Goal: Transaction & Acquisition: Purchase product/service

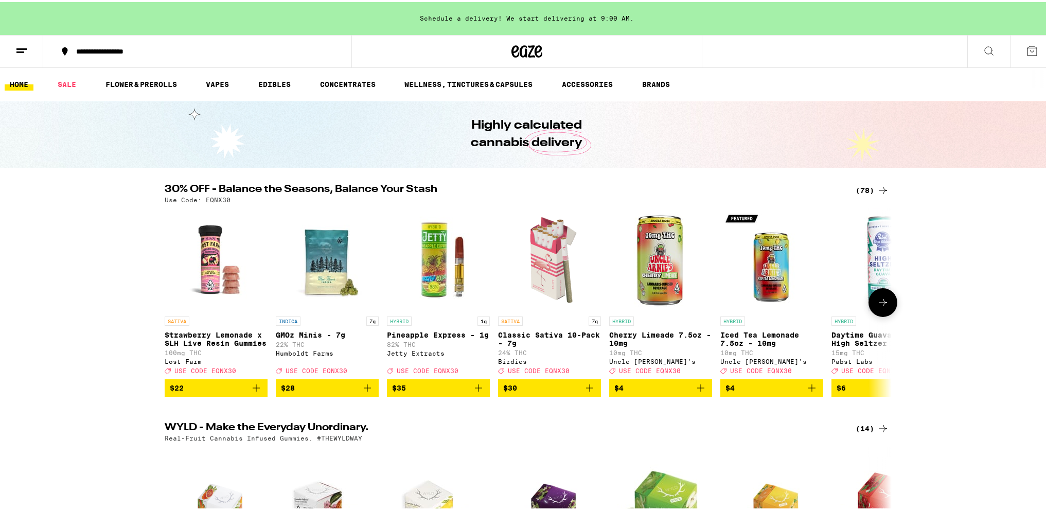
click at [880, 307] on icon at bounding box center [883, 300] width 12 height 12
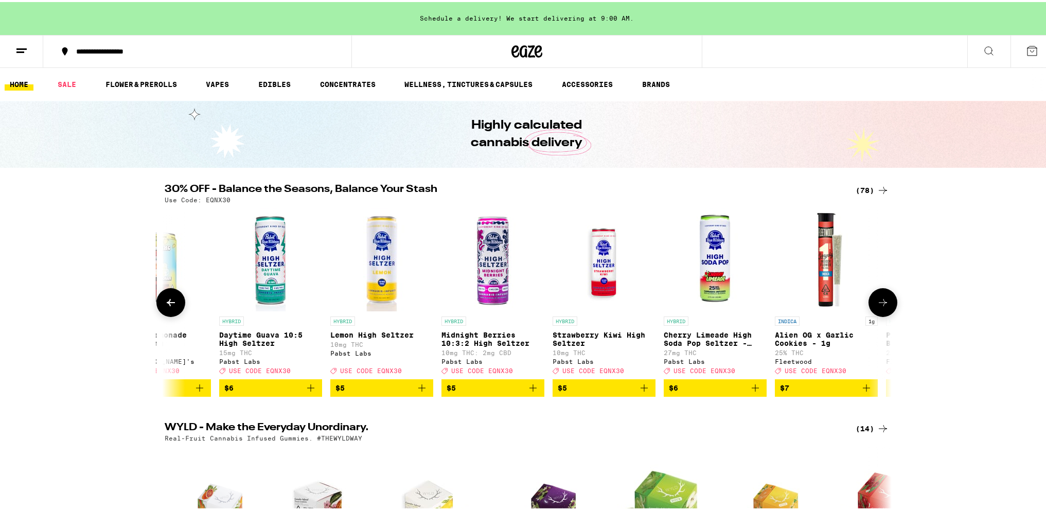
click at [880, 307] on icon at bounding box center [883, 300] width 12 height 12
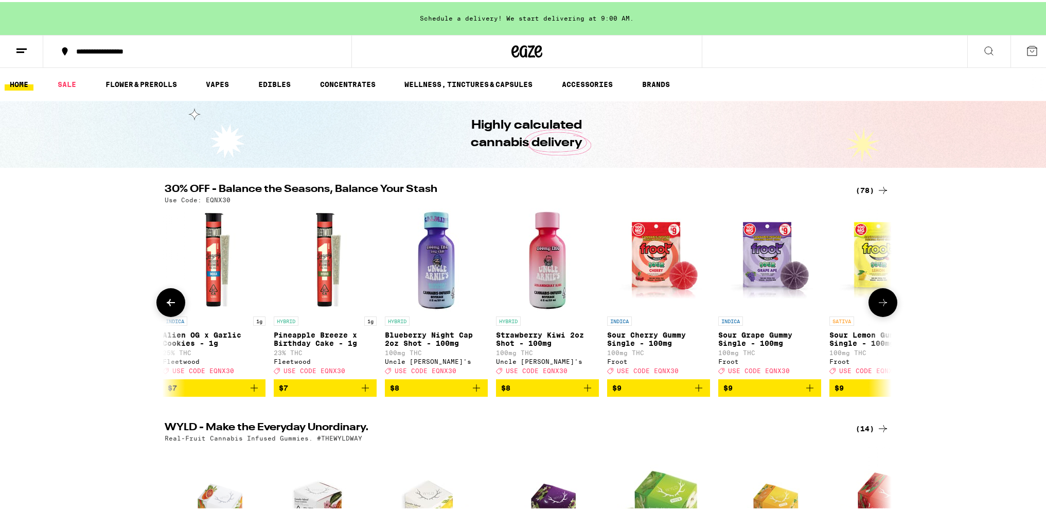
click at [880, 307] on icon at bounding box center [883, 300] width 12 height 12
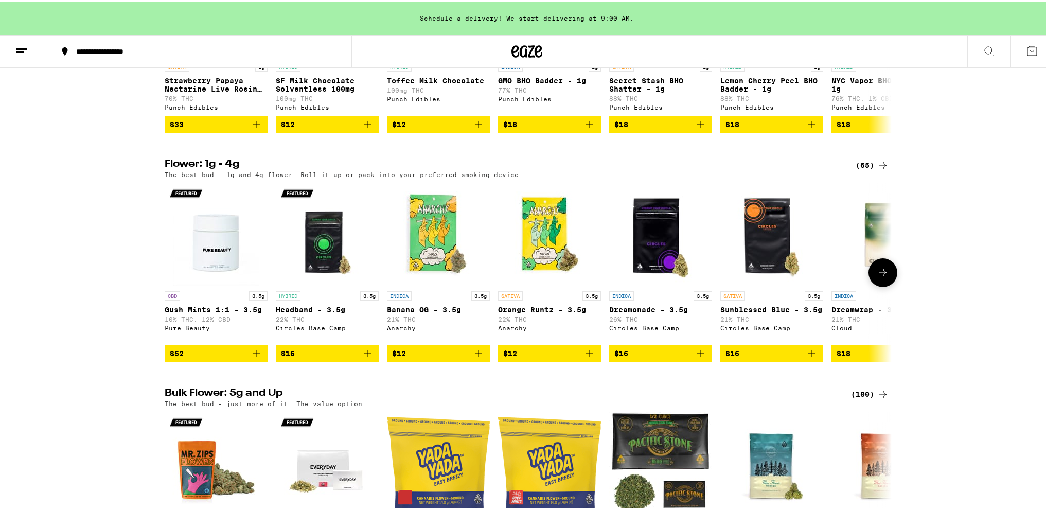
scroll to position [823, 0]
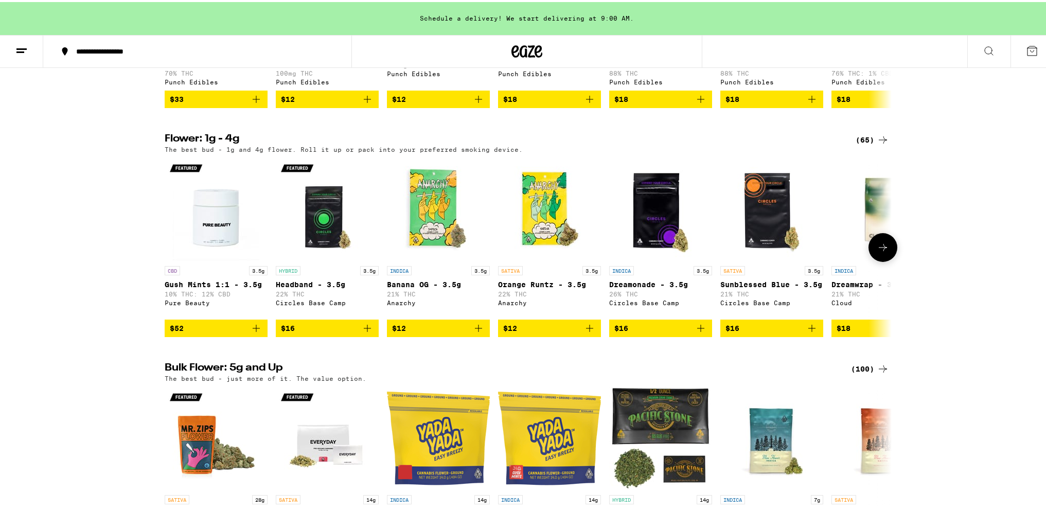
click at [879, 252] on icon at bounding box center [883, 245] width 12 height 12
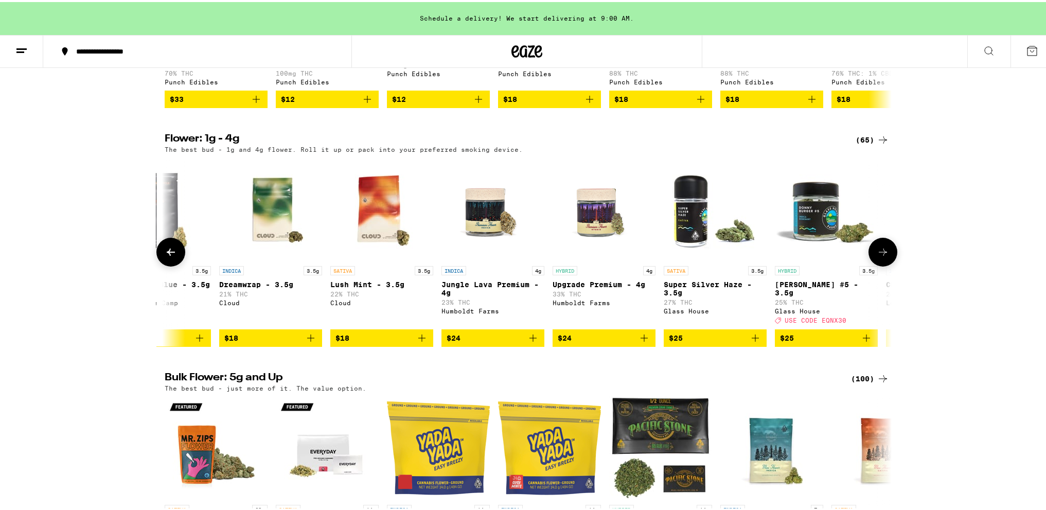
click at [879, 256] on icon at bounding box center [883, 250] width 12 height 12
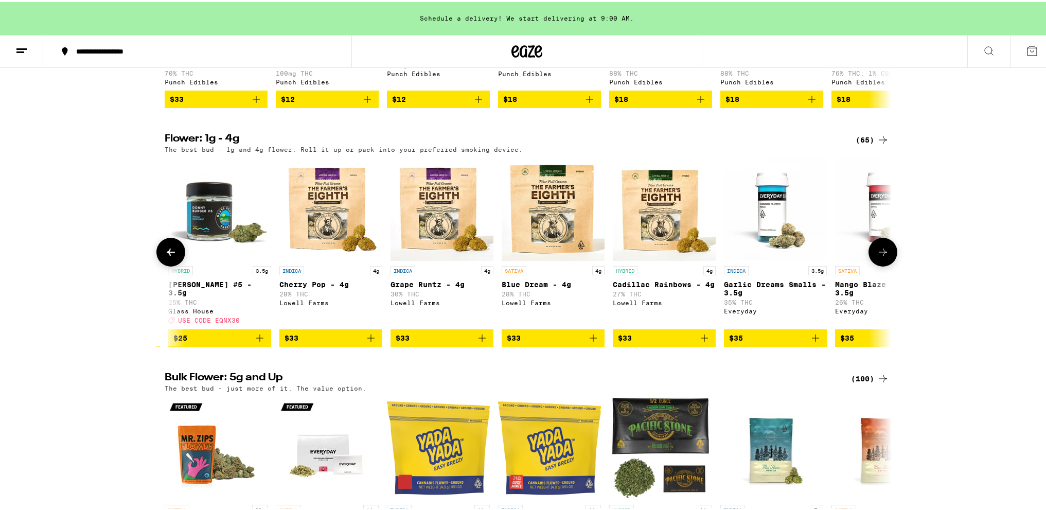
scroll to position [0, 1224]
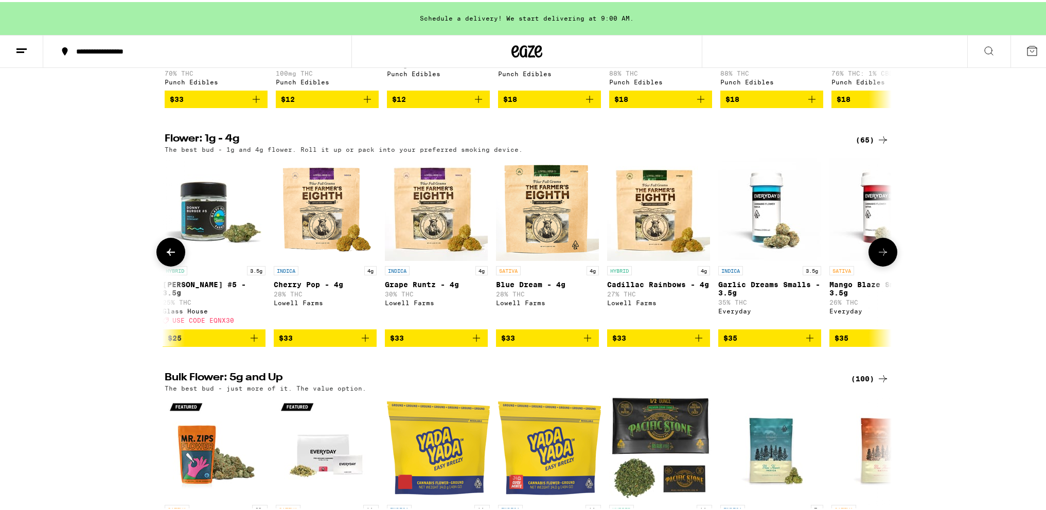
click at [879, 256] on icon at bounding box center [883, 250] width 12 height 12
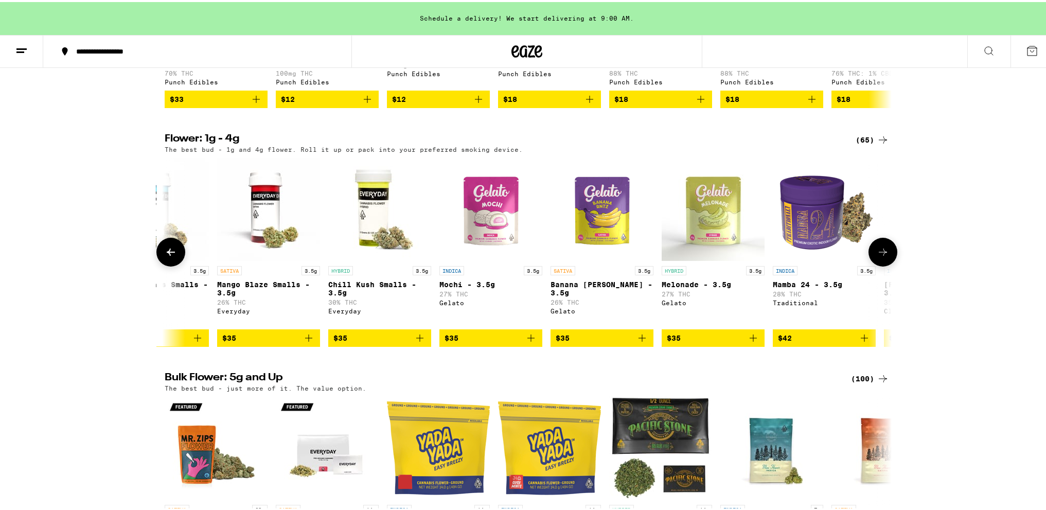
click at [879, 256] on icon at bounding box center [883, 250] width 12 height 12
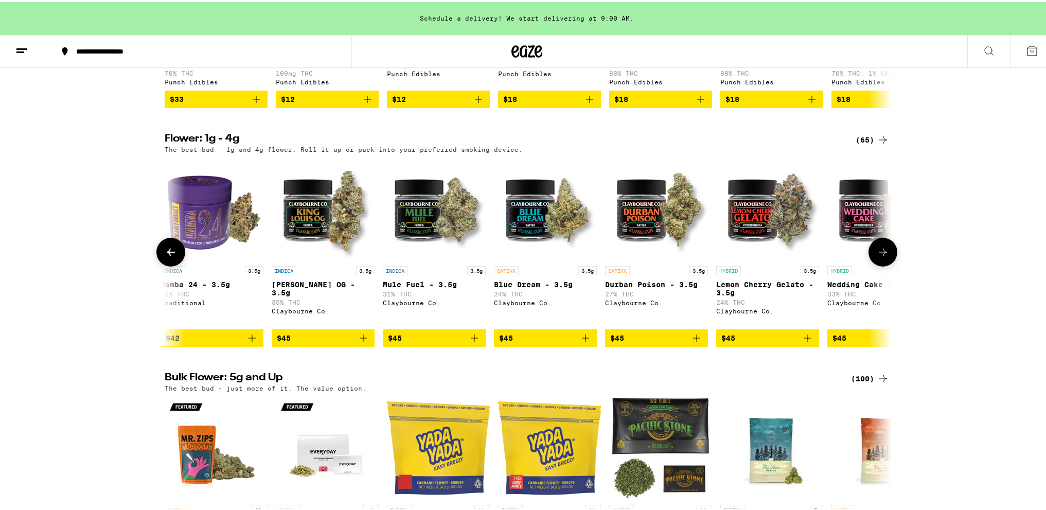
click at [879, 256] on icon at bounding box center [883, 250] width 12 height 12
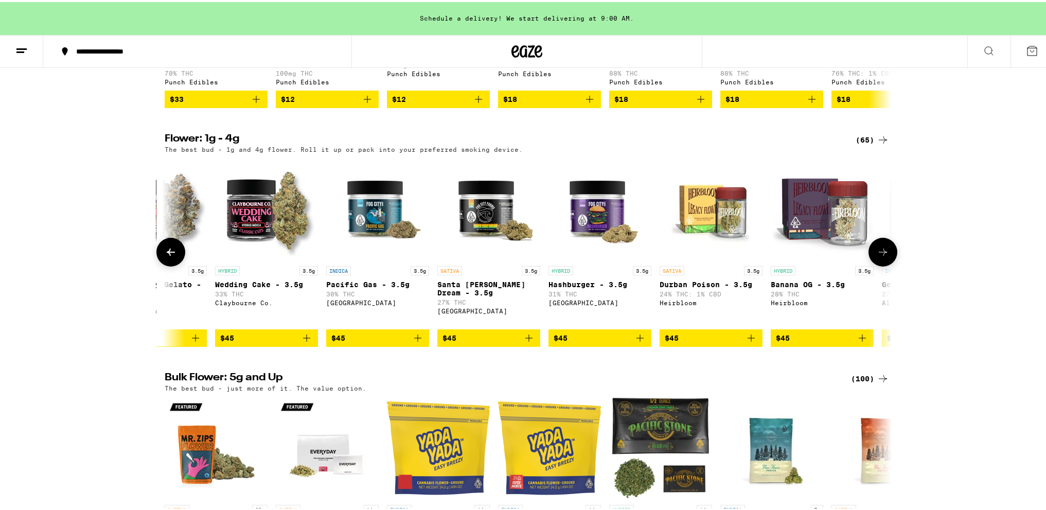
click at [879, 256] on icon at bounding box center [883, 250] width 12 height 12
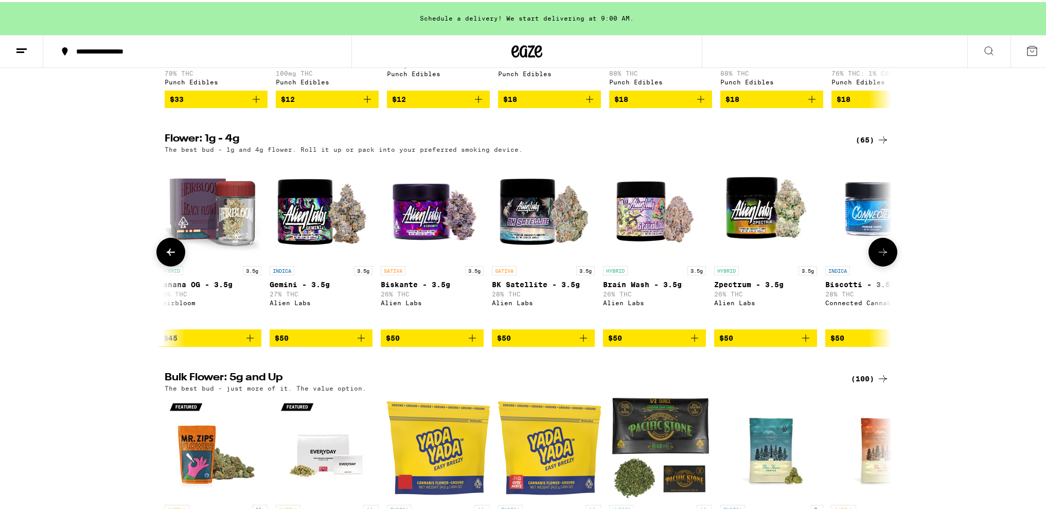
click at [879, 256] on icon at bounding box center [883, 250] width 12 height 12
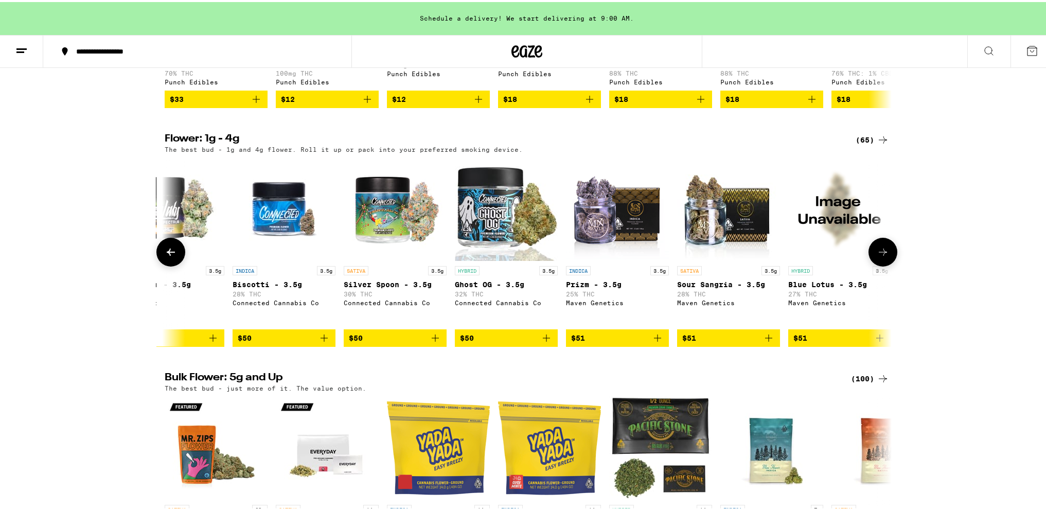
scroll to position [0, 4285]
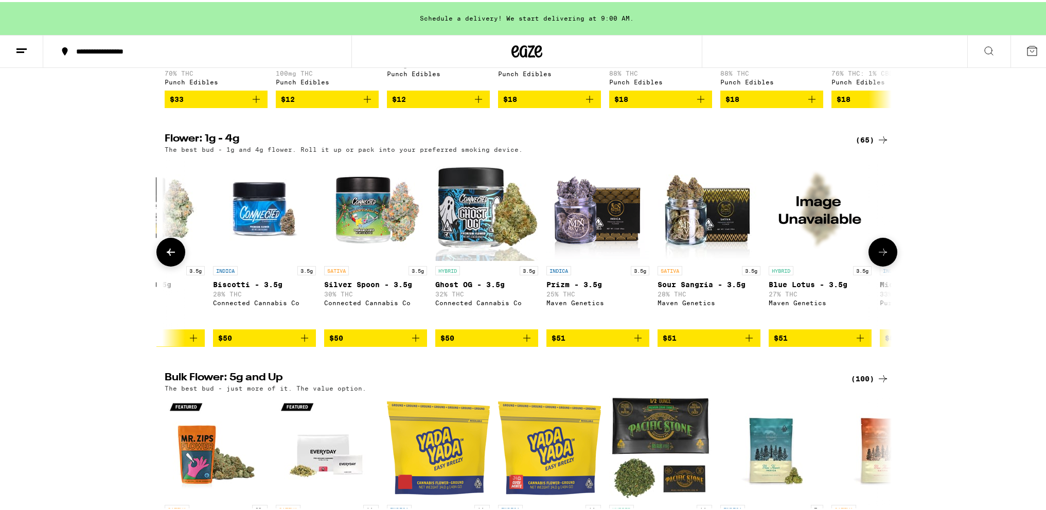
click at [879, 256] on icon at bounding box center [883, 250] width 12 height 12
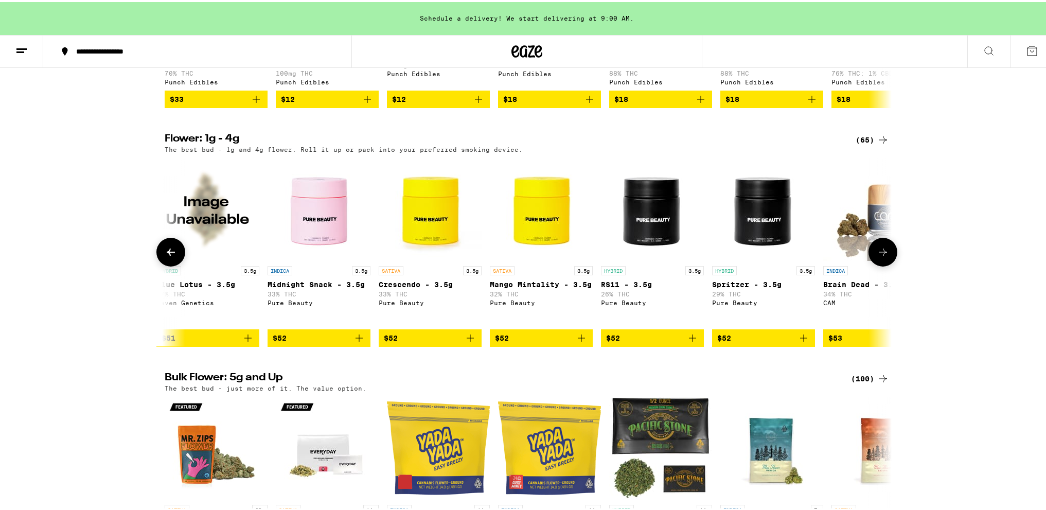
click at [879, 256] on icon at bounding box center [883, 250] width 12 height 12
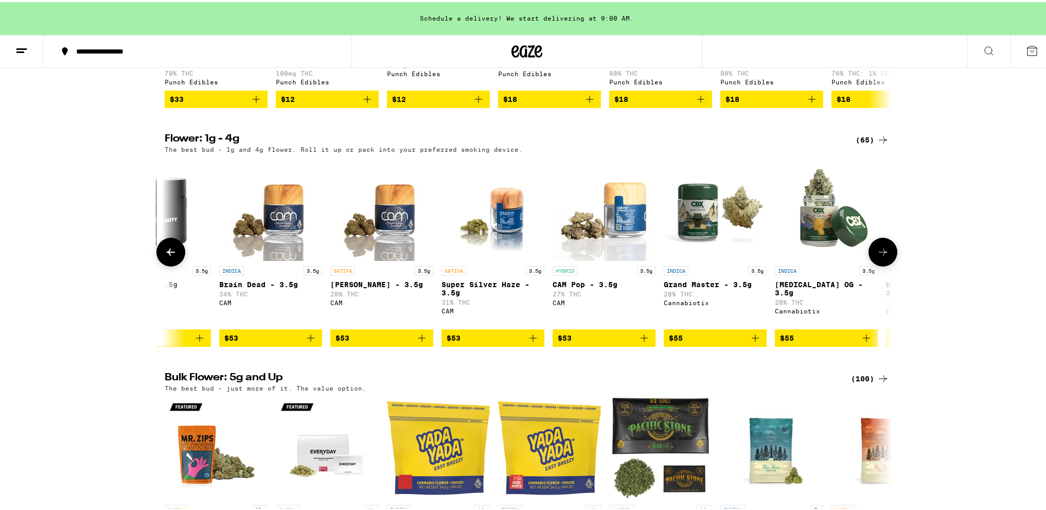
scroll to position [0, 5510]
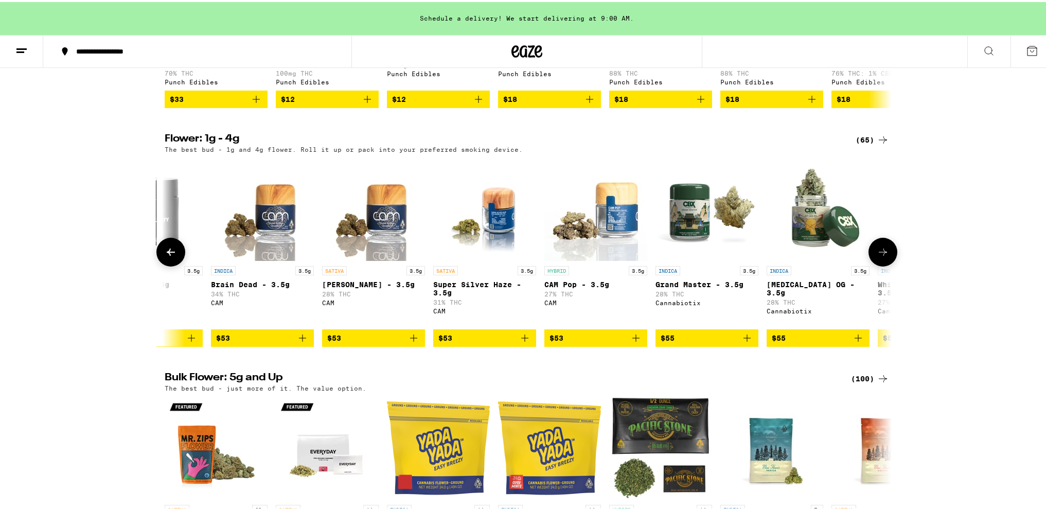
click at [879, 256] on icon at bounding box center [883, 250] width 12 height 12
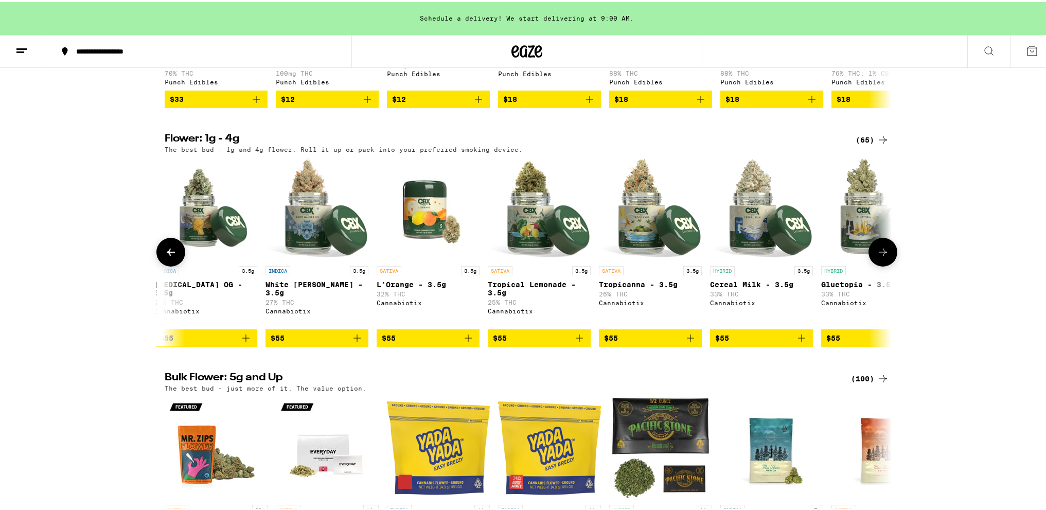
scroll to position [1132, 0]
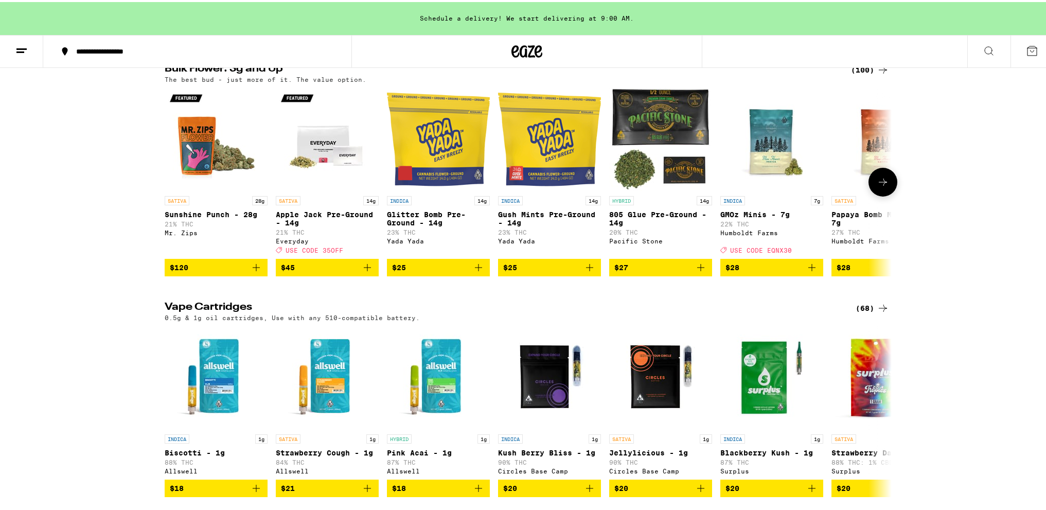
click at [882, 186] on icon at bounding box center [883, 180] width 12 height 12
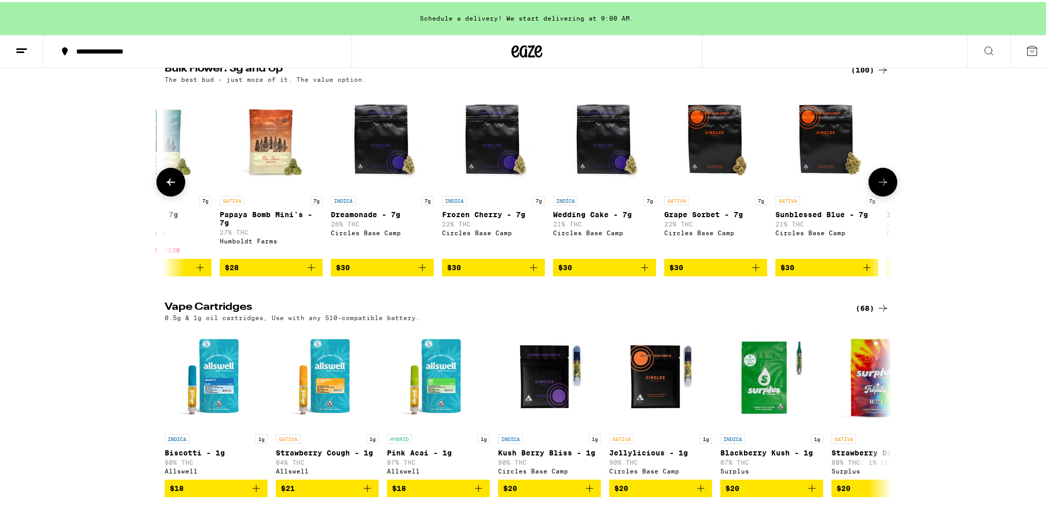
scroll to position [0, 612]
click at [882, 186] on icon at bounding box center [883, 180] width 12 height 12
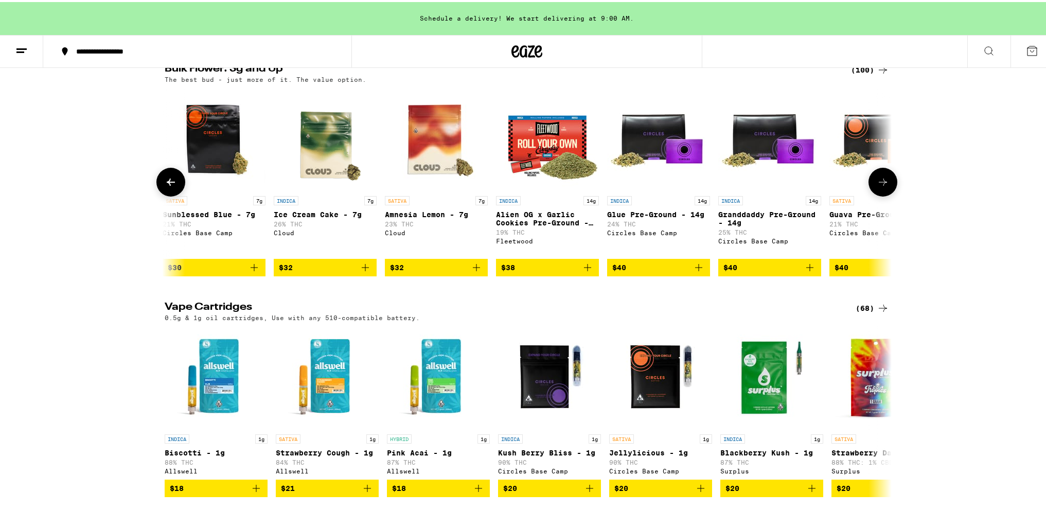
click at [882, 186] on icon at bounding box center [883, 180] width 12 height 12
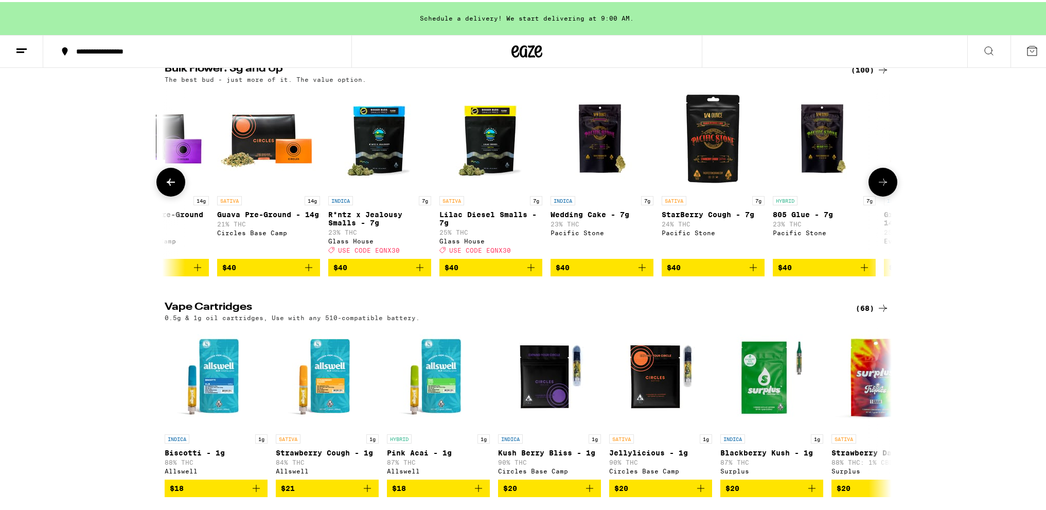
click at [882, 186] on icon at bounding box center [883, 180] width 12 height 12
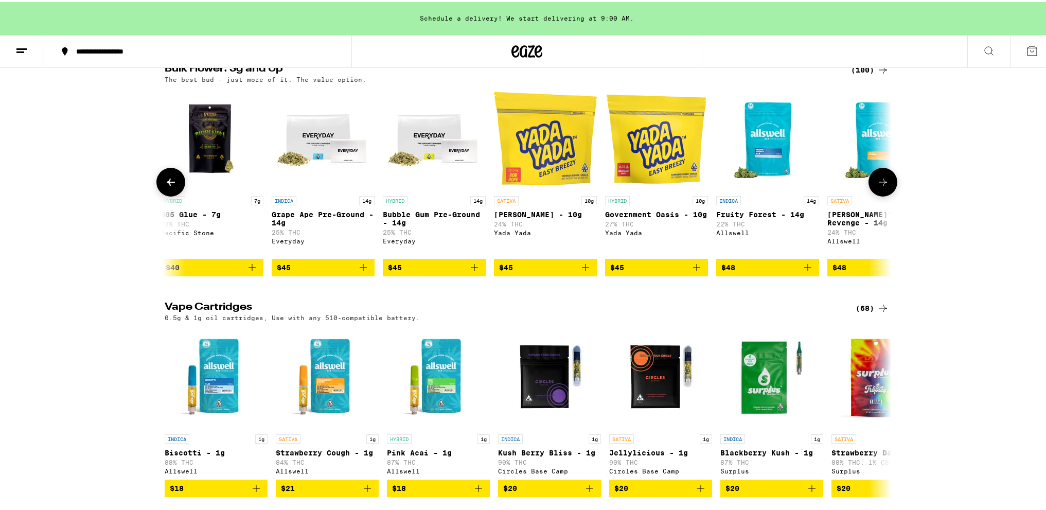
click at [882, 186] on icon at bounding box center [883, 180] width 12 height 12
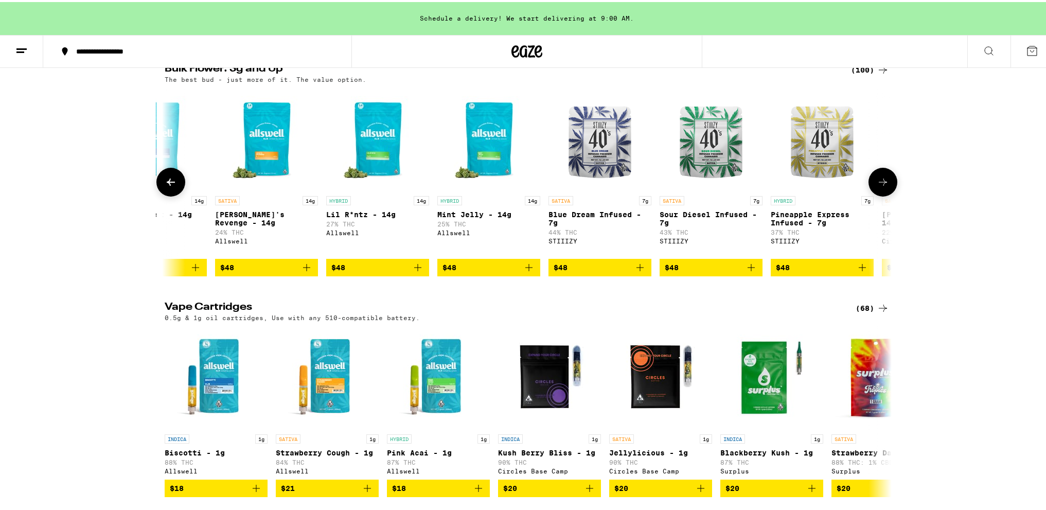
click at [882, 186] on icon at bounding box center [883, 180] width 12 height 12
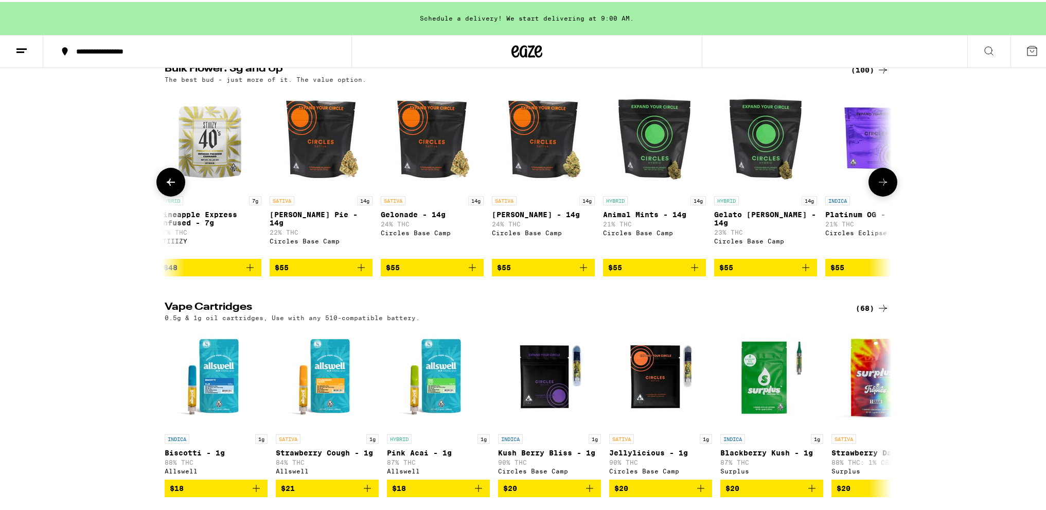
click at [882, 186] on icon at bounding box center [883, 180] width 12 height 12
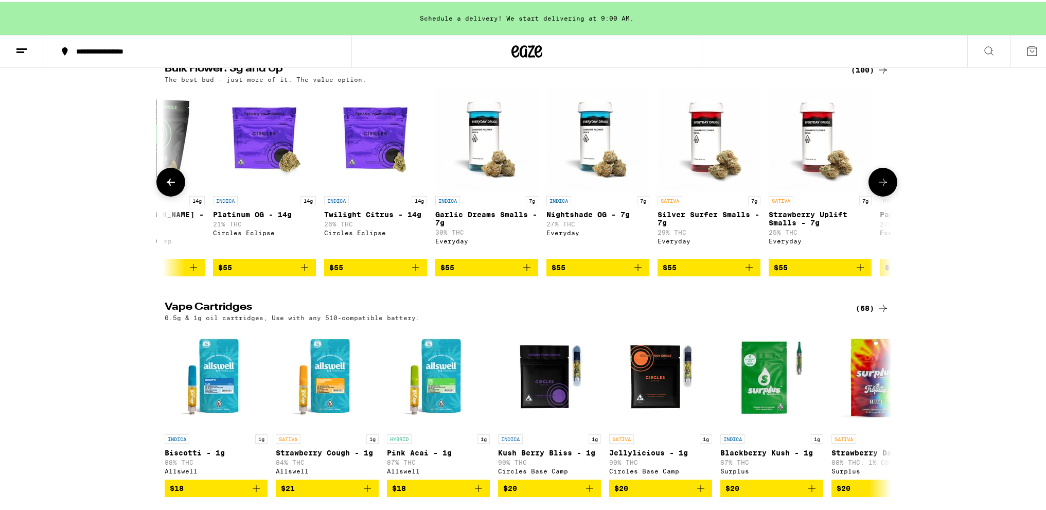
click at [882, 186] on icon at bounding box center [883, 180] width 12 height 12
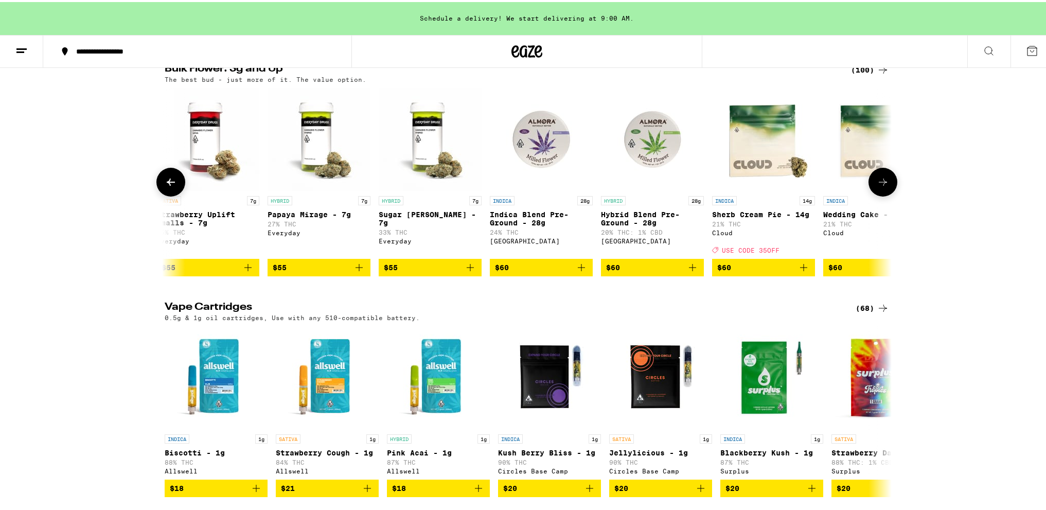
click at [882, 186] on icon at bounding box center [883, 180] width 12 height 12
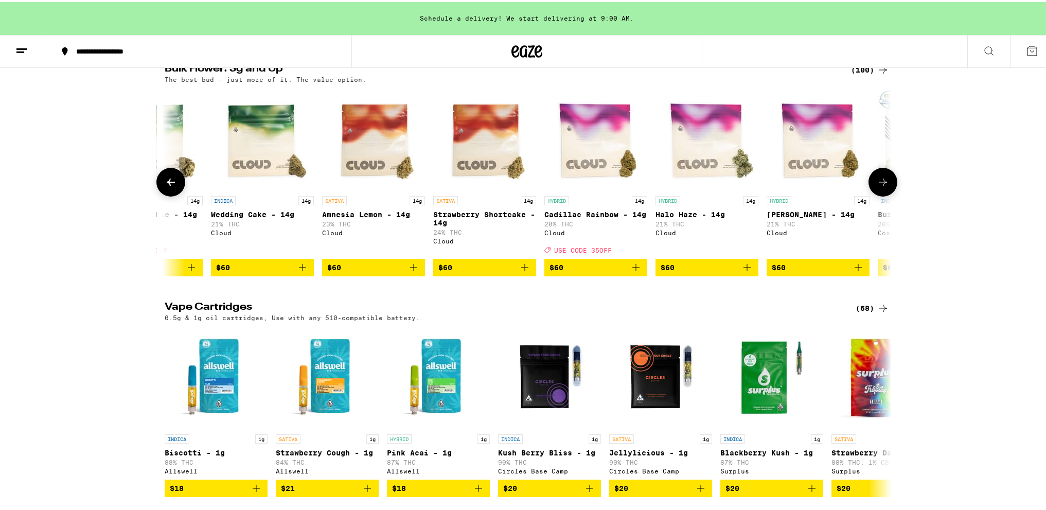
click at [882, 186] on icon at bounding box center [883, 180] width 12 height 12
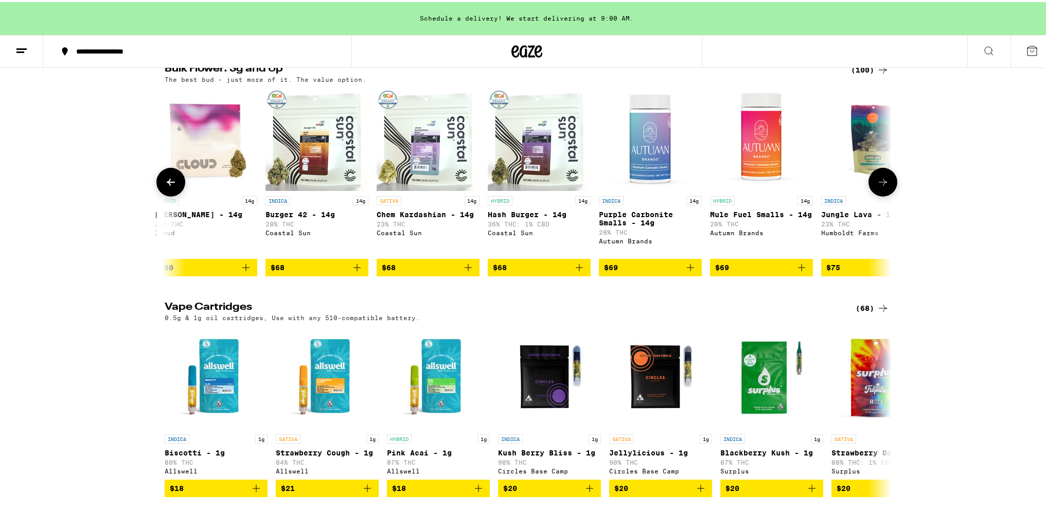
click at [882, 186] on icon at bounding box center [883, 180] width 12 height 12
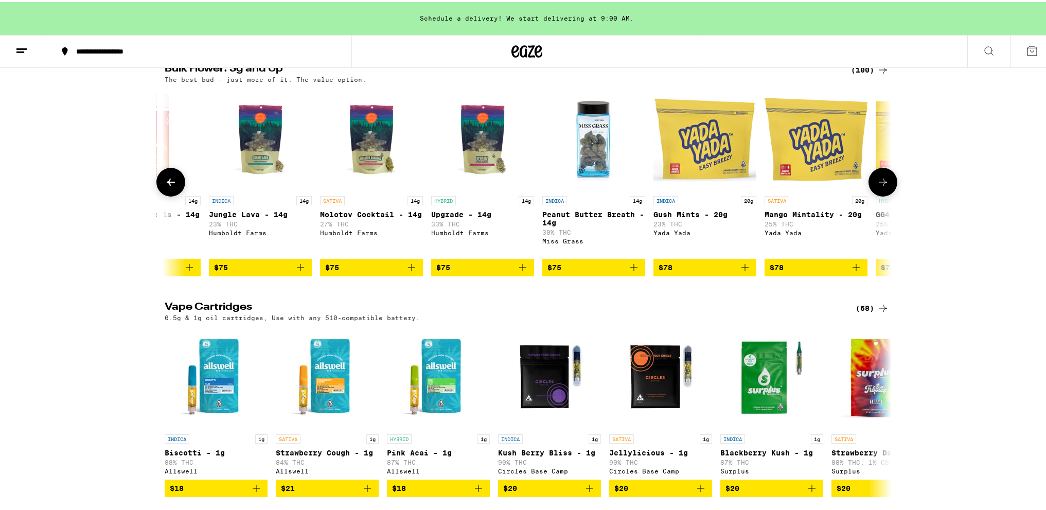
click at [882, 186] on icon at bounding box center [883, 180] width 12 height 12
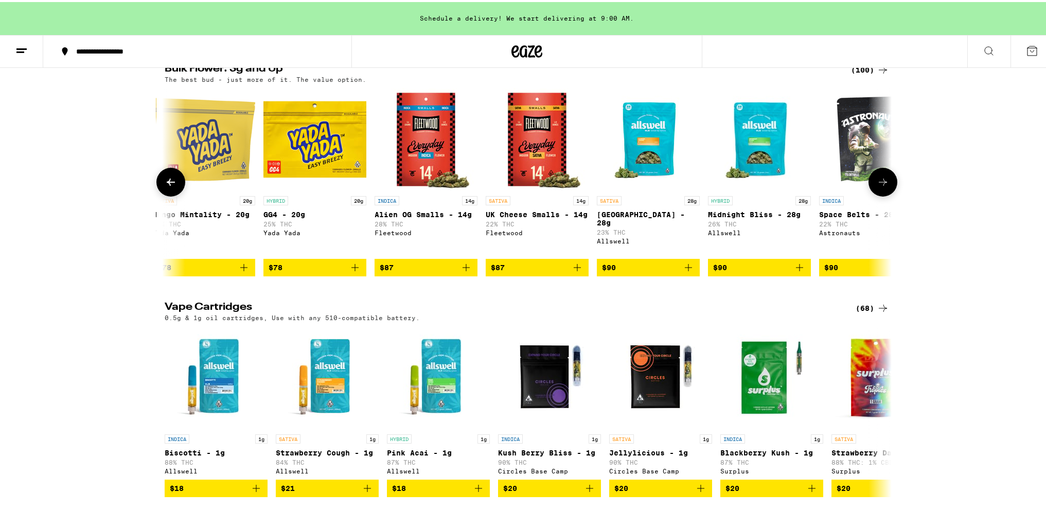
click at [882, 186] on icon at bounding box center [883, 180] width 12 height 12
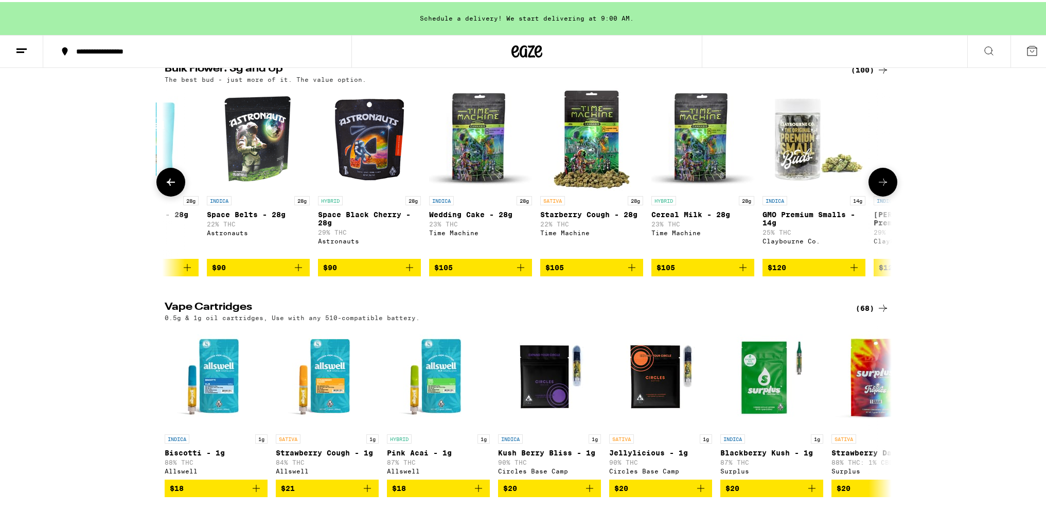
click at [882, 186] on icon at bounding box center [883, 180] width 12 height 12
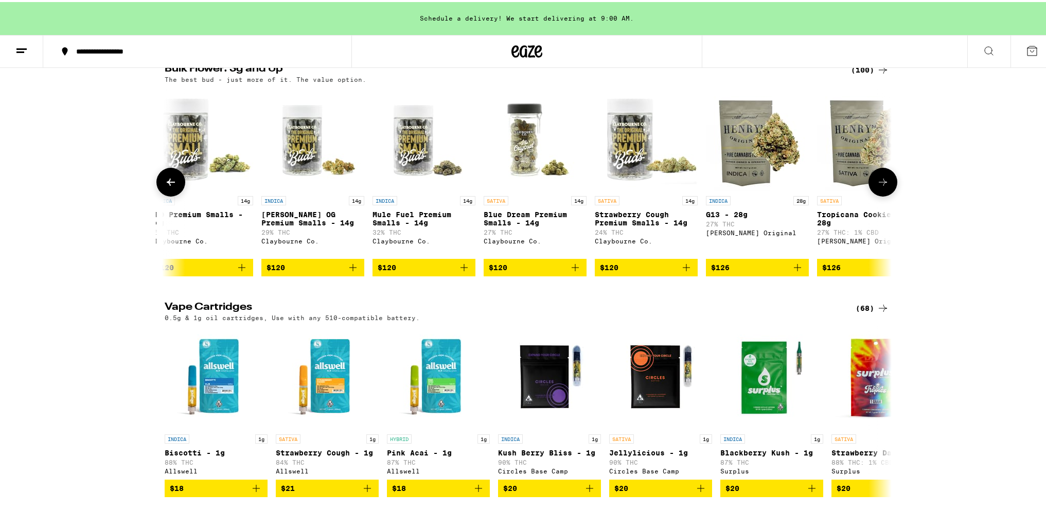
click at [882, 186] on icon at bounding box center [883, 180] width 12 height 12
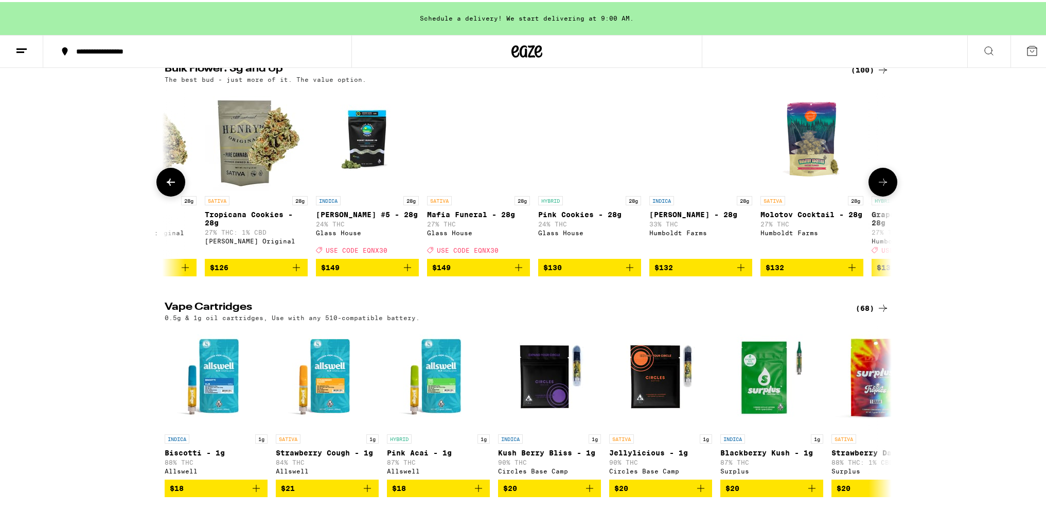
click at [882, 186] on icon at bounding box center [883, 180] width 12 height 12
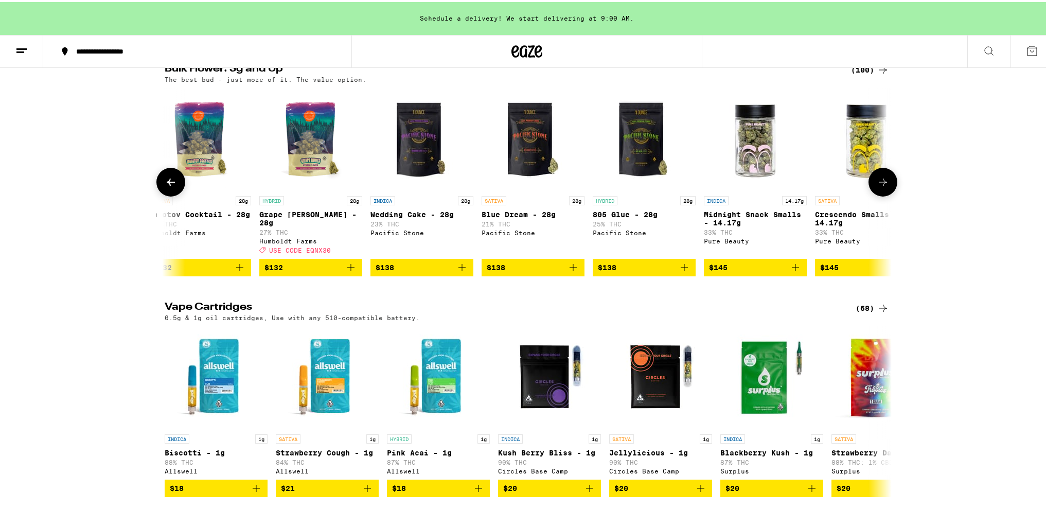
click at [882, 186] on icon at bounding box center [883, 180] width 12 height 12
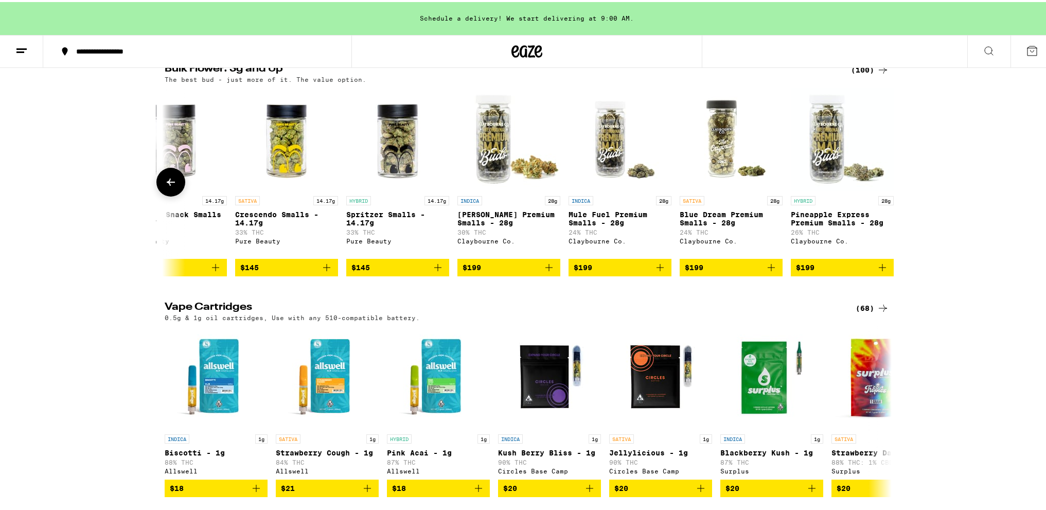
scroll to position [0, 10388]
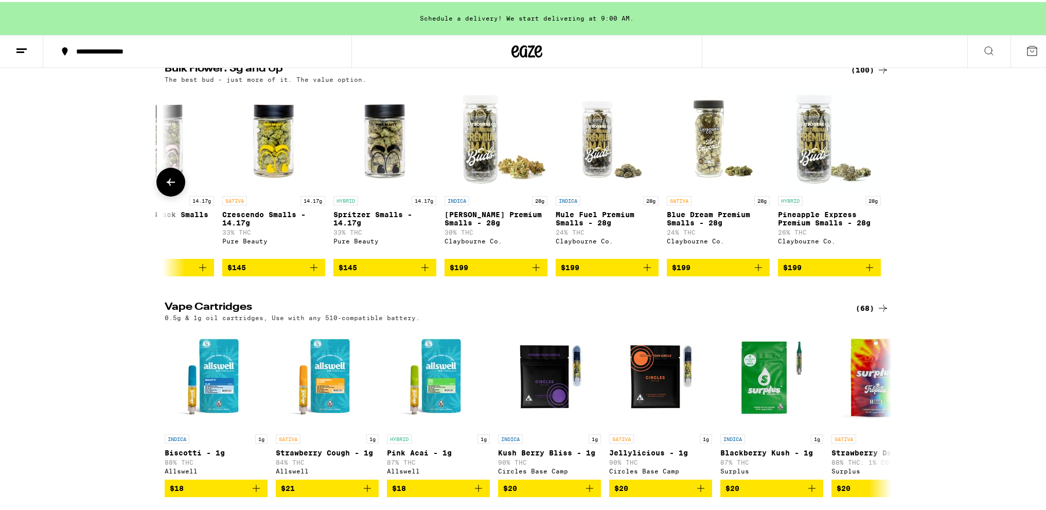
click at [883, 180] on icon at bounding box center [883, 180] width 0 height 0
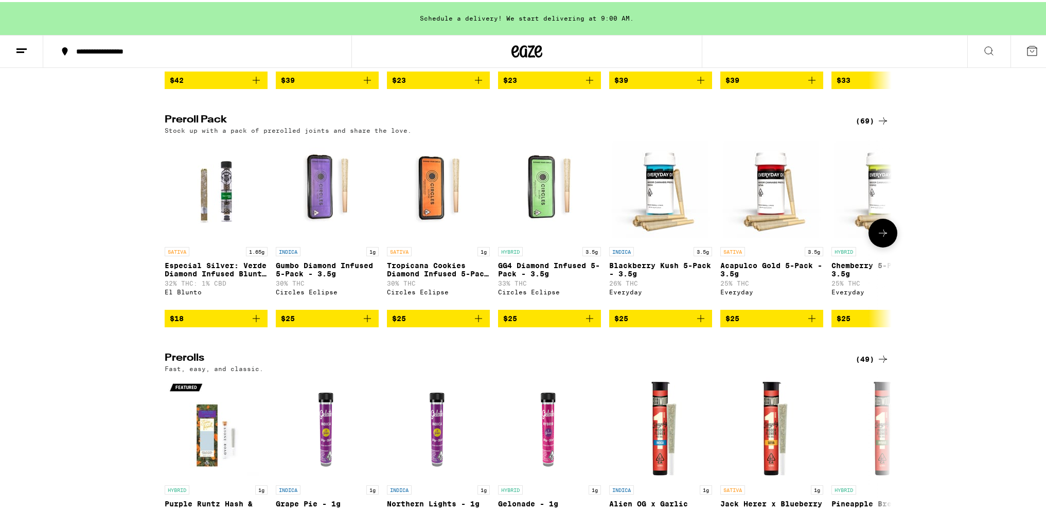
scroll to position [2469, 0]
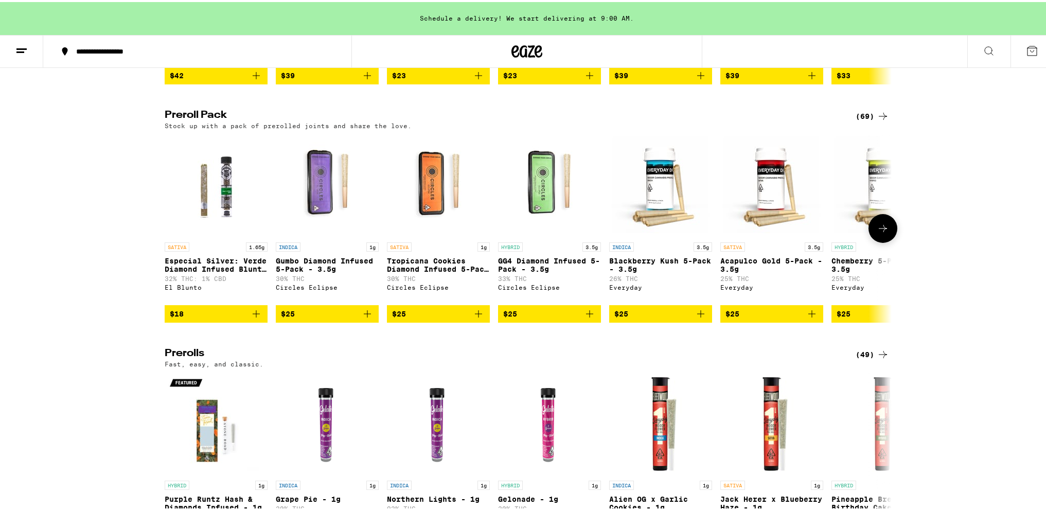
click at [880, 241] on button at bounding box center [882, 226] width 29 height 29
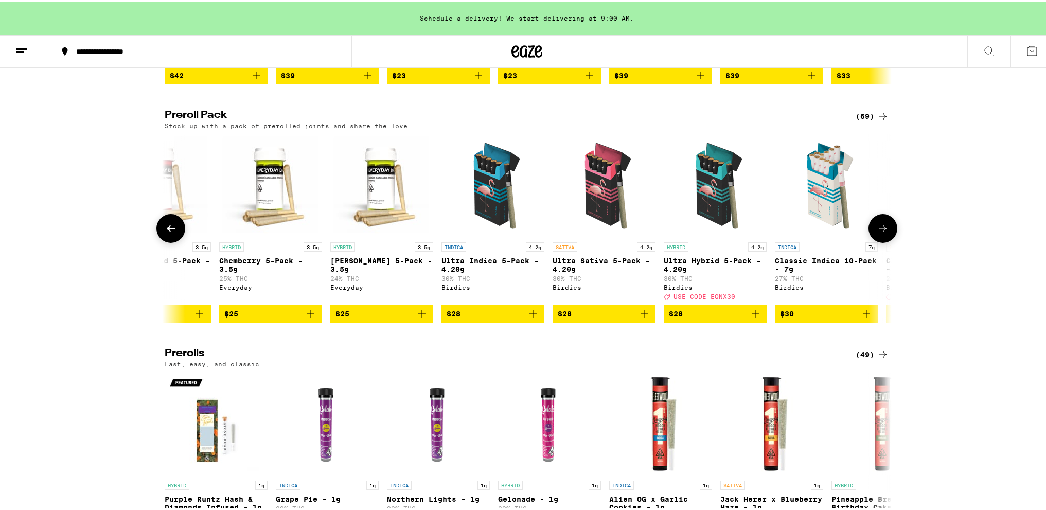
click at [880, 241] on button at bounding box center [882, 226] width 29 height 29
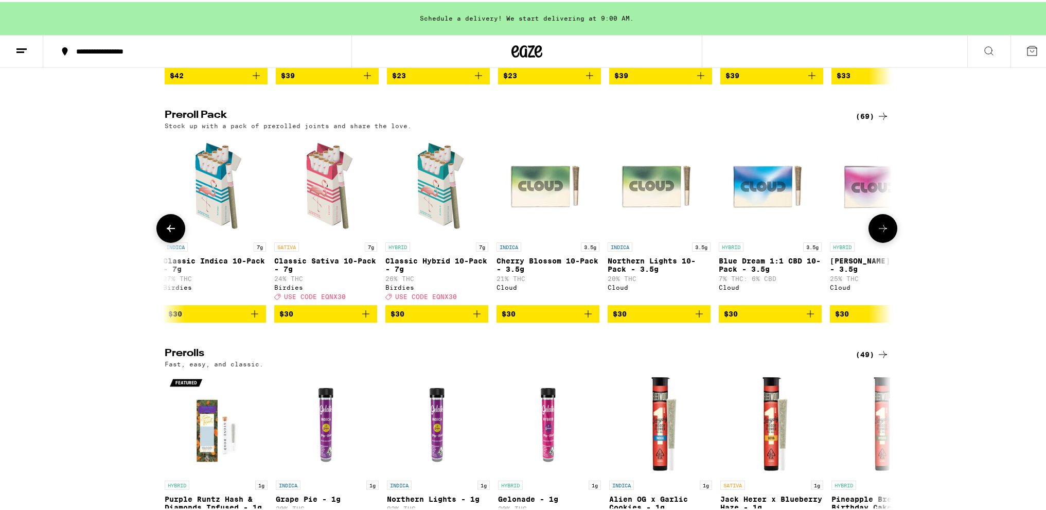
scroll to position [0, 1224]
click at [880, 241] on button at bounding box center [882, 226] width 29 height 29
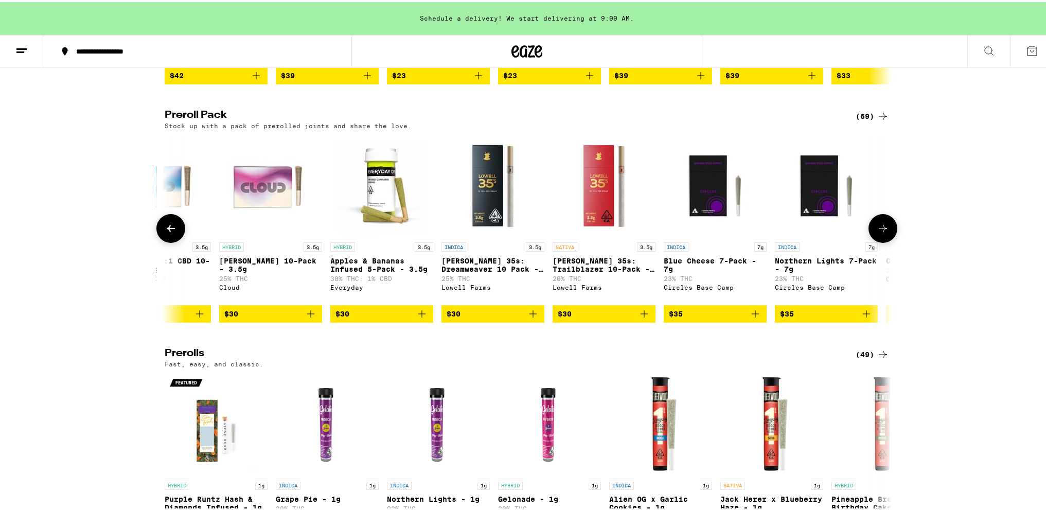
scroll to position [0, 1837]
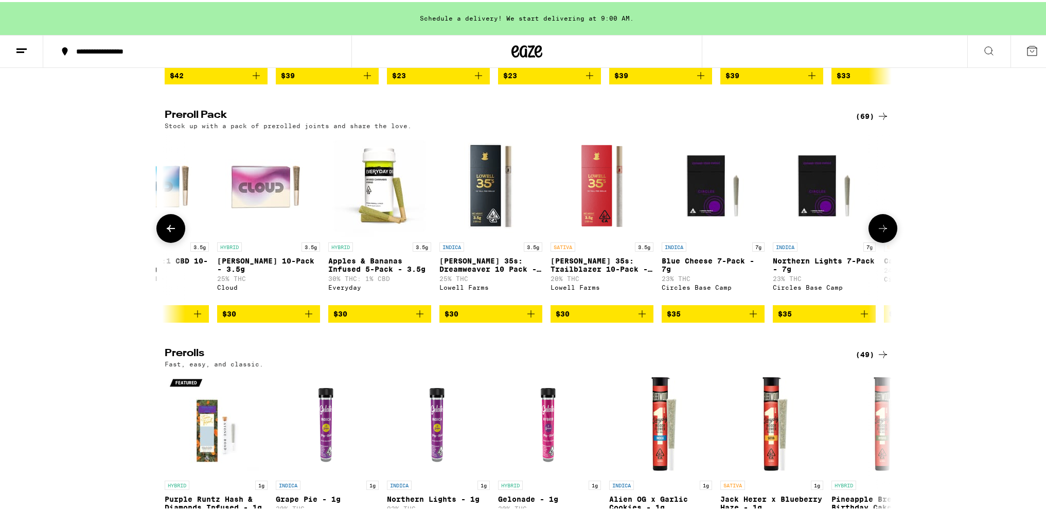
click at [882, 233] on icon at bounding box center [883, 226] width 12 height 12
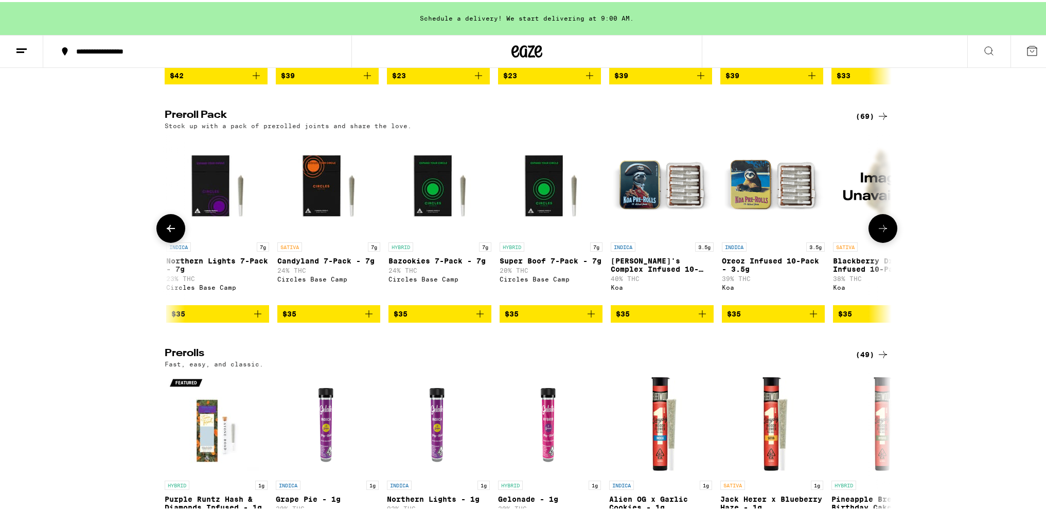
scroll to position [0, 2449]
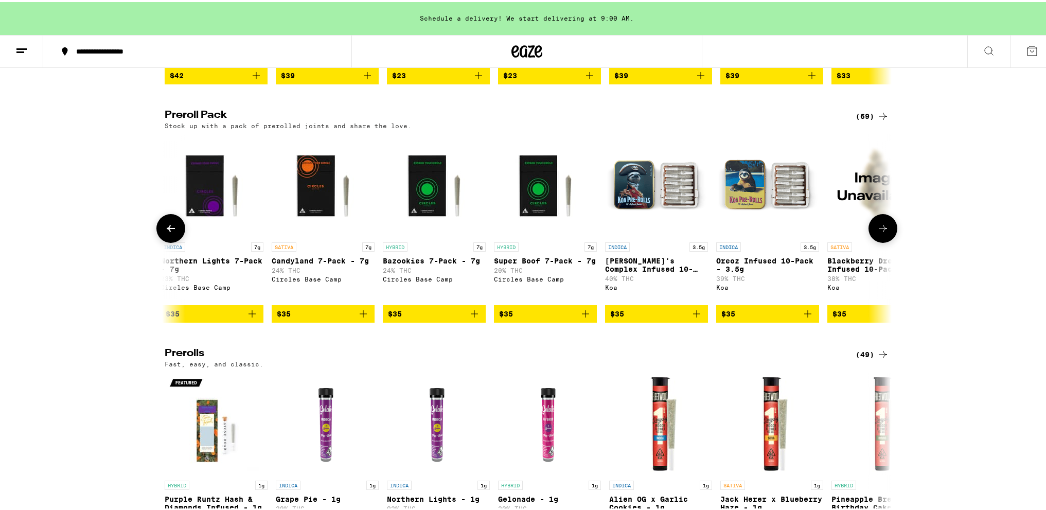
click at [883, 233] on icon at bounding box center [883, 226] width 12 height 12
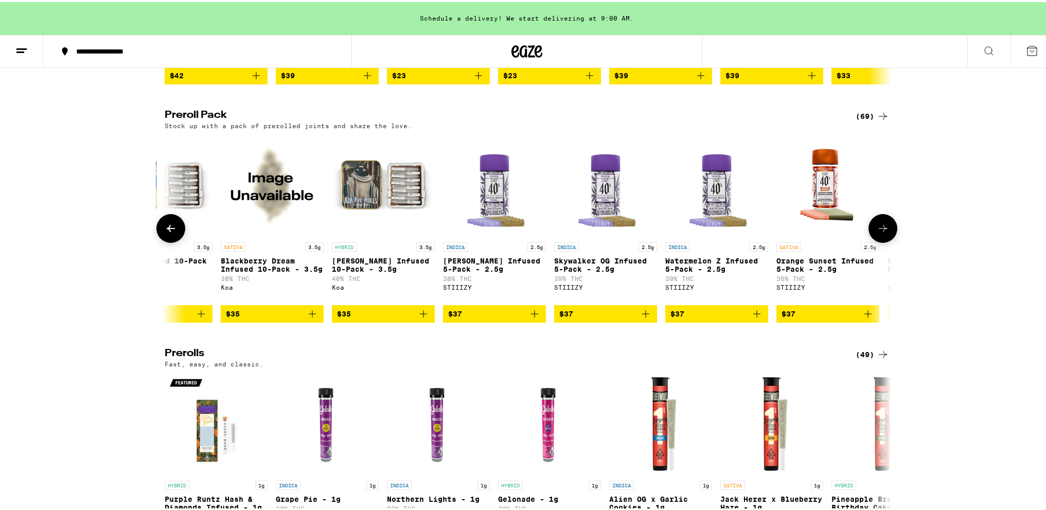
scroll to position [0, 3061]
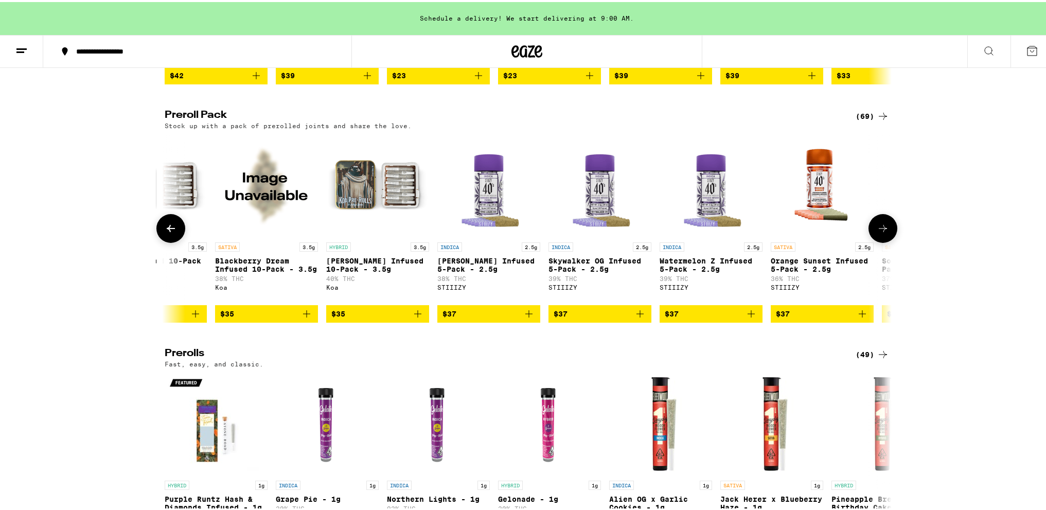
click at [883, 233] on icon at bounding box center [883, 226] width 12 height 12
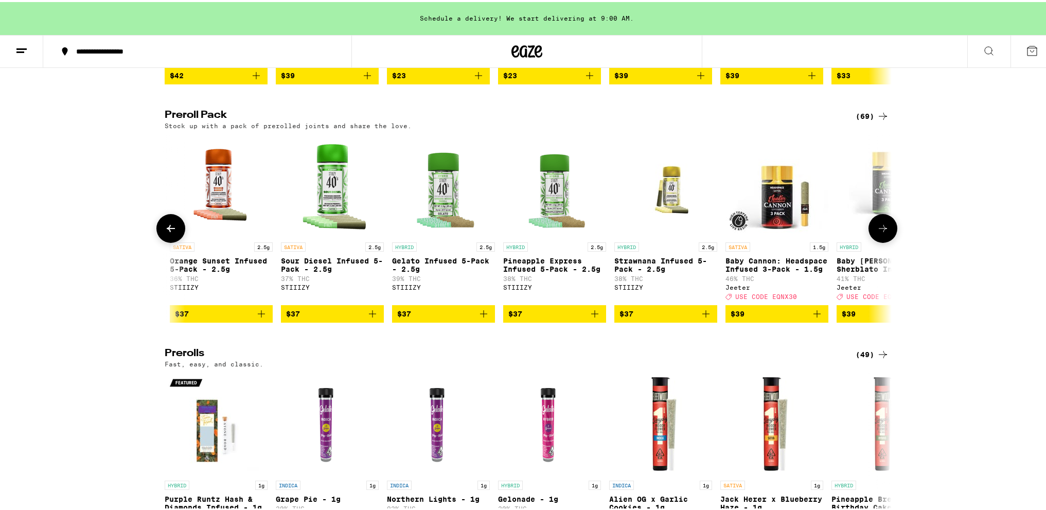
scroll to position [0, 3673]
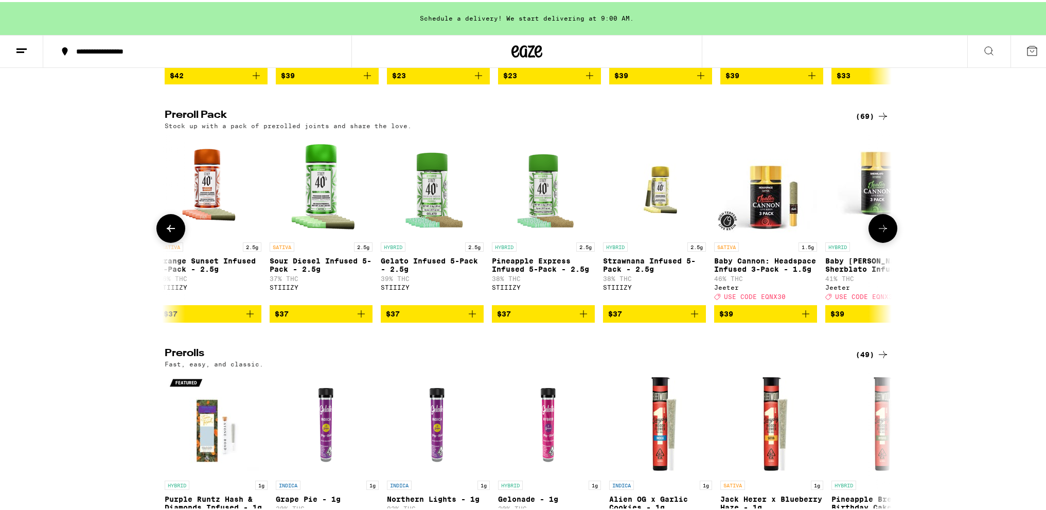
click at [883, 233] on icon at bounding box center [883, 226] width 12 height 12
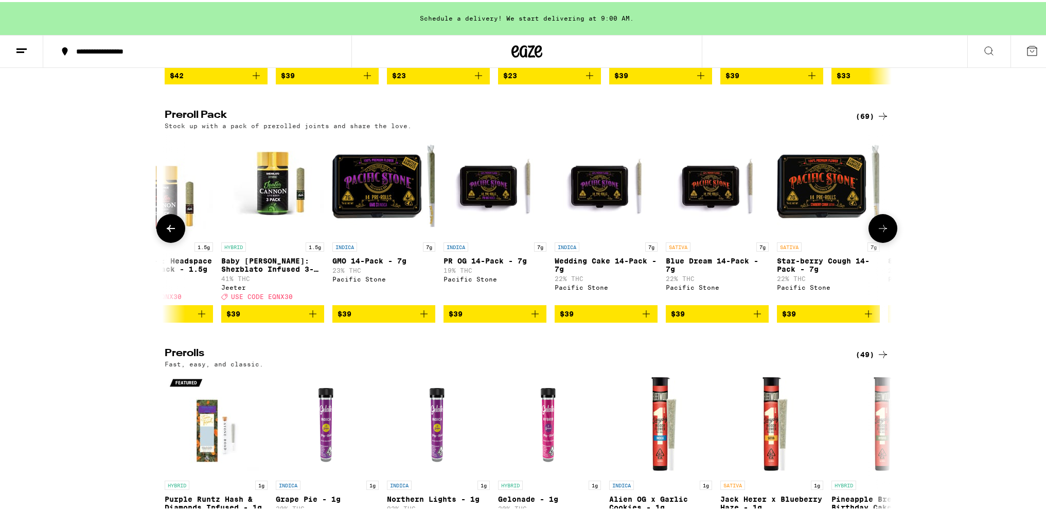
scroll to position [0, 4285]
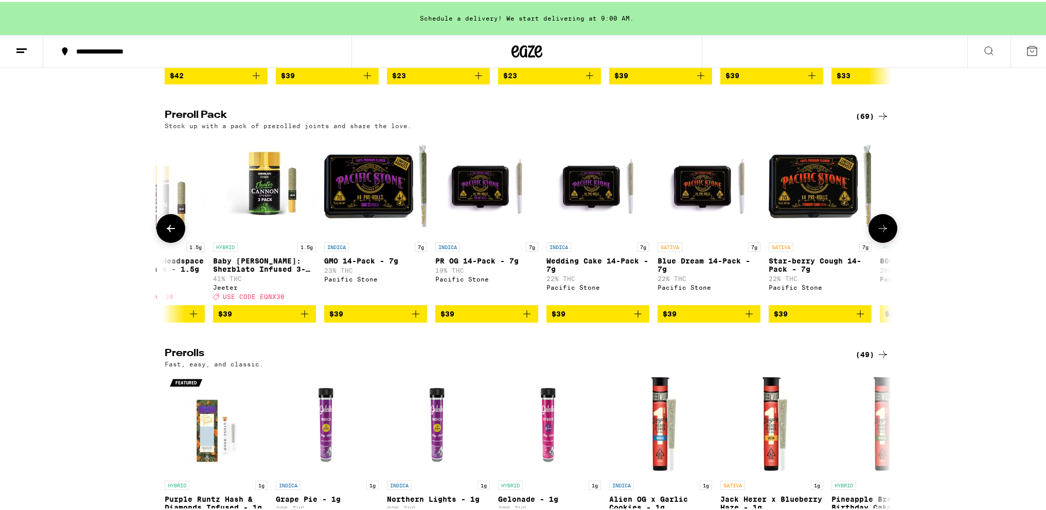
click at [169, 233] on icon at bounding box center [171, 226] width 12 height 12
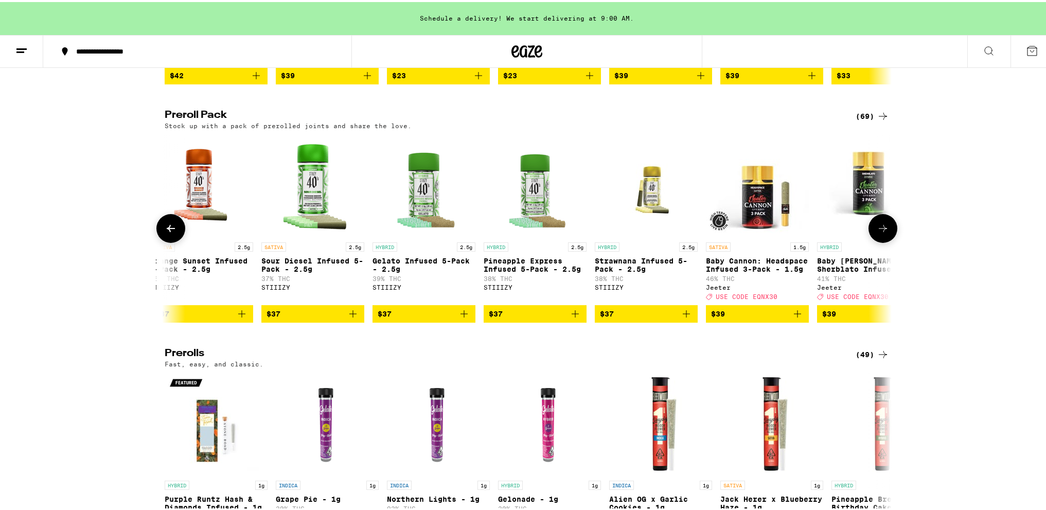
scroll to position [0, 3673]
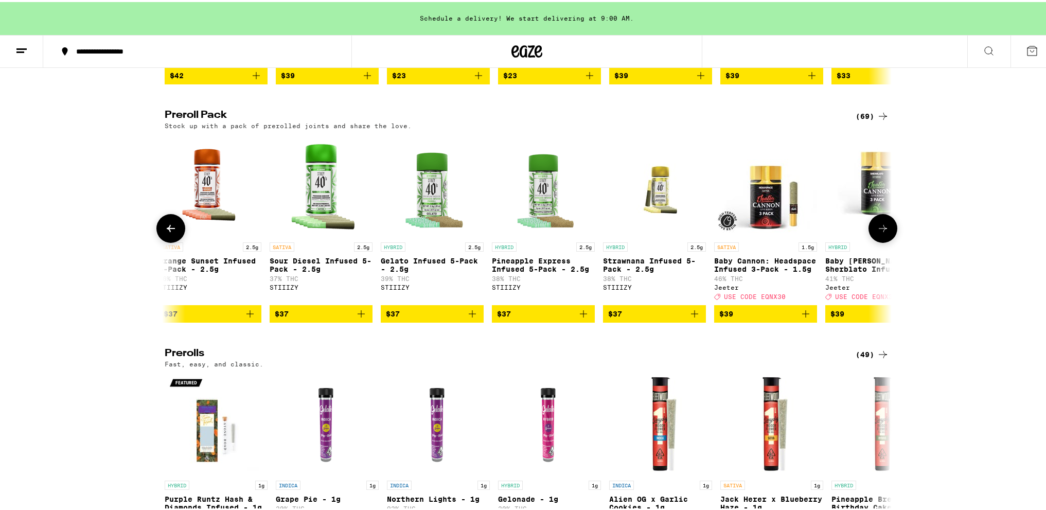
click at [881, 233] on icon at bounding box center [883, 226] width 12 height 12
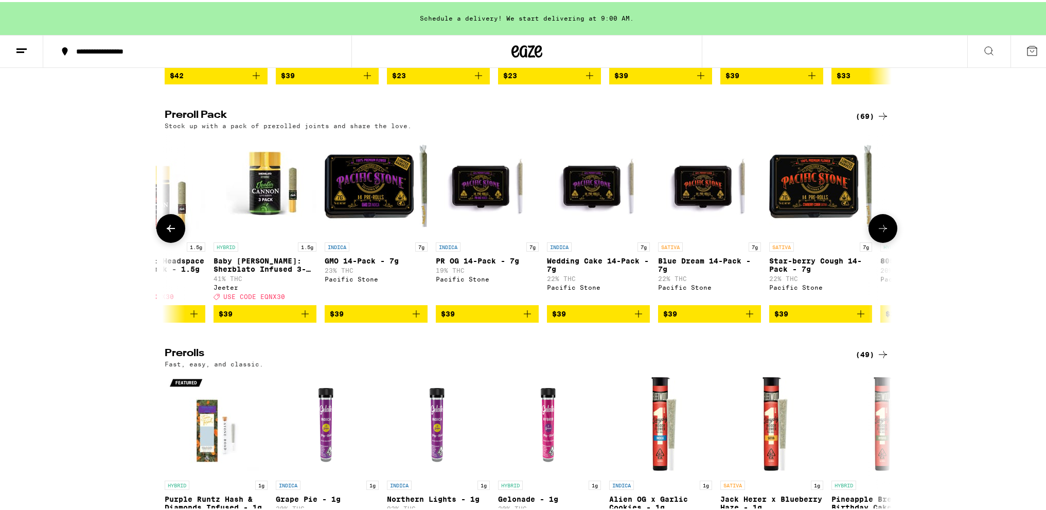
click at [881, 233] on icon at bounding box center [883, 226] width 12 height 12
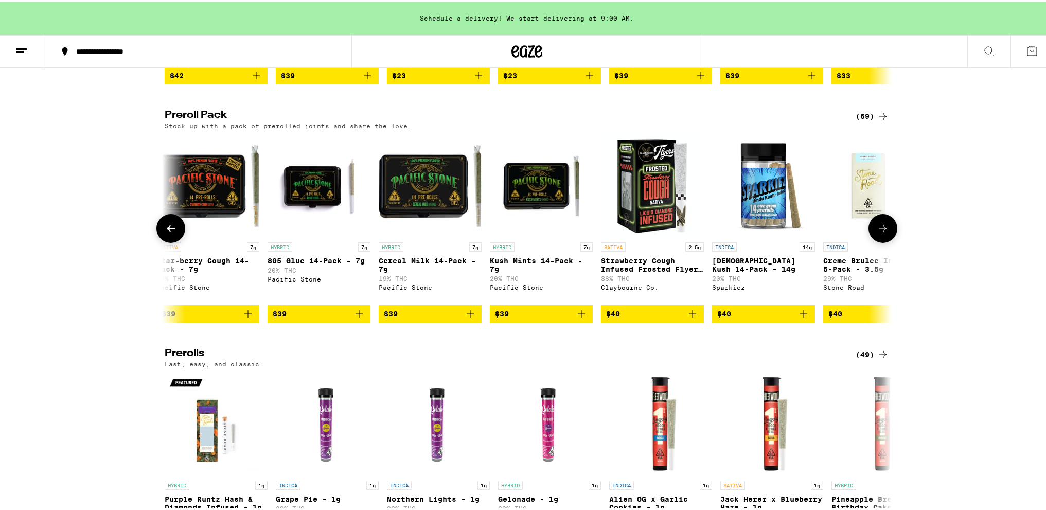
click at [882, 233] on icon at bounding box center [883, 226] width 12 height 12
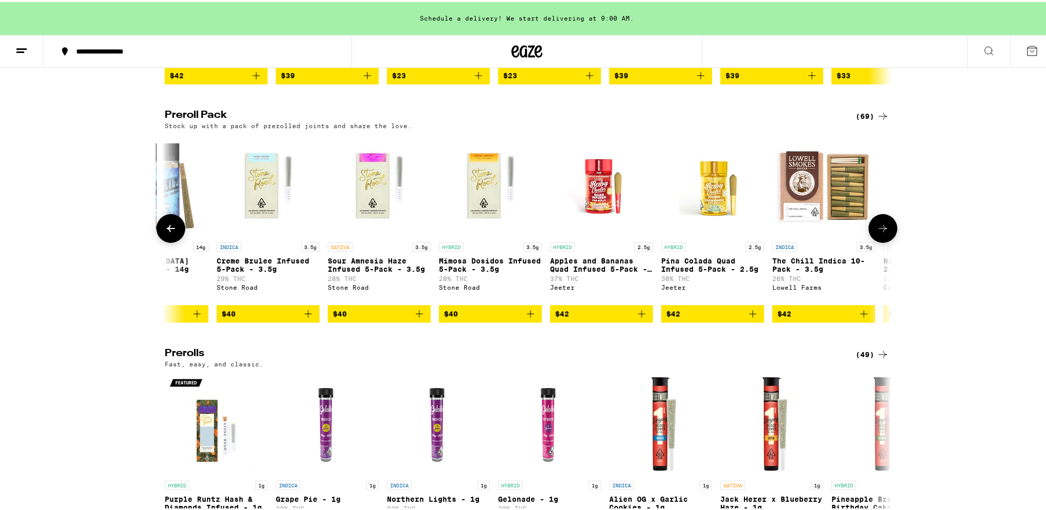
scroll to position [0, 5510]
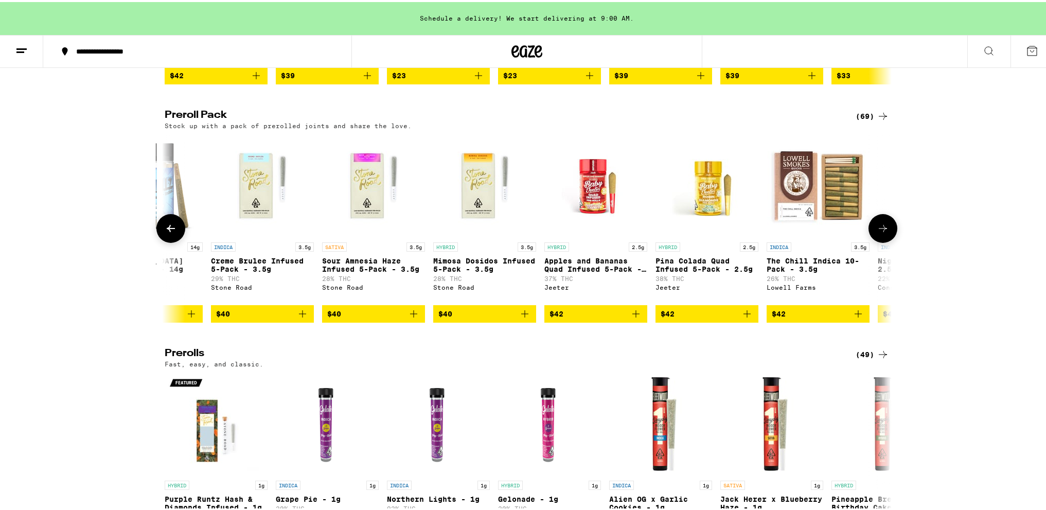
click at [882, 233] on icon at bounding box center [883, 226] width 12 height 12
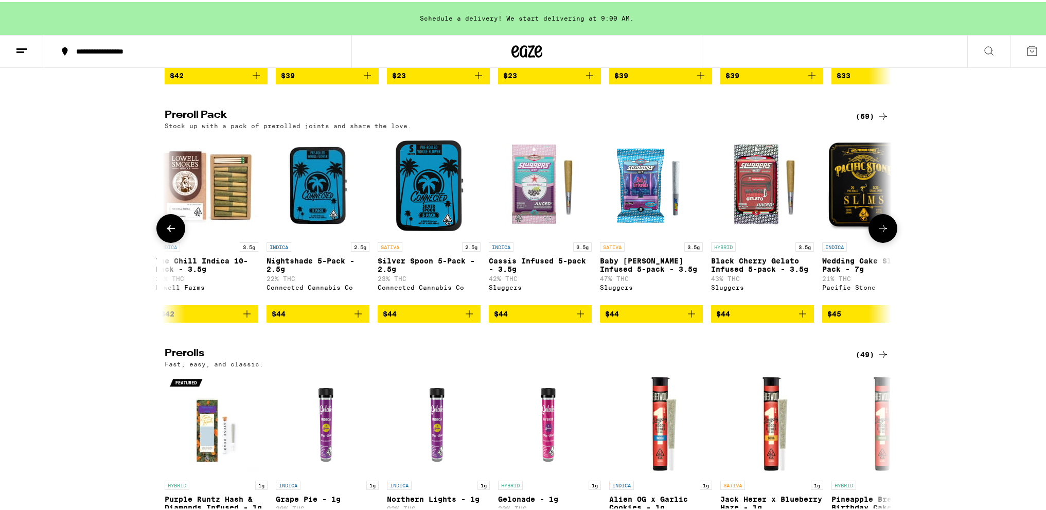
scroll to position [0, 6122]
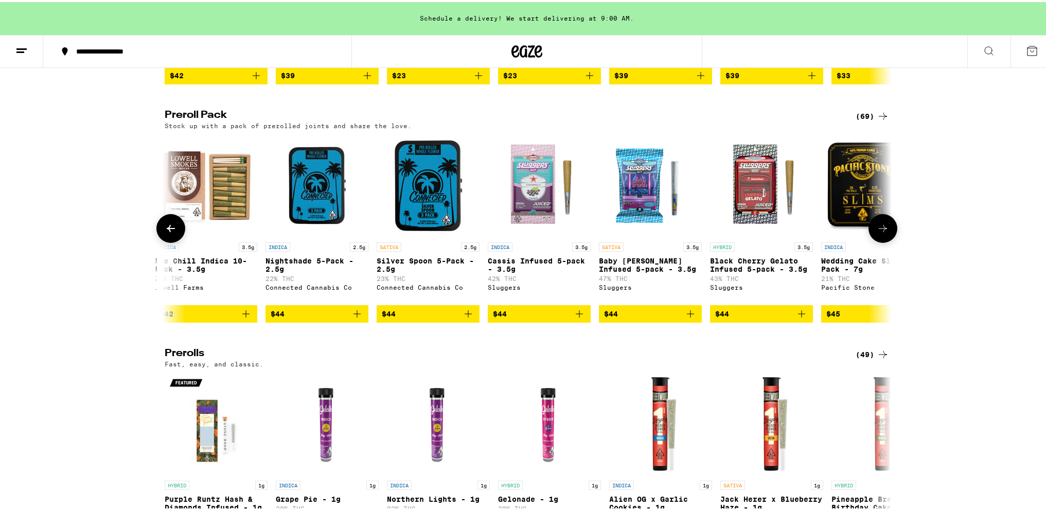
click at [882, 233] on icon at bounding box center [883, 226] width 12 height 12
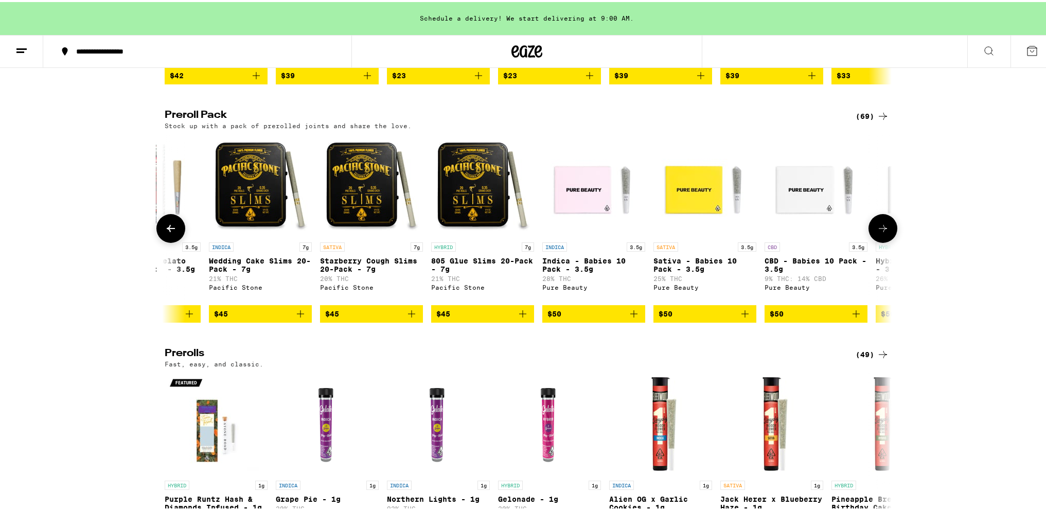
click at [882, 233] on icon at bounding box center [883, 226] width 12 height 12
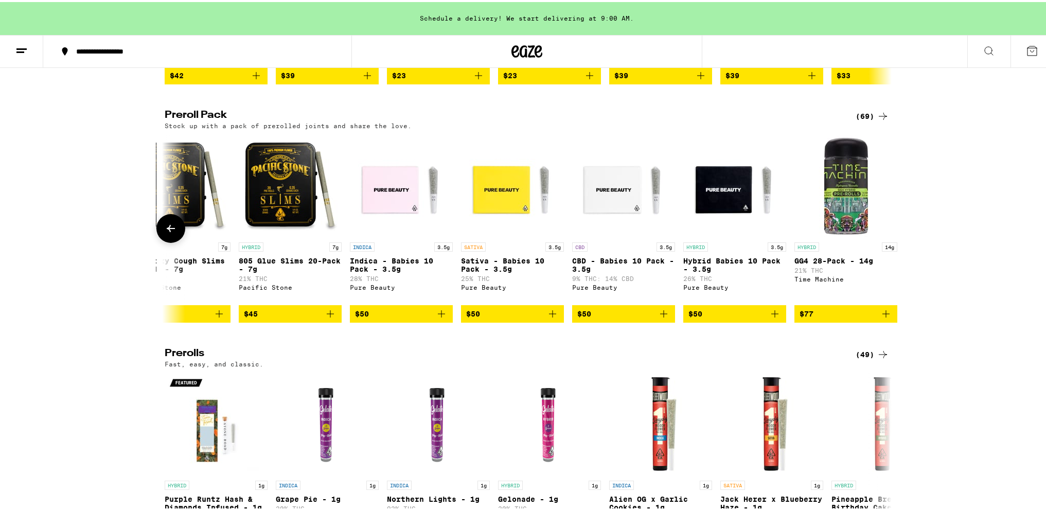
scroll to position [0, 6943]
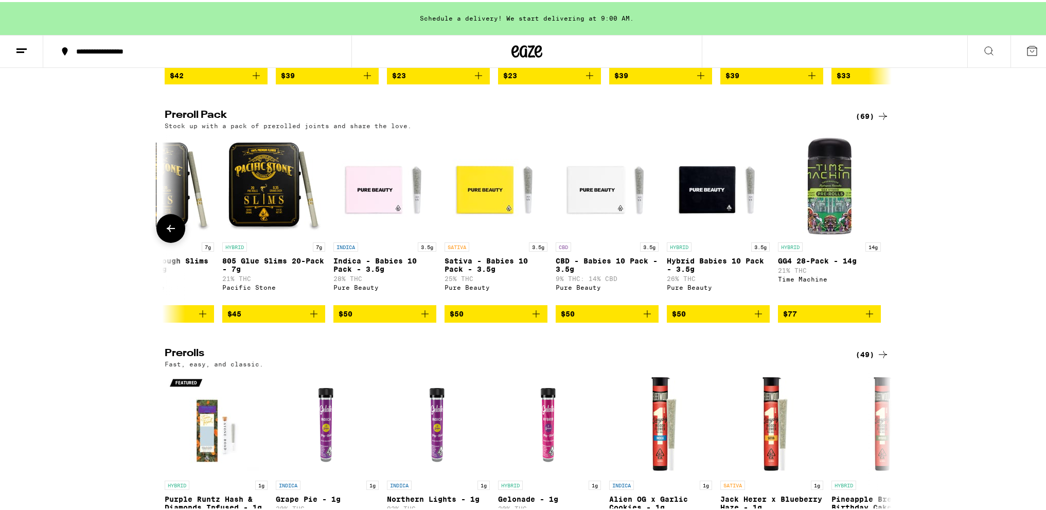
click at [882, 241] on div at bounding box center [882, 226] width 29 height 29
click at [156, 241] on div at bounding box center [170, 226] width 29 height 29
click at [169, 233] on icon at bounding box center [171, 226] width 12 height 12
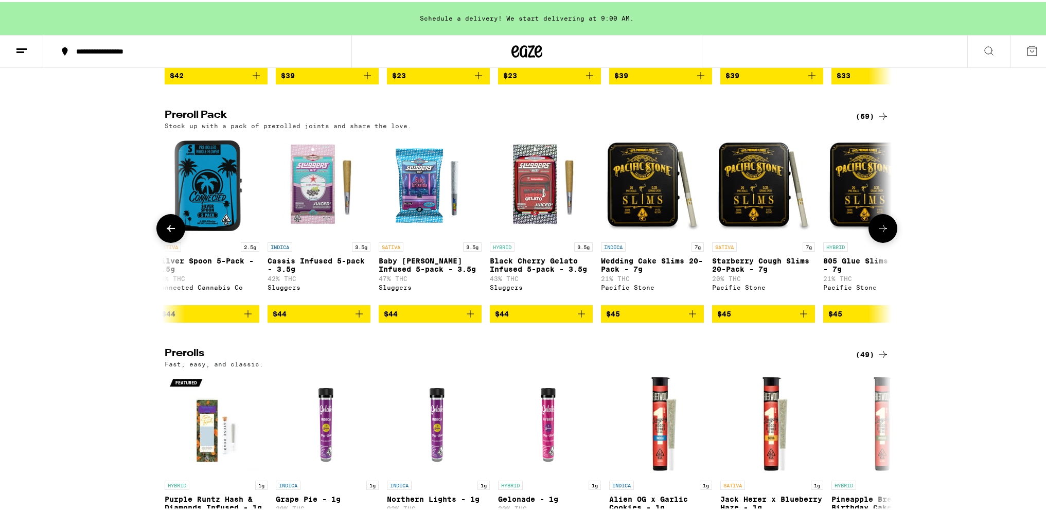
scroll to position [0, 6331]
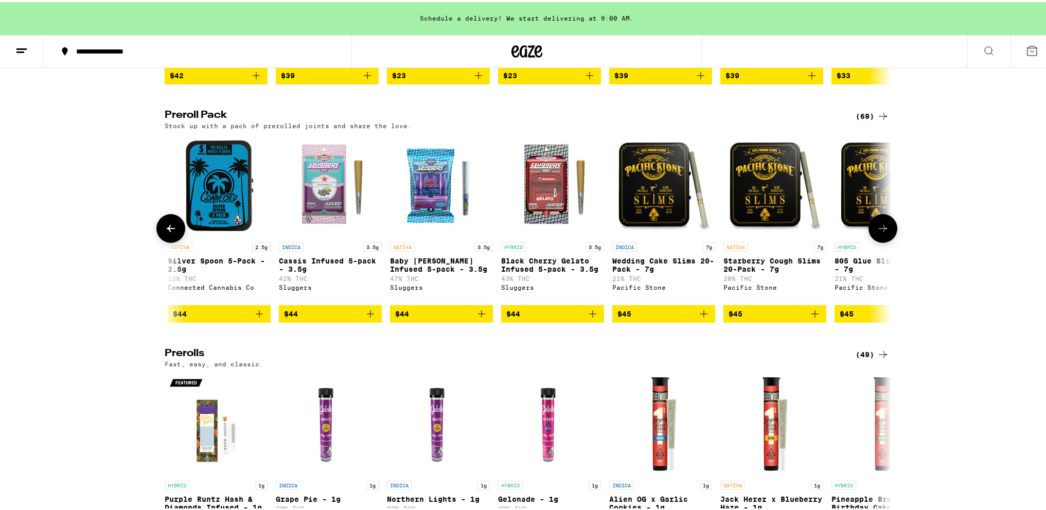
click at [169, 233] on icon at bounding box center [171, 226] width 12 height 12
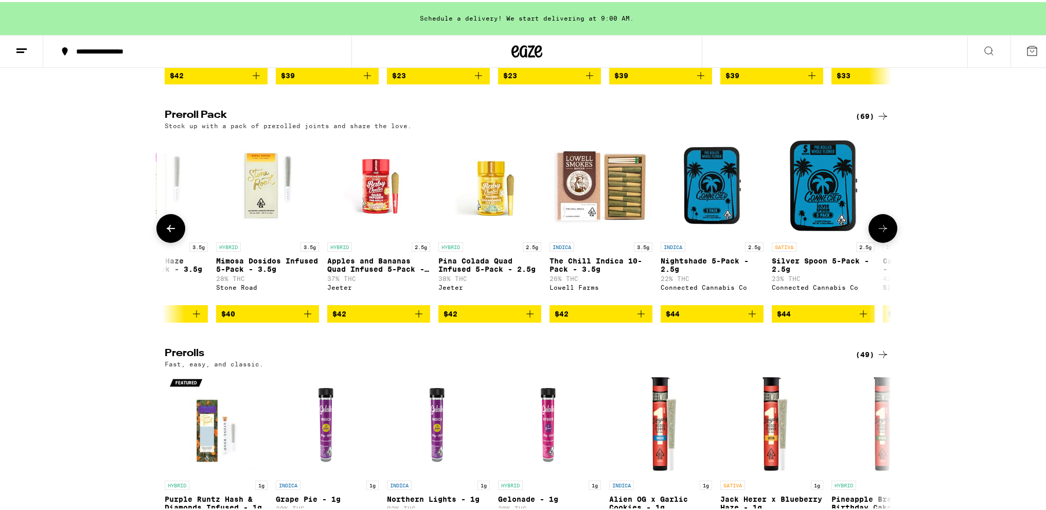
scroll to position [0, 5719]
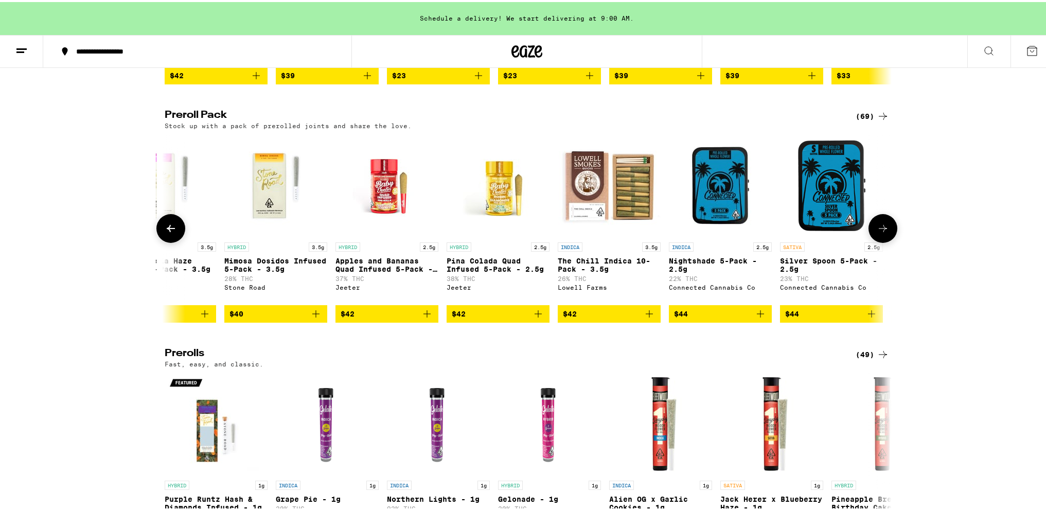
click at [609, 235] on img "Open page for The Chill Indica 10-Pack - 3.5g from Lowell Farms" at bounding box center [609, 183] width 103 height 103
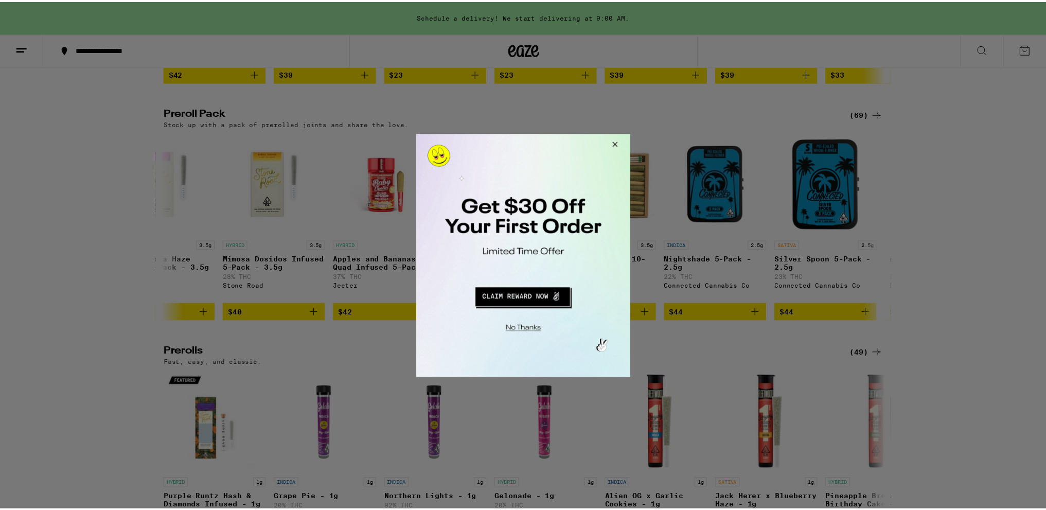
click at [612, 146] on button "Close Modal" at bounding box center [614, 145] width 28 height 25
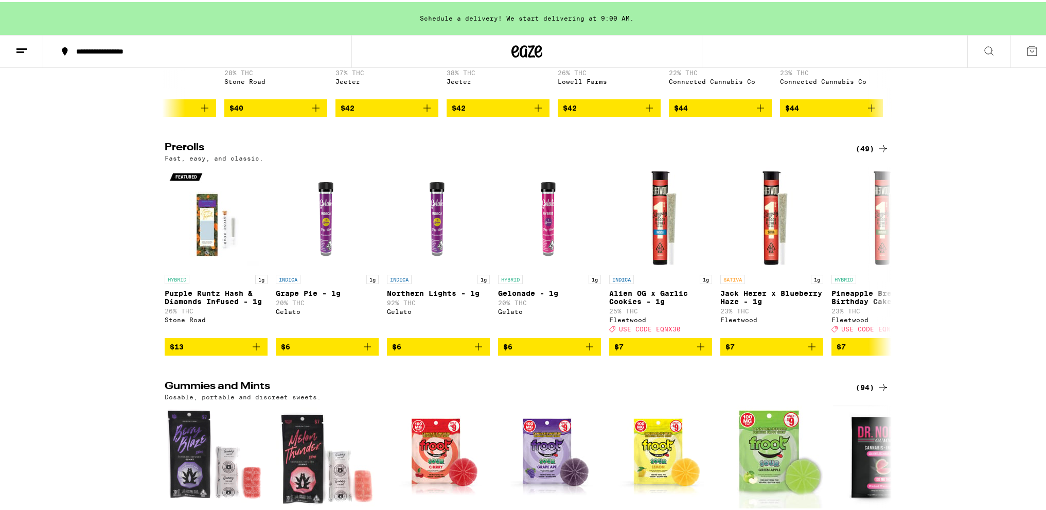
scroll to position [2778, 0]
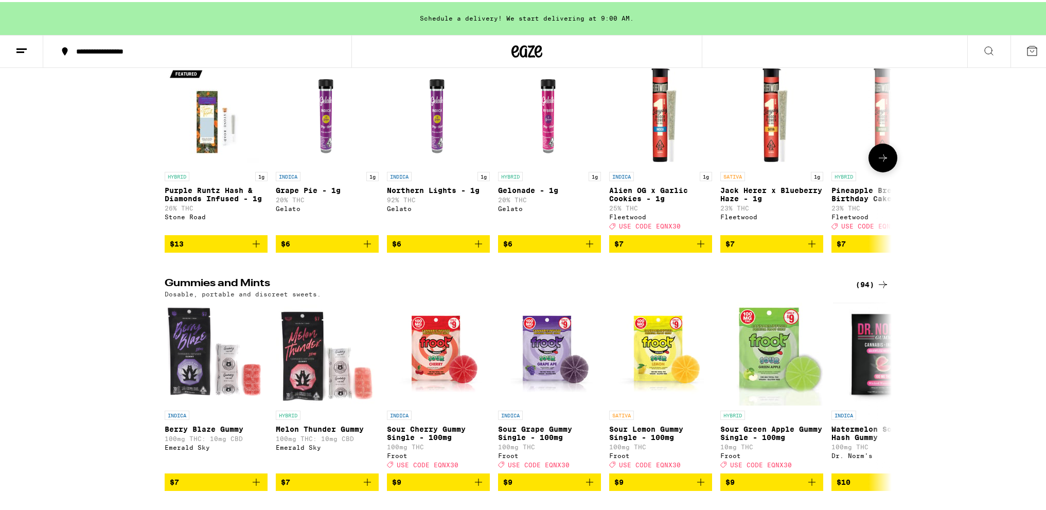
click at [879, 159] on icon at bounding box center [883, 155] width 8 height 7
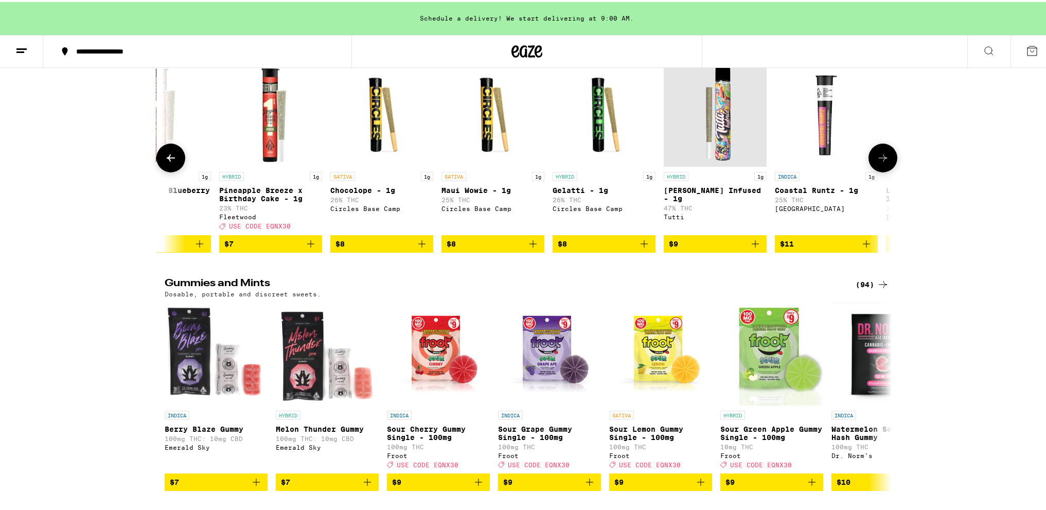
click at [879, 159] on icon at bounding box center [883, 155] width 8 height 7
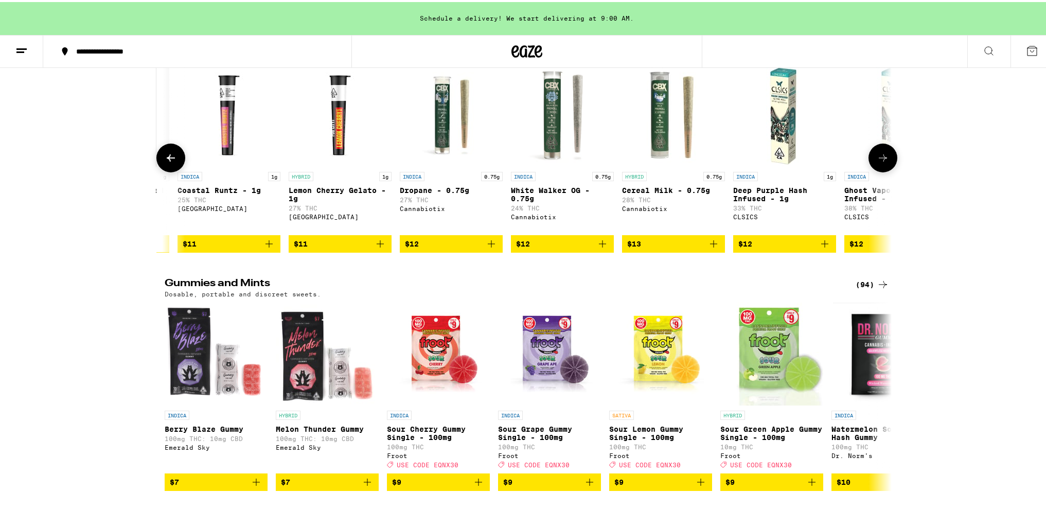
scroll to position [0, 1224]
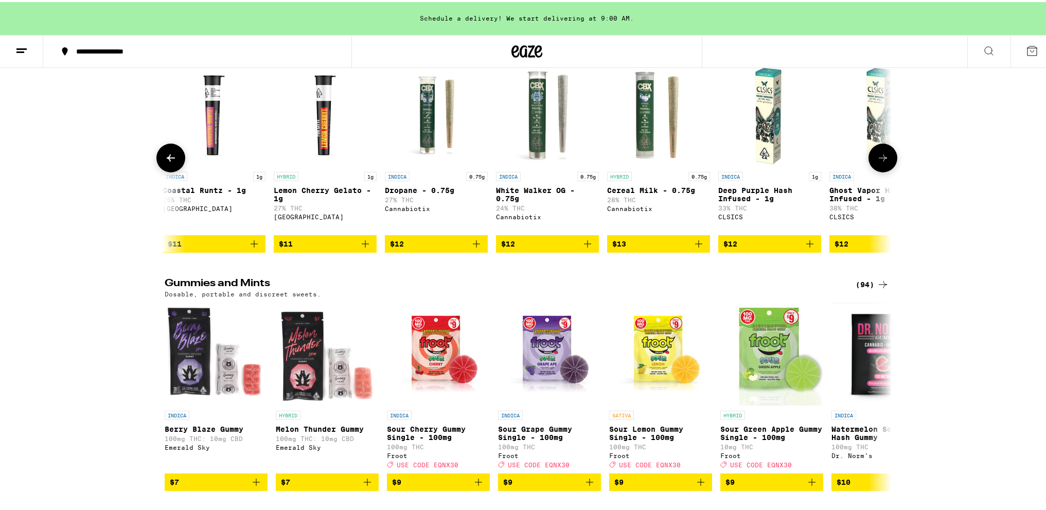
click at [879, 159] on icon at bounding box center [883, 155] width 8 height 7
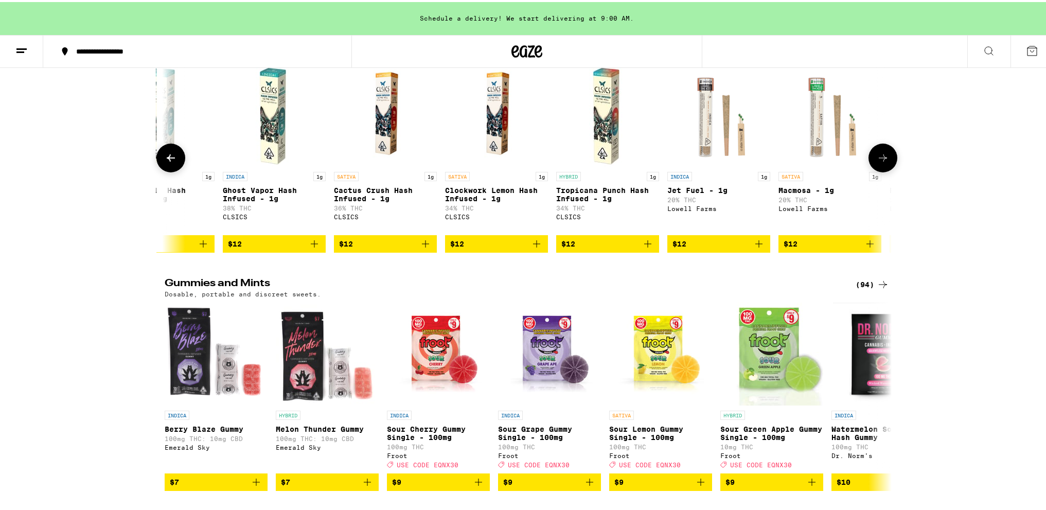
scroll to position [0, 1837]
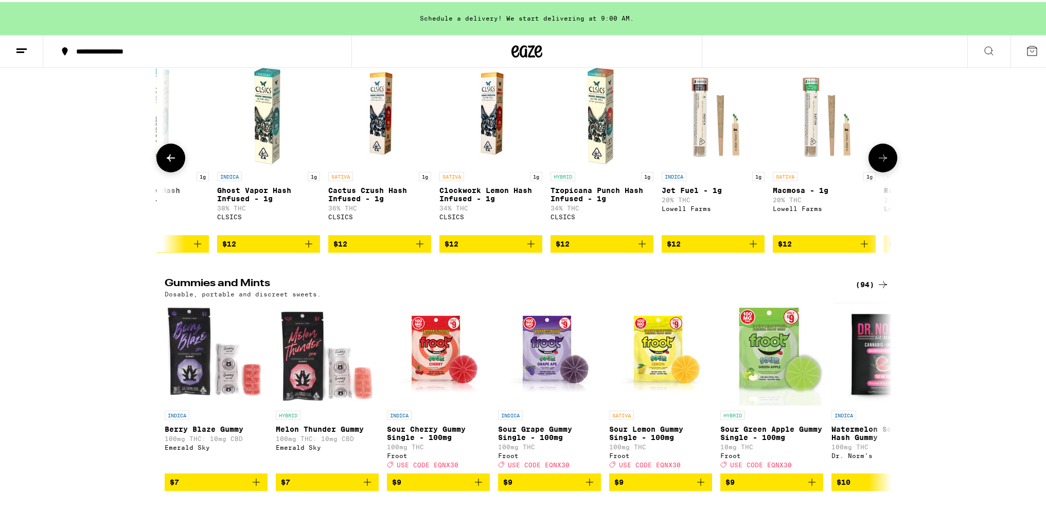
click at [879, 159] on icon at bounding box center [883, 155] width 8 height 7
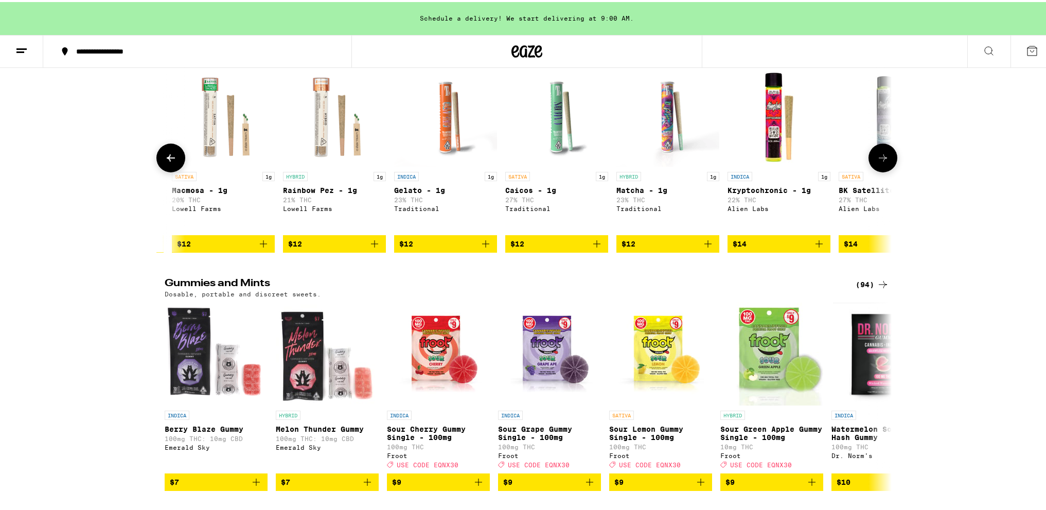
scroll to position [0, 2449]
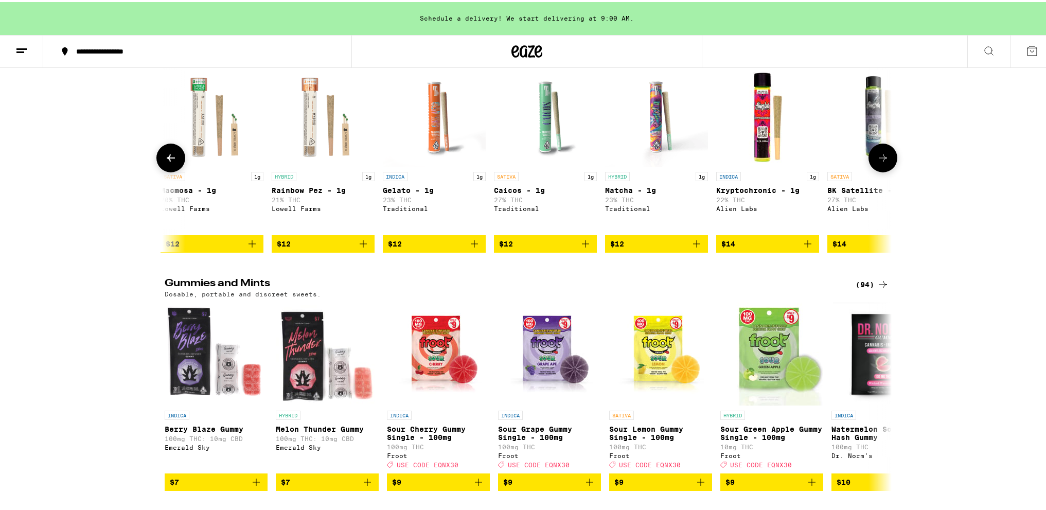
click at [879, 159] on icon at bounding box center [883, 155] width 8 height 7
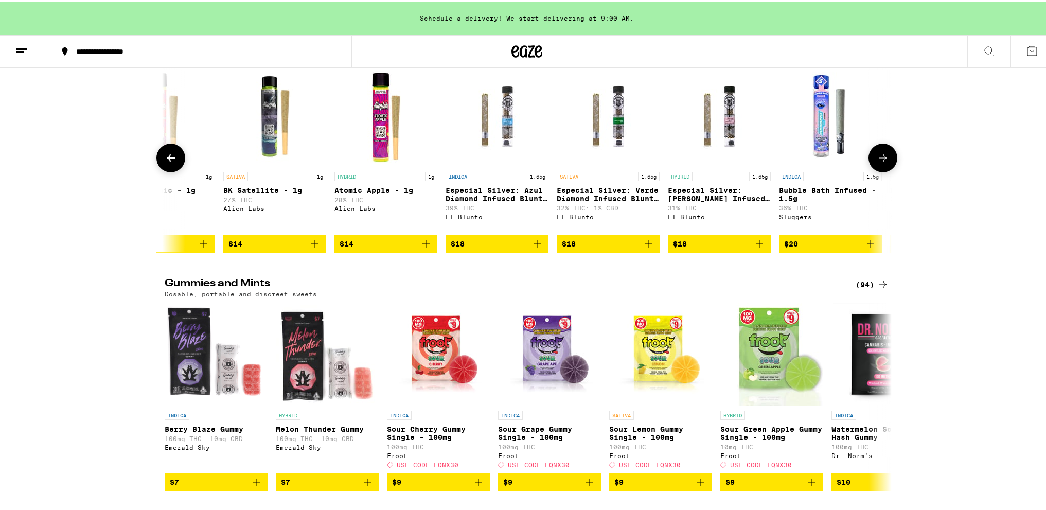
scroll to position [0, 3061]
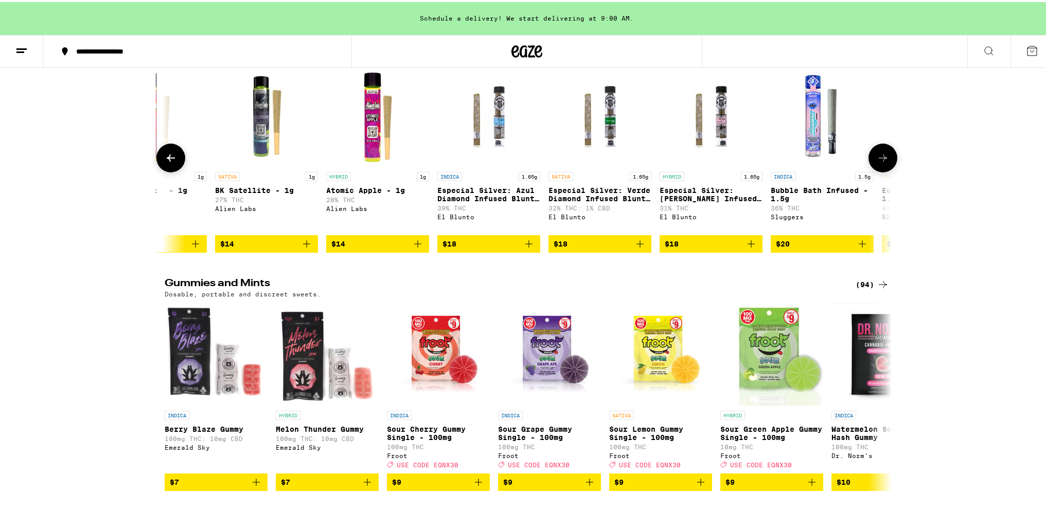
click at [879, 159] on icon at bounding box center [883, 155] width 8 height 7
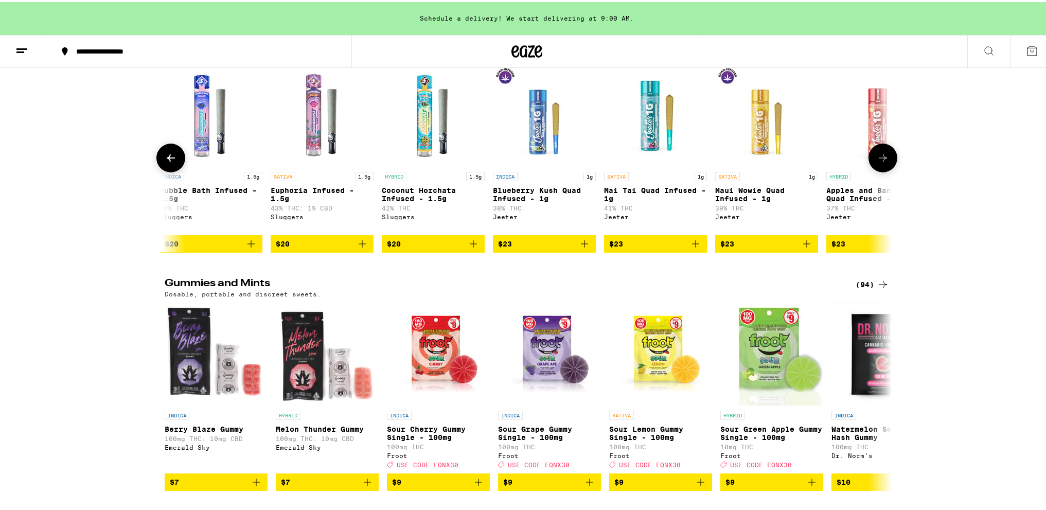
scroll to position [0, 3673]
click at [879, 159] on icon at bounding box center [883, 155] width 8 height 7
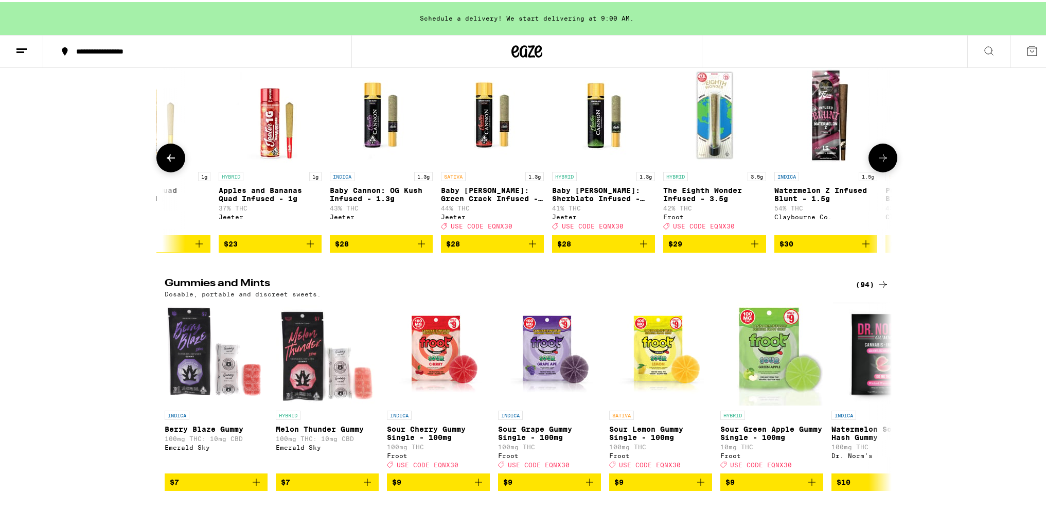
scroll to position [0, 4285]
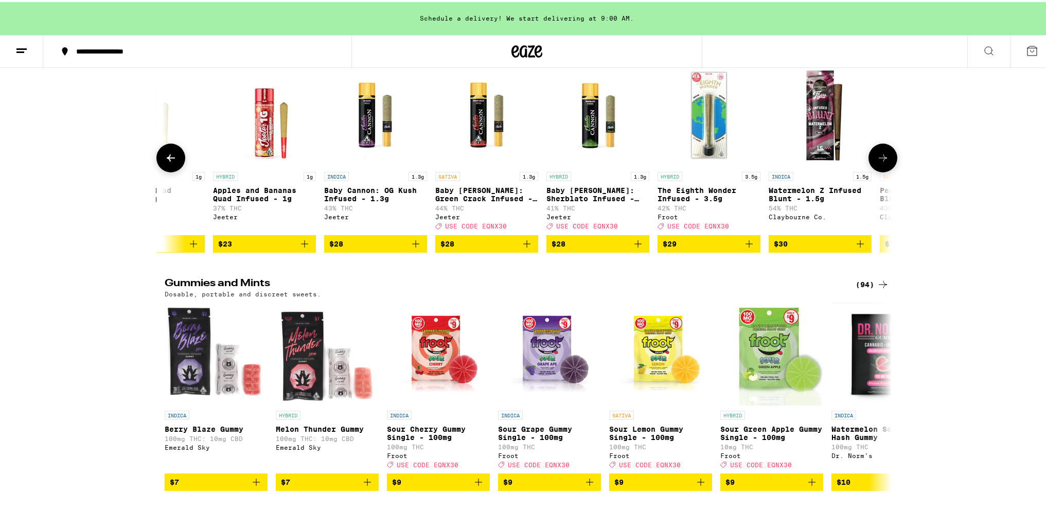
click at [879, 159] on icon at bounding box center [883, 155] width 8 height 7
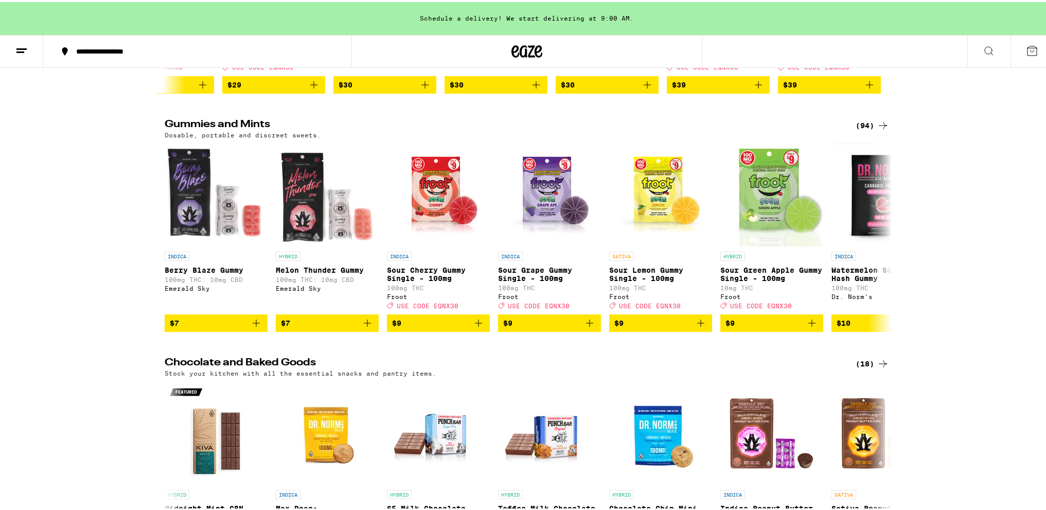
scroll to position [2984, 0]
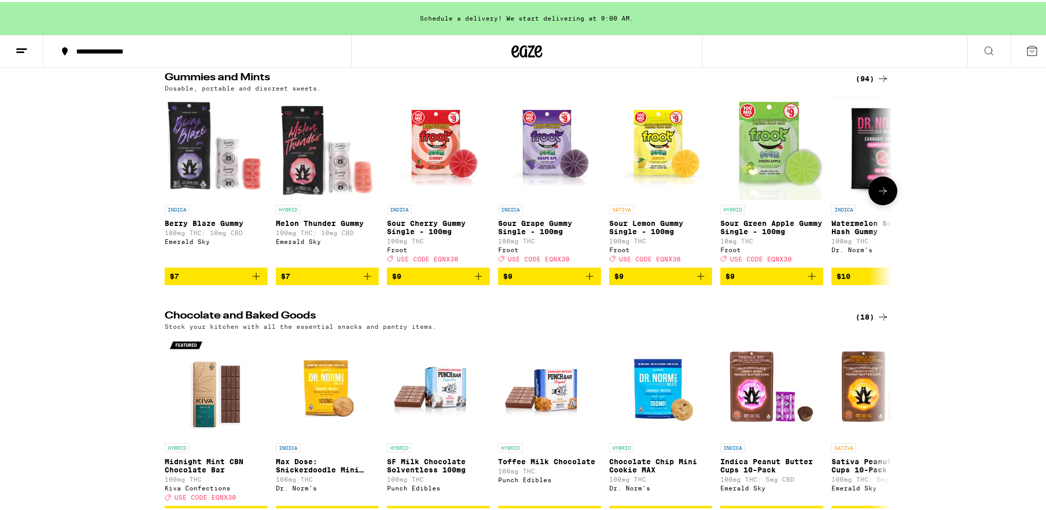
click at [881, 195] on icon at bounding box center [883, 189] width 12 height 12
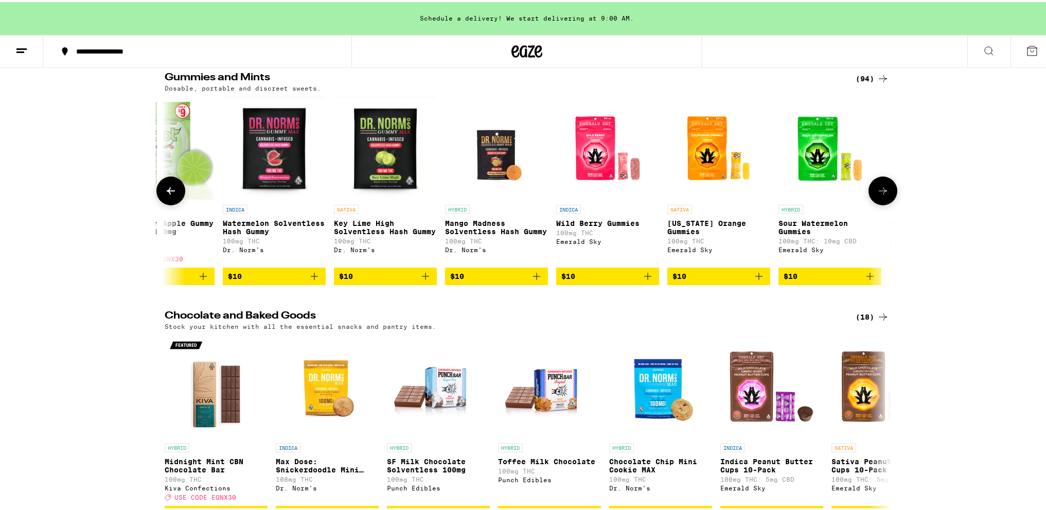
scroll to position [0, 612]
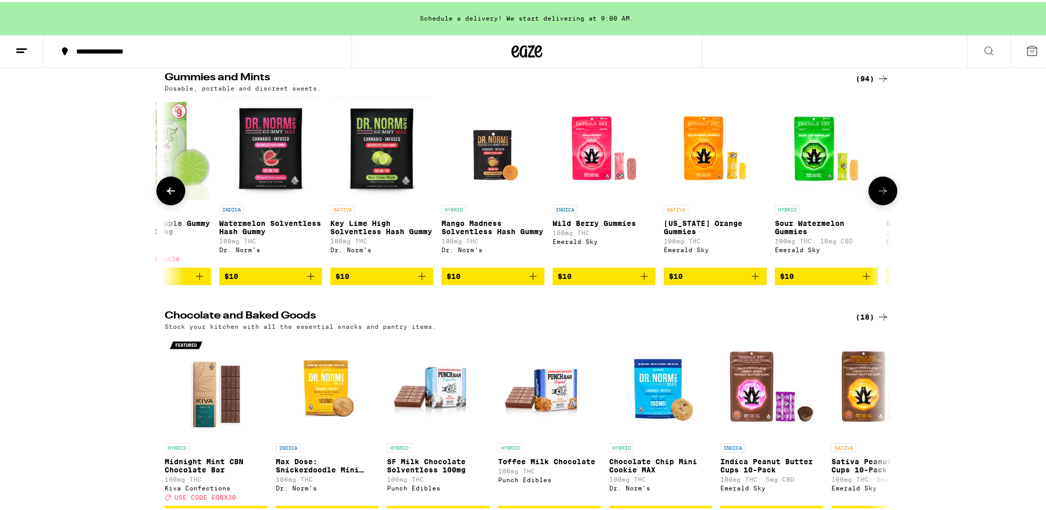
click at [881, 195] on icon at bounding box center [883, 189] width 12 height 12
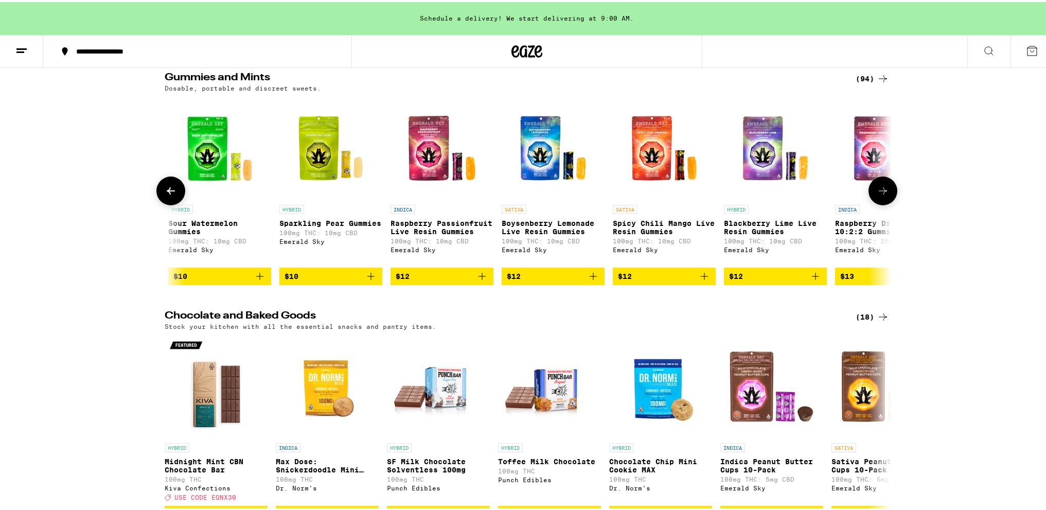
scroll to position [0, 1224]
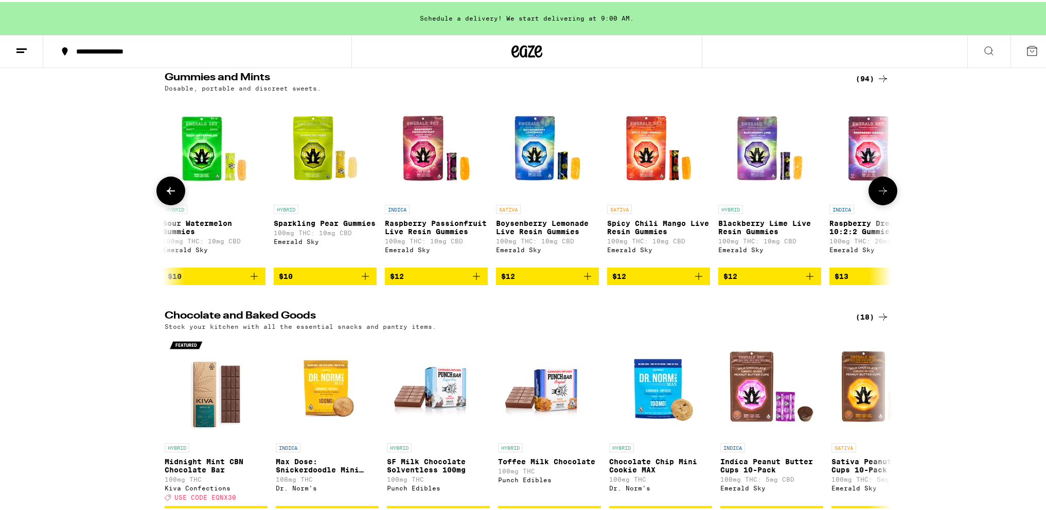
click at [881, 195] on icon at bounding box center [883, 189] width 12 height 12
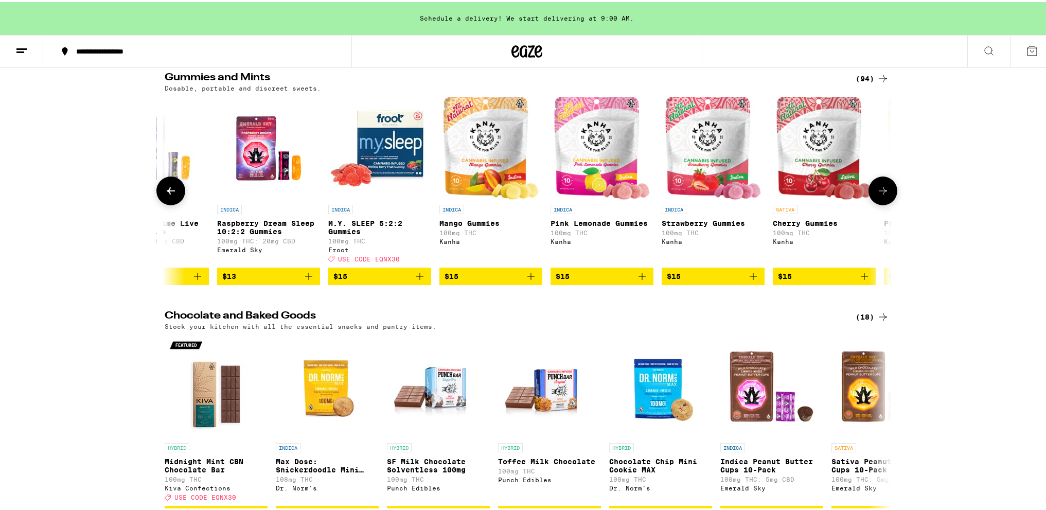
click at [881, 195] on icon at bounding box center [883, 189] width 12 height 12
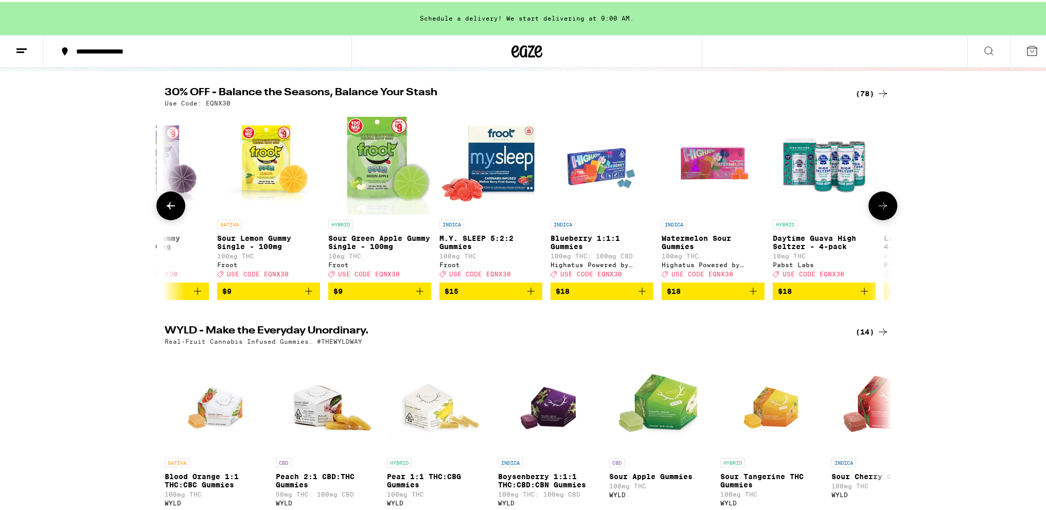
scroll to position [0, 0]
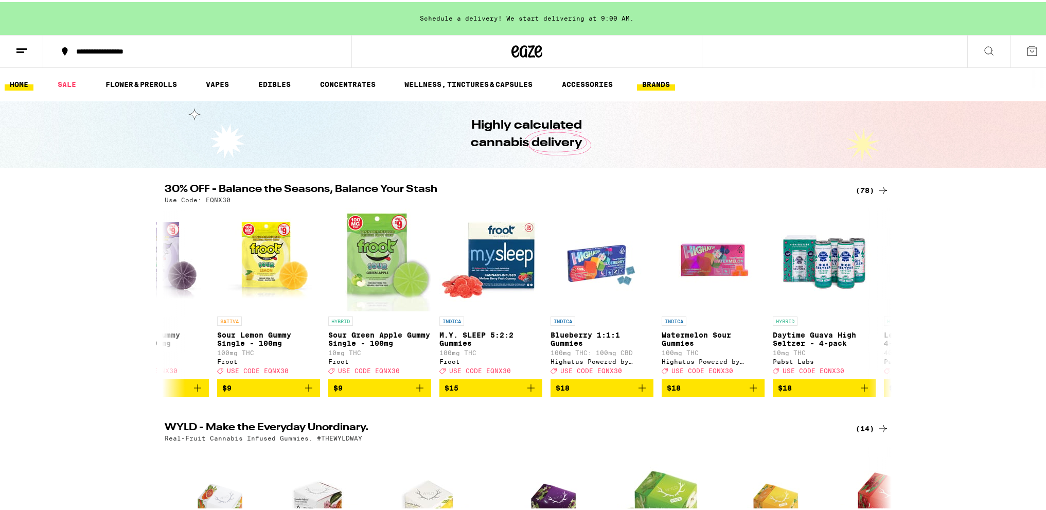
click at [665, 79] on link "BRANDS" at bounding box center [656, 82] width 38 height 12
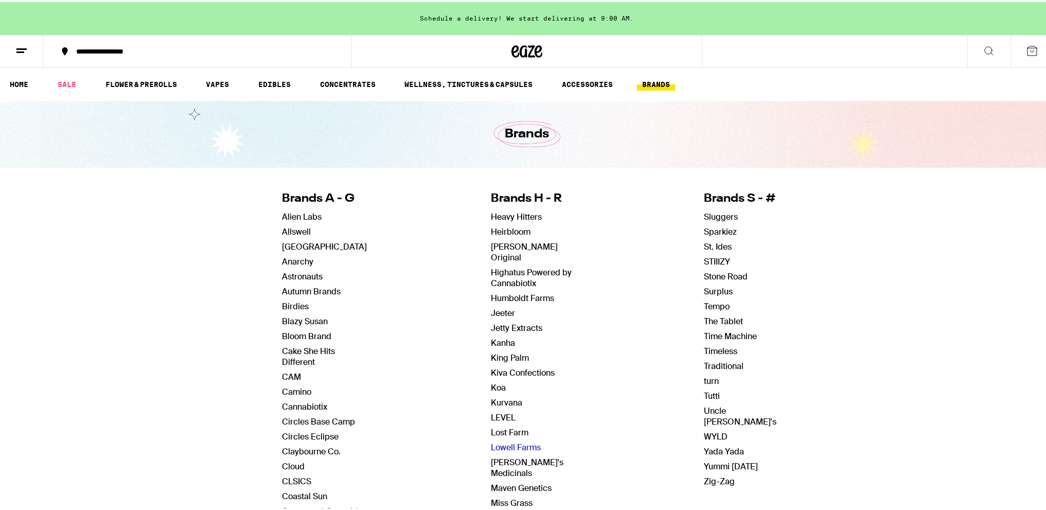
click at [508, 440] on link "Lowell Farms" at bounding box center [516, 445] width 50 height 11
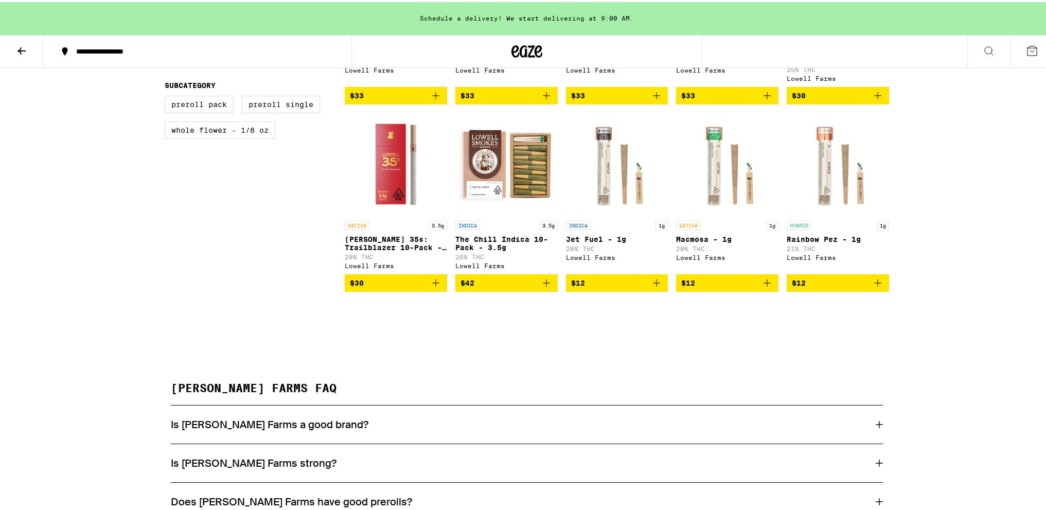
scroll to position [206, 0]
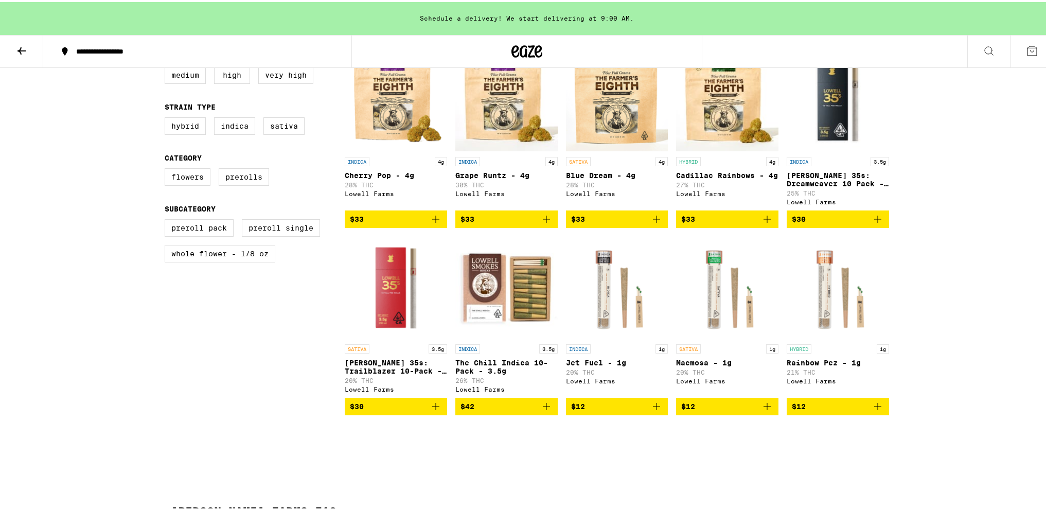
scroll to position [309, 0]
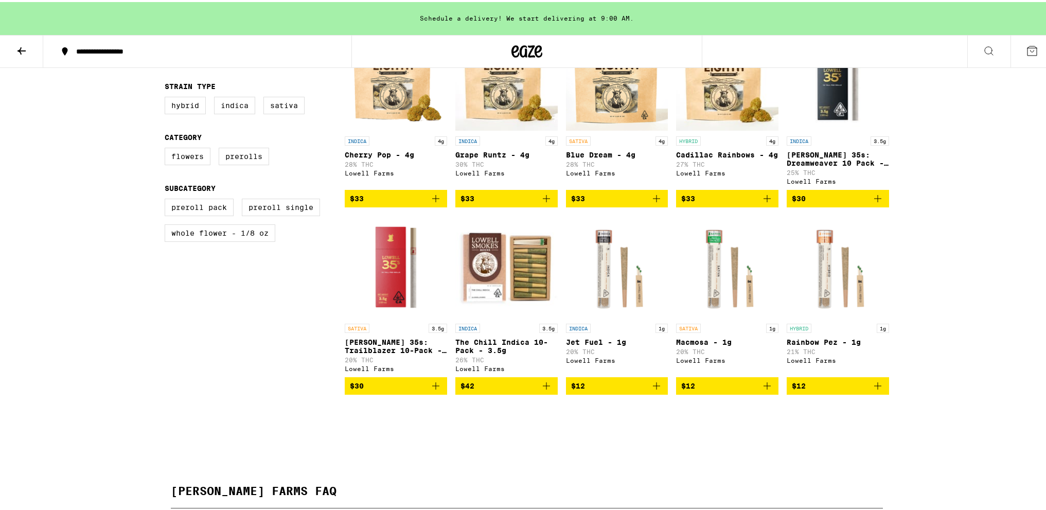
click at [398, 264] on img "Open page for Lowell 35s: Trailblazer 10-Pack - 3.5g from Lowell Farms" at bounding box center [396, 265] width 102 height 103
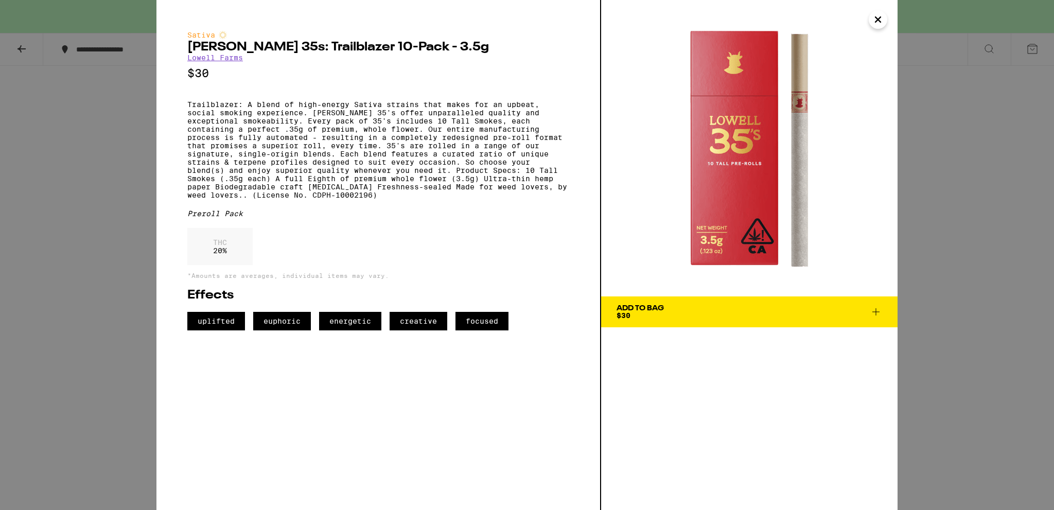
click at [881, 19] on icon "Close" at bounding box center [877, 19] width 12 height 15
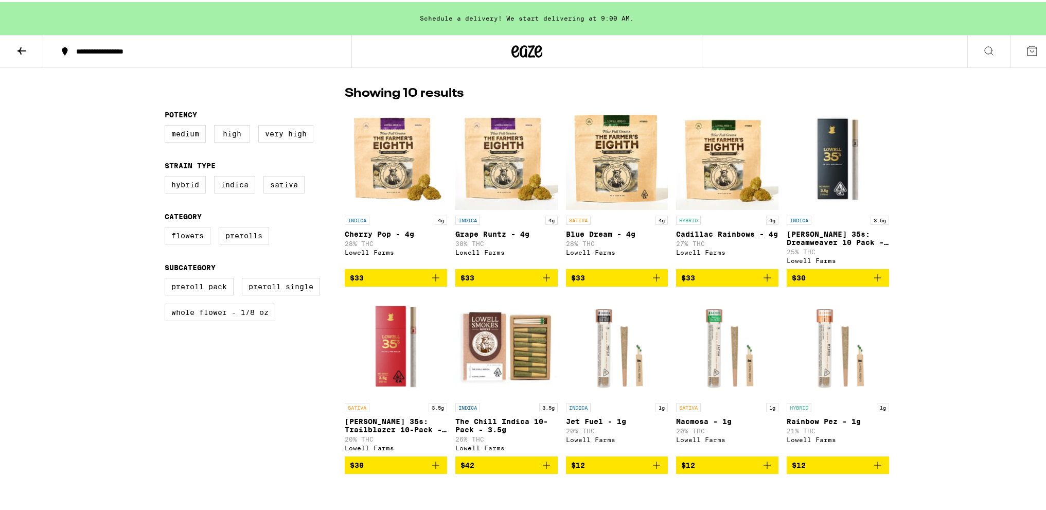
scroll to position [206, 0]
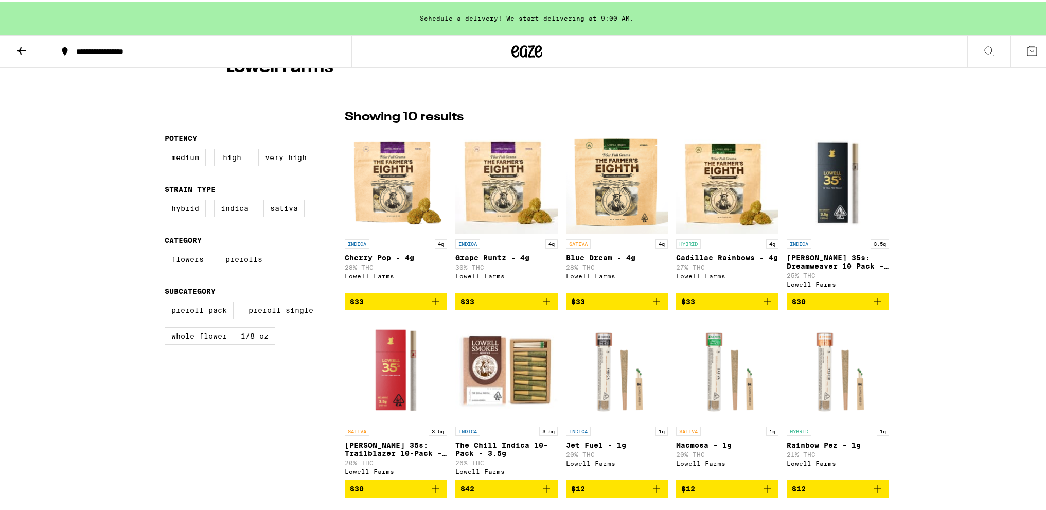
click at [638, 167] on img "Open page for Blue Dream - 4g from Lowell Farms" at bounding box center [617, 180] width 102 height 103
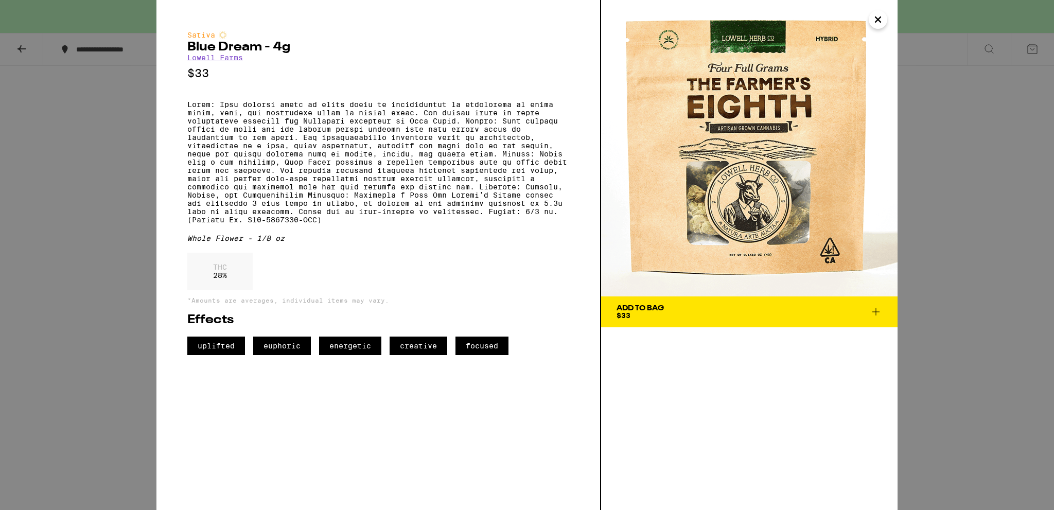
click at [872, 312] on icon at bounding box center [875, 311] width 7 height 7
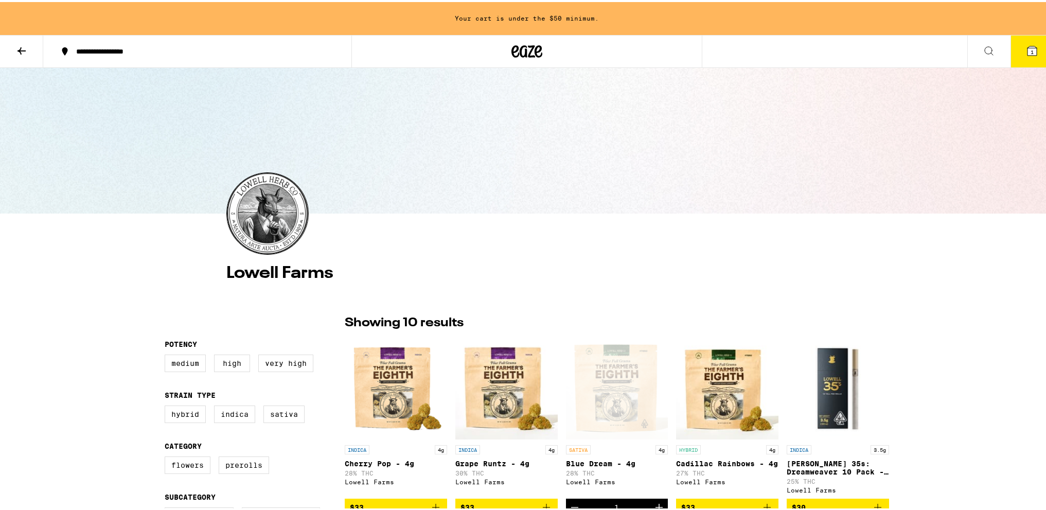
click at [18, 47] on icon at bounding box center [21, 49] width 12 height 12
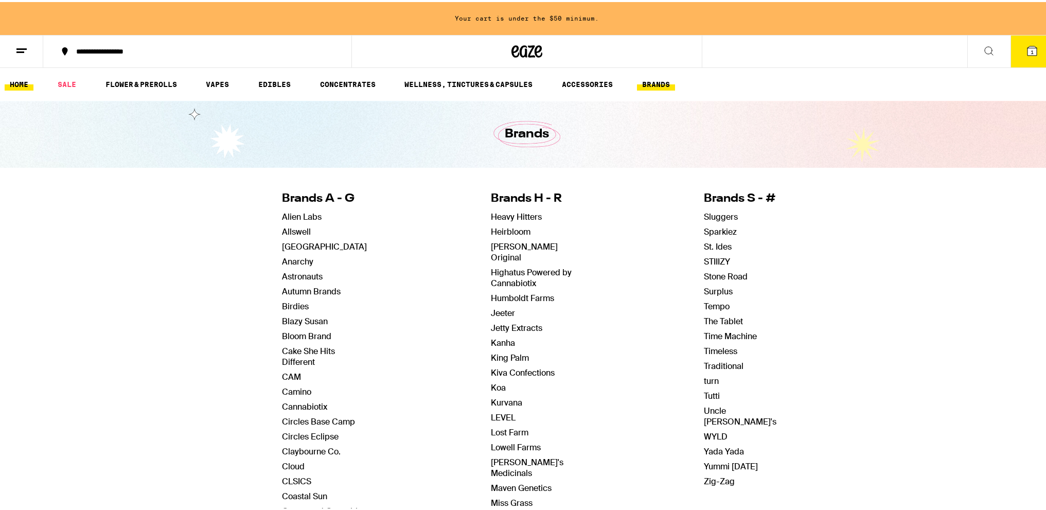
click at [26, 84] on link "HOME" at bounding box center [19, 82] width 29 height 12
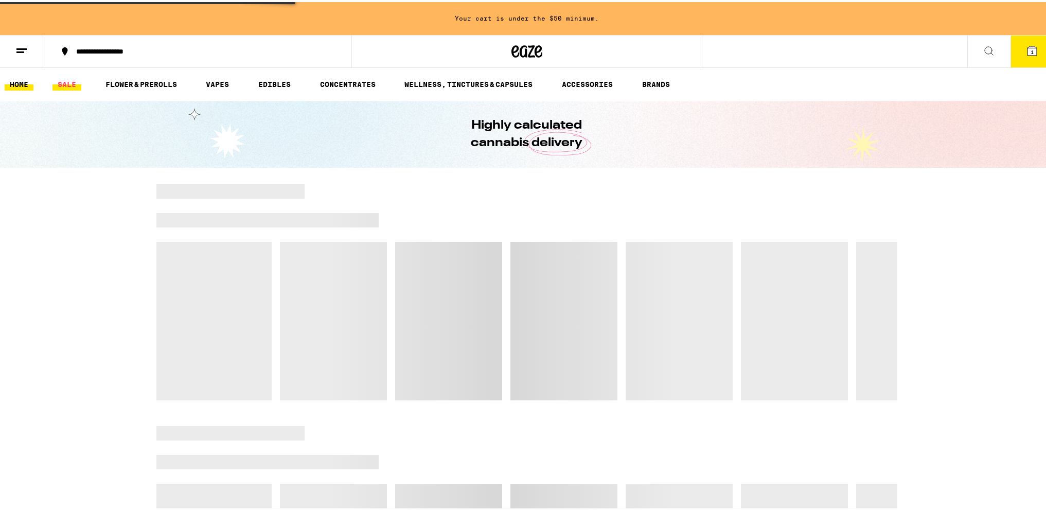
click at [71, 83] on link "SALE" at bounding box center [66, 82] width 29 height 12
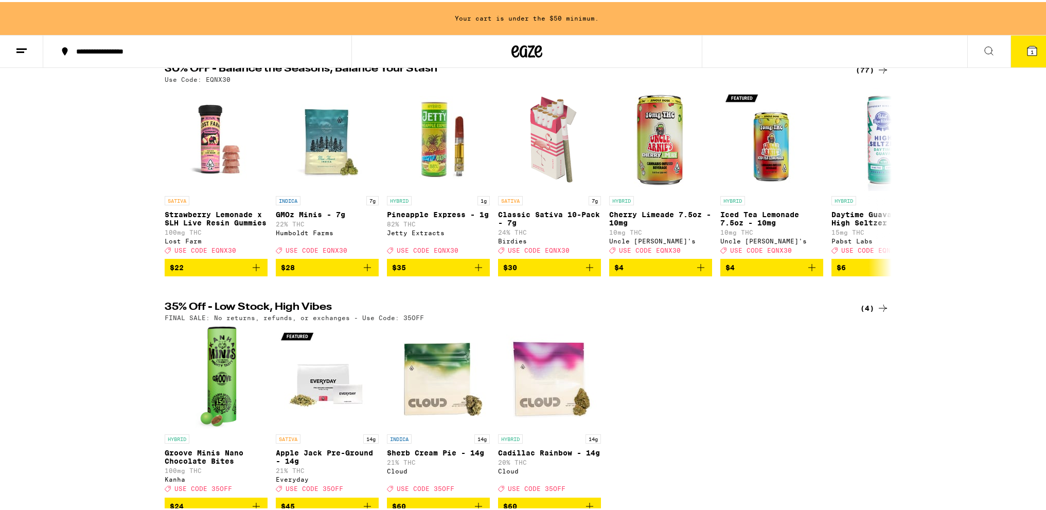
scroll to position [103, 0]
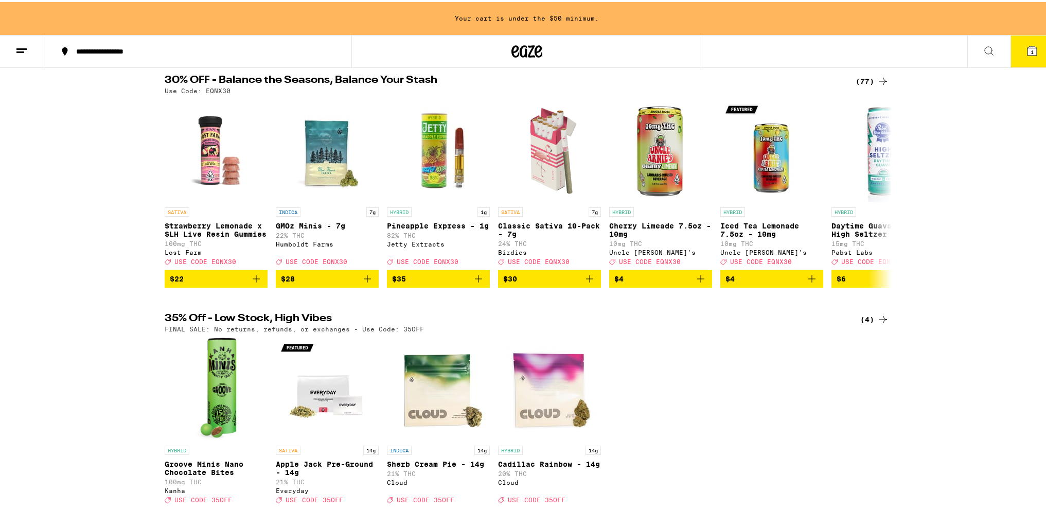
click at [867, 78] on div "(77)" at bounding box center [872, 79] width 33 height 12
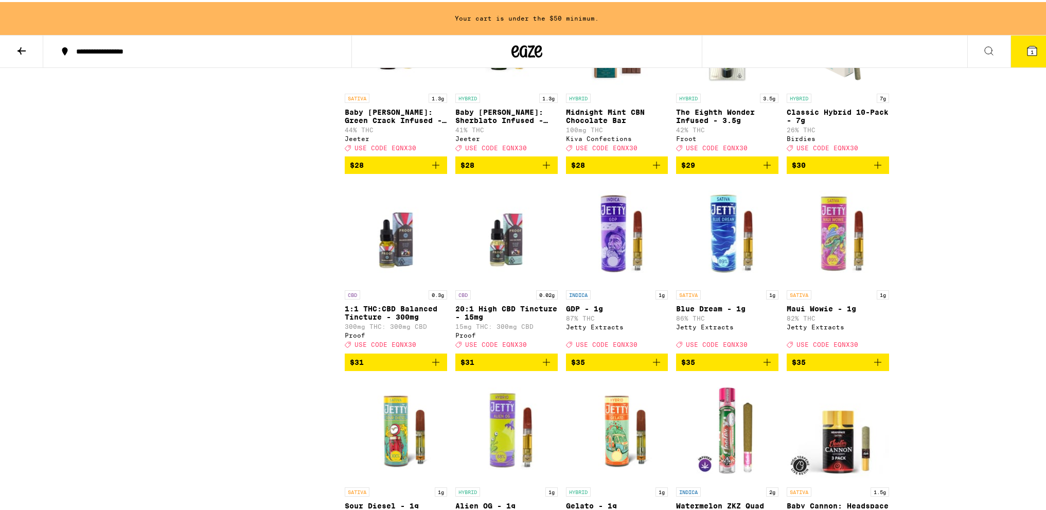
scroll to position [1749, 0]
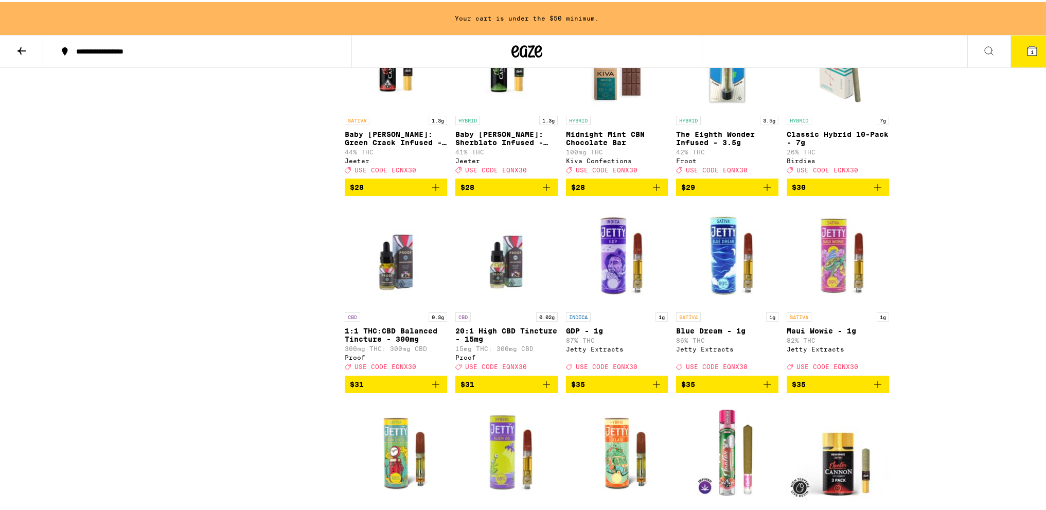
click at [358, 109] on img "Open page for Baby Cannon: Green Crack Infused - 1.3g from Jeeter" at bounding box center [396, 57] width 102 height 103
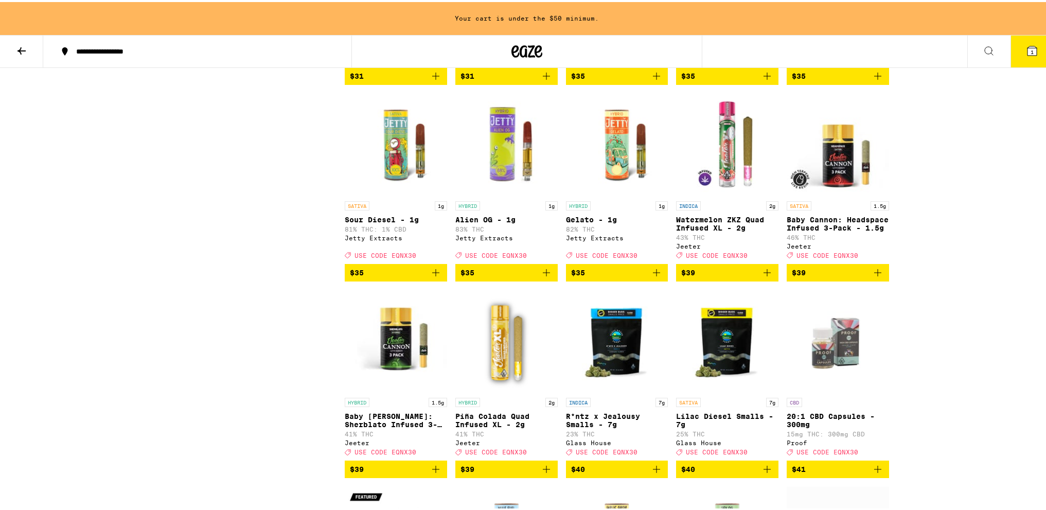
scroll to position [2161, 0]
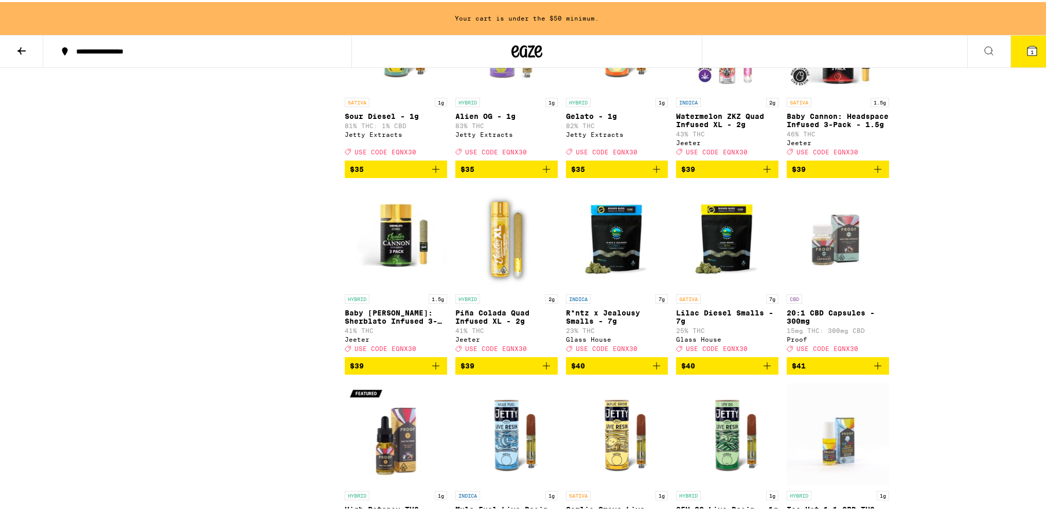
click at [833, 91] on img "Open page for Baby Cannon: Headspace Infused 3-Pack - 1.5g from Jeeter" at bounding box center [838, 39] width 102 height 103
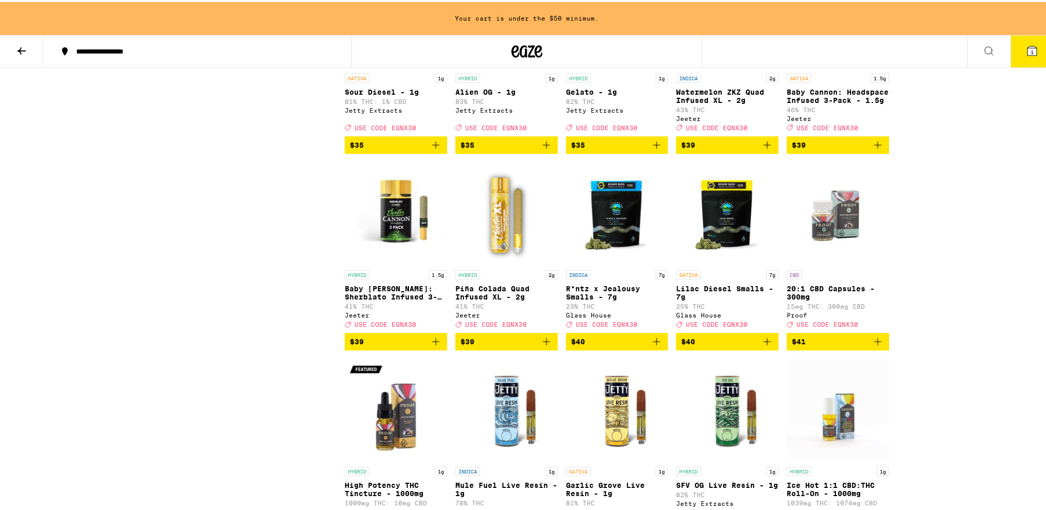
scroll to position [2161, 0]
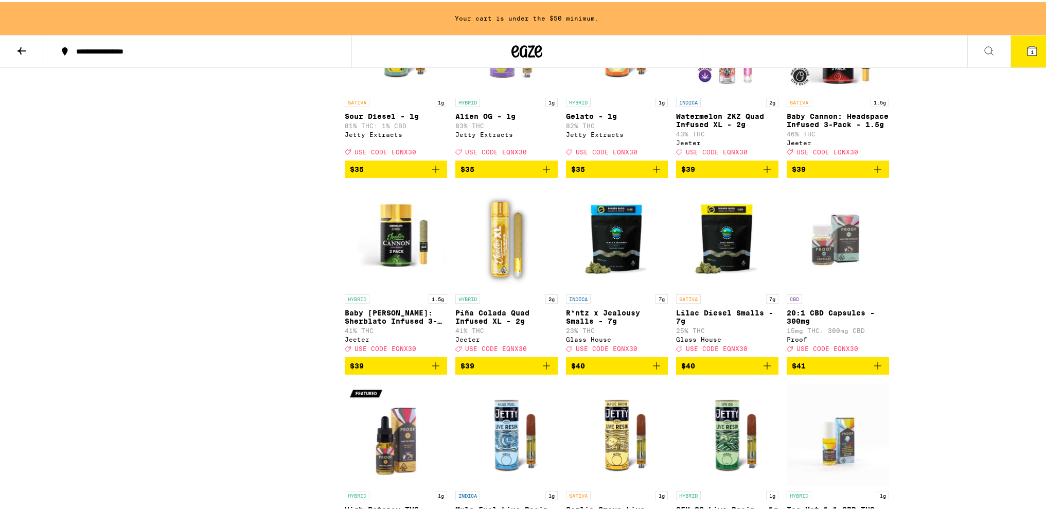
click at [406, 287] on img "Open page for Baby Cannon: Sherblato Infused 3-Pack - 1.5g from Jeeter" at bounding box center [396, 235] width 102 height 103
click at [839, 91] on img "Open page for Baby Cannon: Headspace Infused 3-Pack - 1.5g from Jeeter" at bounding box center [838, 39] width 102 height 103
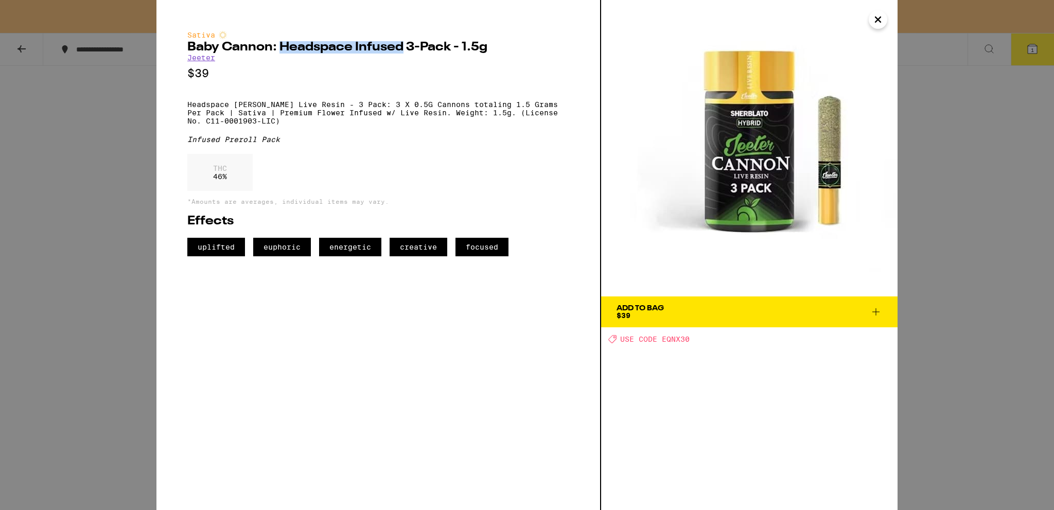
drag, startPoint x: 279, startPoint y: 49, endPoint x: 398, endPoint y: 48, distance: 118.8
click at [399, 48] on h2 "Baby Cannon: Headspace Infused 3-Pack - 1.5g" at bounding box center [378, 47] width 382 height 12
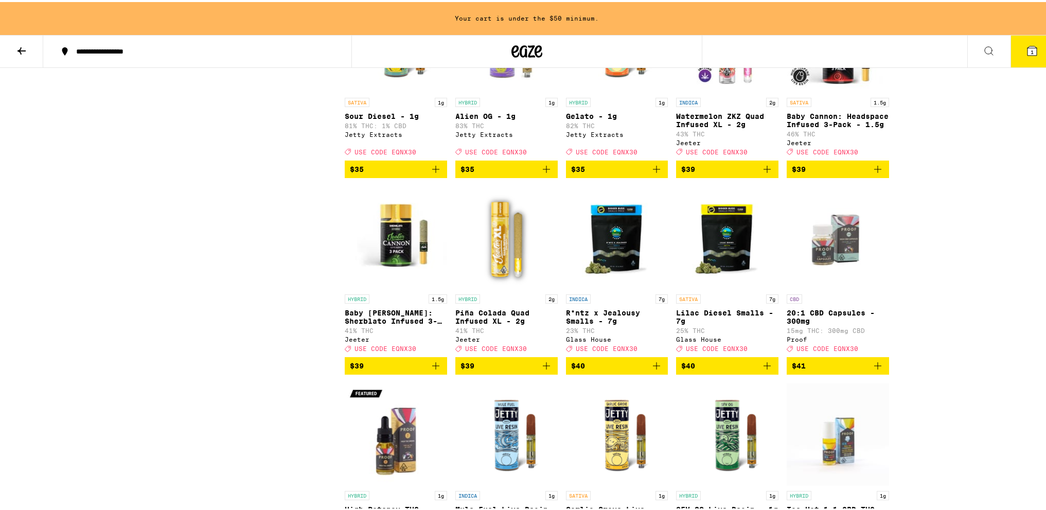
click at [508, 287] on img "Open page for Piña Colada Quad Infused XL - 2g from Jeeter" at bounding box center [506, 235] width 102 height 103
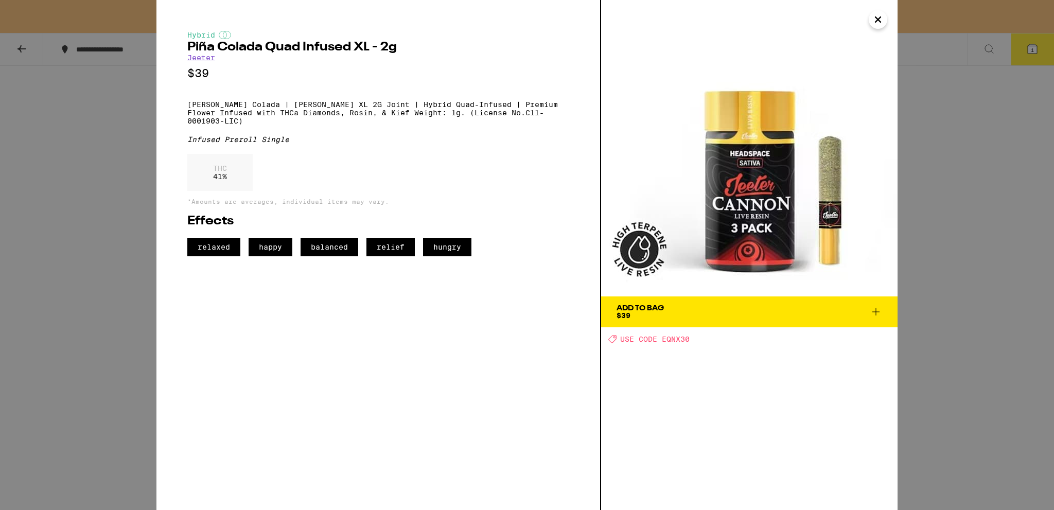
click at [806, 314] on span "Add To Bag $39" at bounding box center [748, 312] width 265 height 14
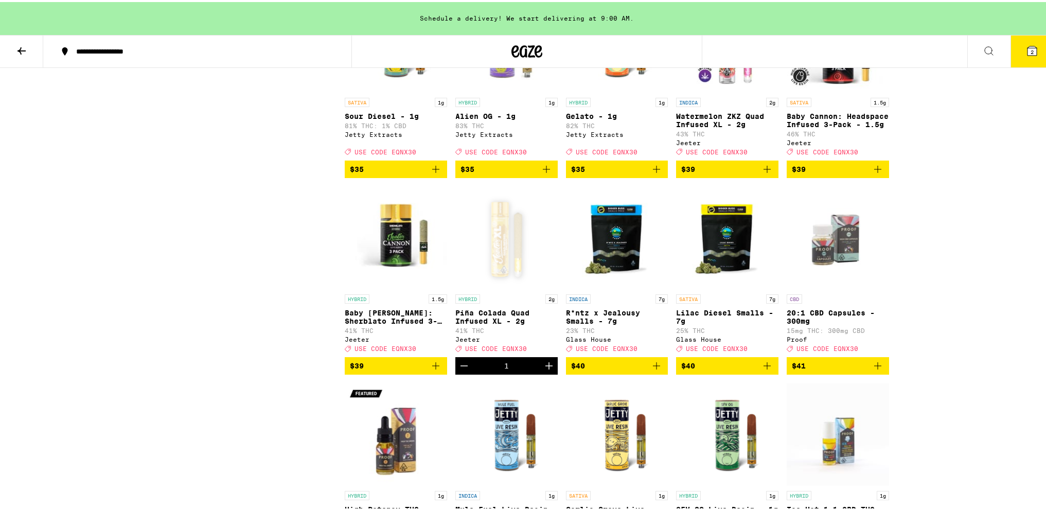
click at [1026, 55] on icon at bounding box center [1032, 49] width 12 height 12
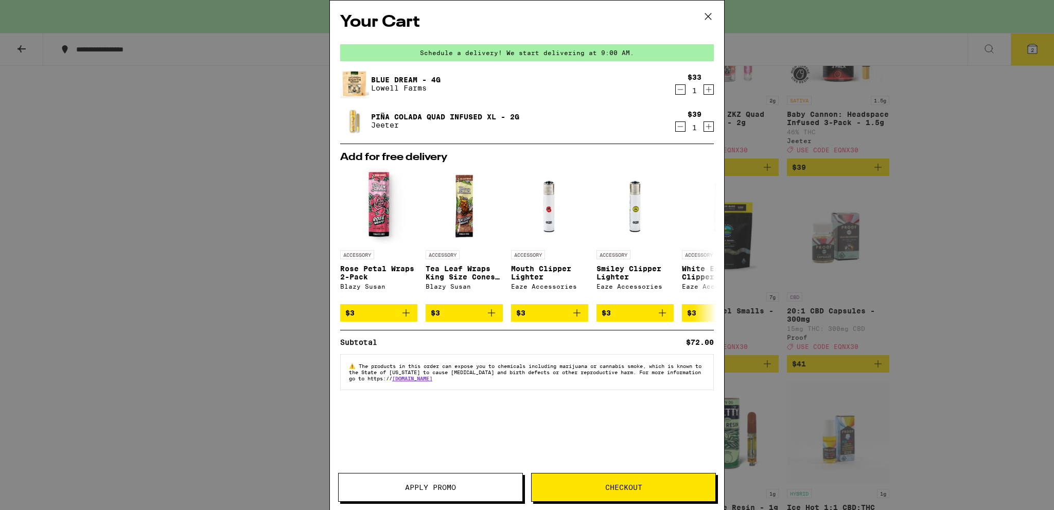
click at [708, 16] on icon at bounding box center [708, 16] width 6 height 6
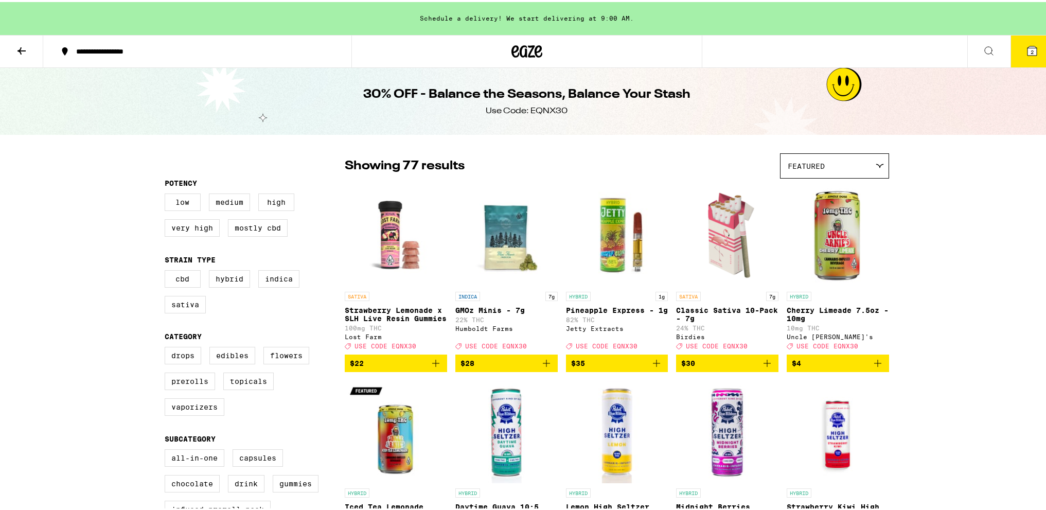
click at [987, 41] on button at bounding box center [988, 49] width 43 height 32
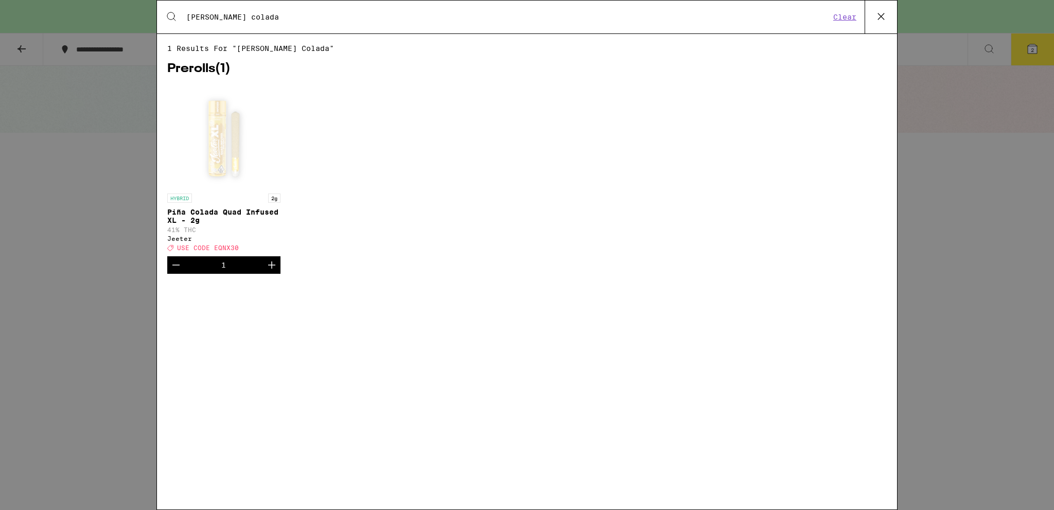
type input "[PERSON_NAME] colada"
click at [235, 141] on div "Open page for Piña Colada Quad Infused XL - 2g from Jeeter" at bounding box center [223, 136] width 103 height 103
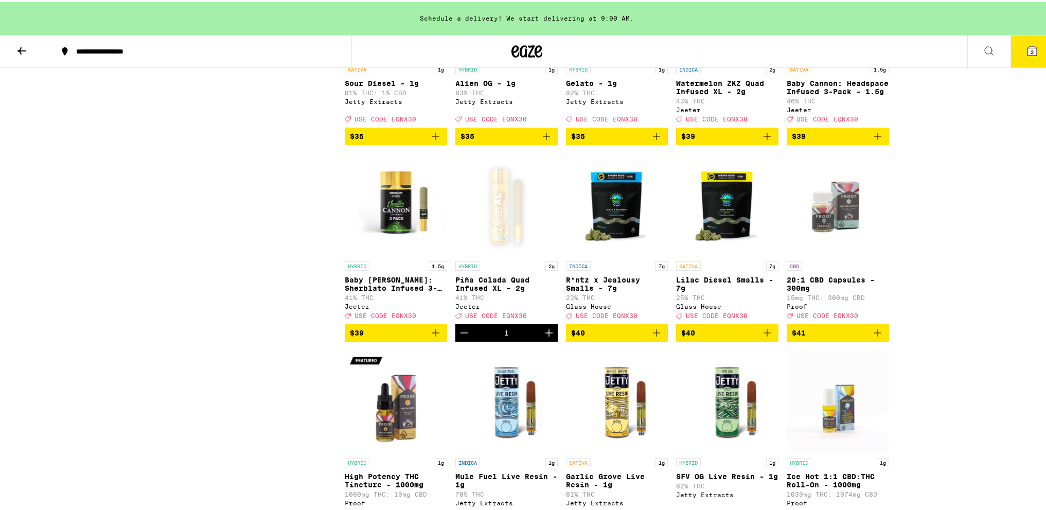
scroll to position [2264, 0]
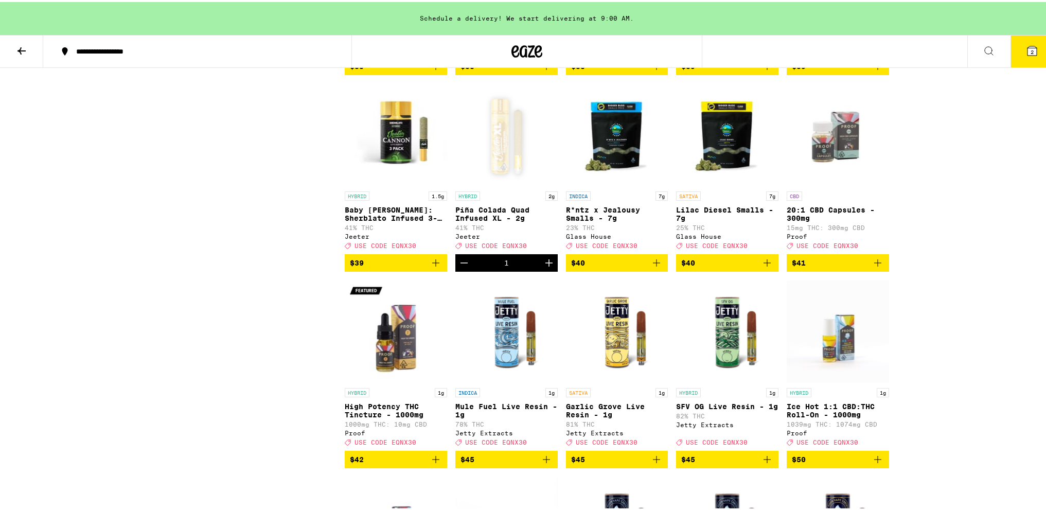
click at [1018, 54] on button "2" at bounding box center [1031, 49] width 43 height 32
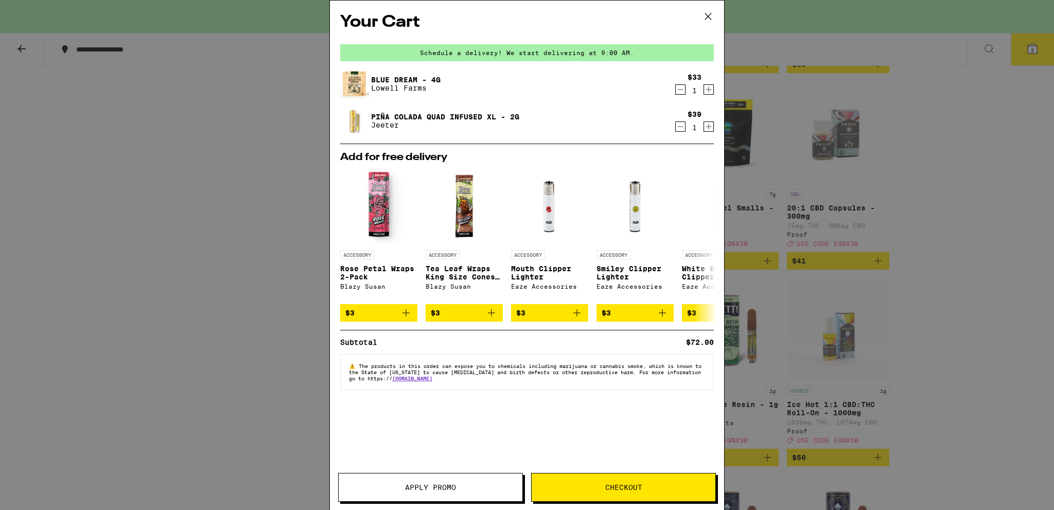
click at [707, 11] on icon at bounding box center [707, 16] width 15 height 15
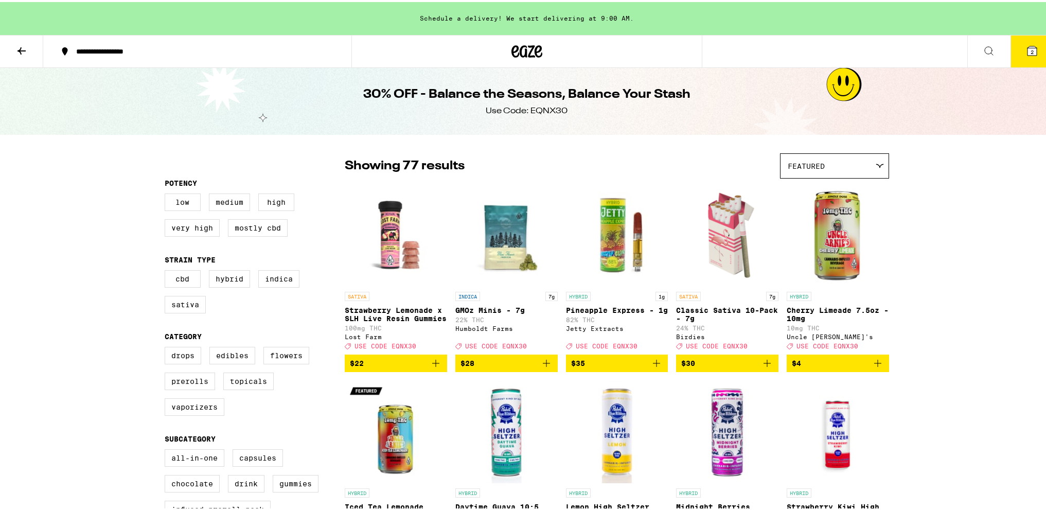
click at [527, 41] on icon at bounding box center [526, 49] width 31 height 19
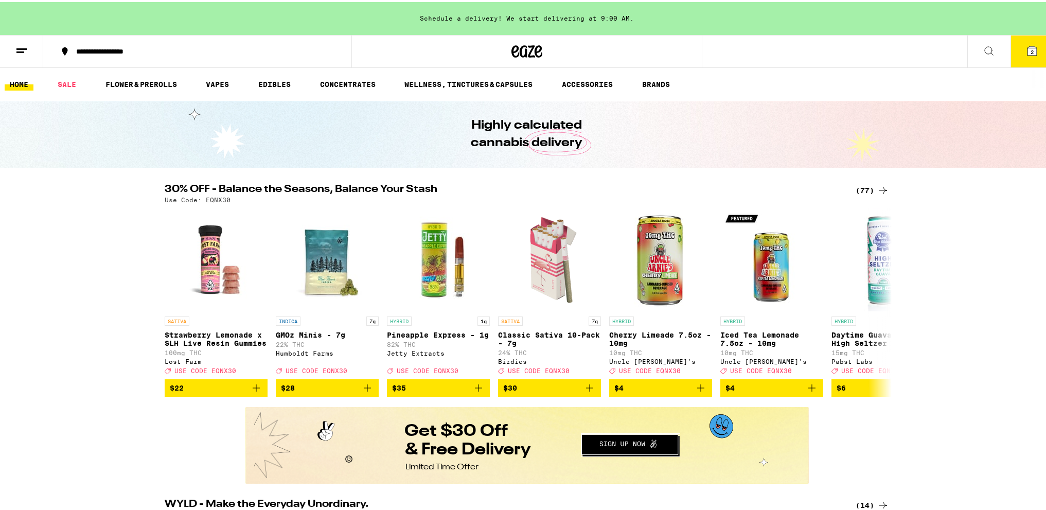
click at [25, 77] on link "HOME" at bounding box center [19, 82] width 29 height 12
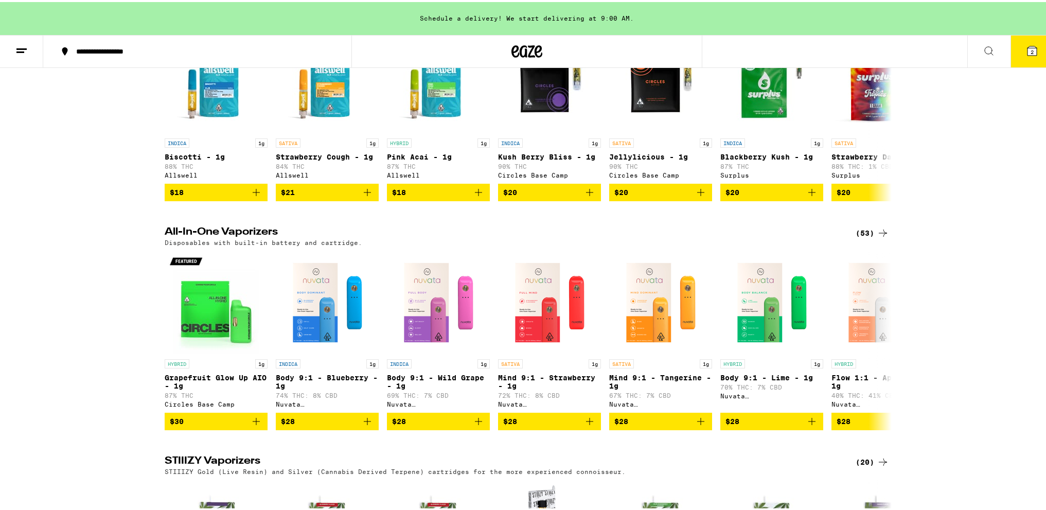
scroll to position [1440, 0]
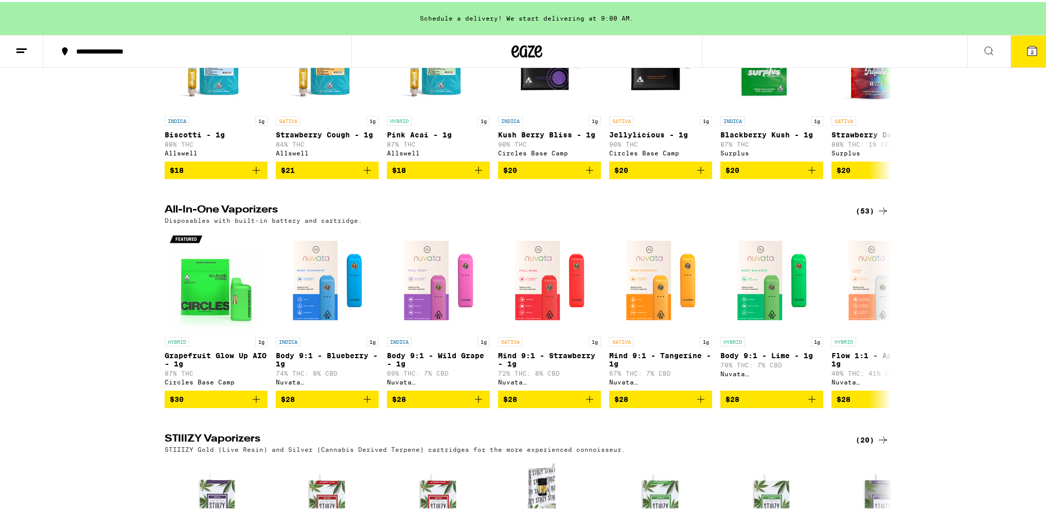
click at [868, 215] on div "(53)" at bounding box center [872, 209] width 33 height 12
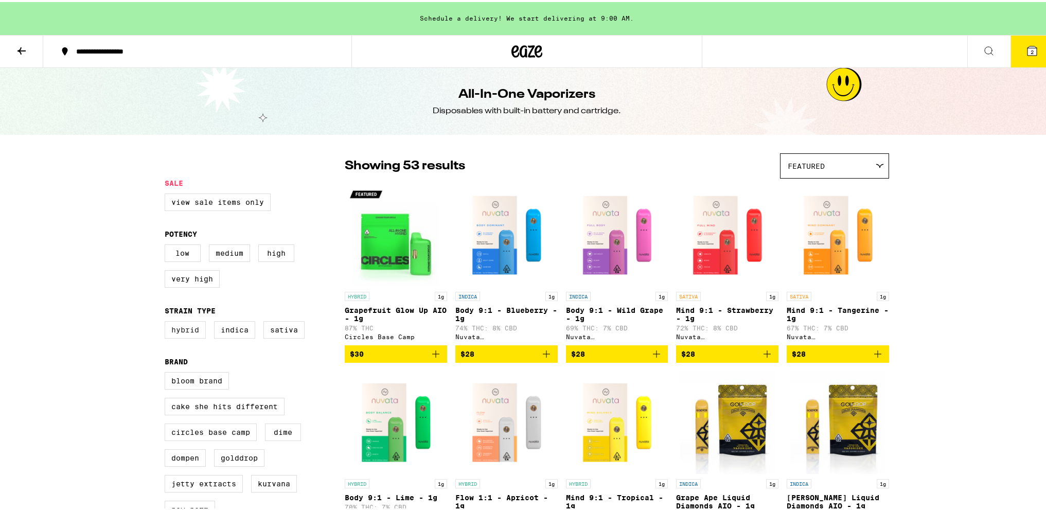
click at [189, 334] on label "Hybrid" at bounding box center [185, 327] width 41 height 17
click at [167, 321] on input "Hybrid" at bounding box center [167, 321] width 1 height 1
checkbox input "true"
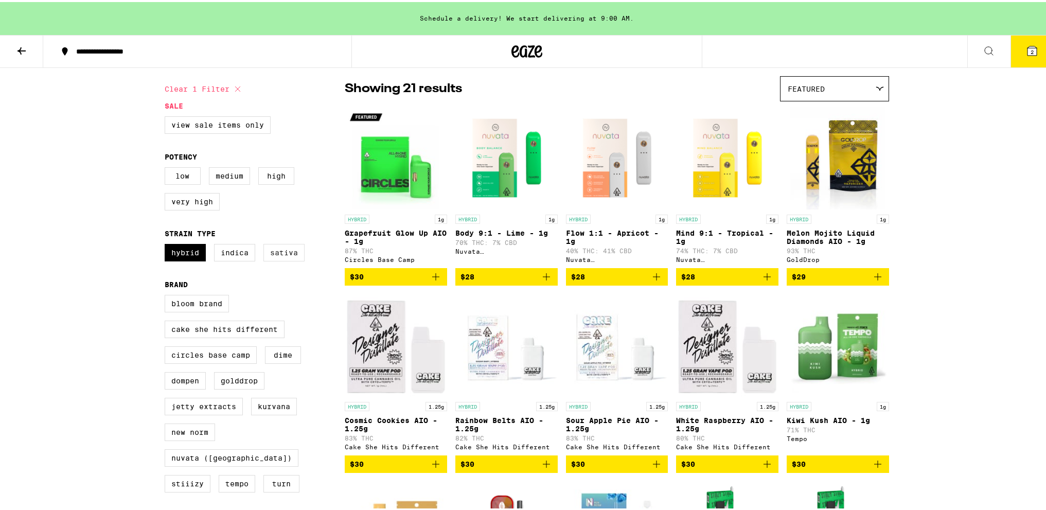
scroll to position [103, 0]
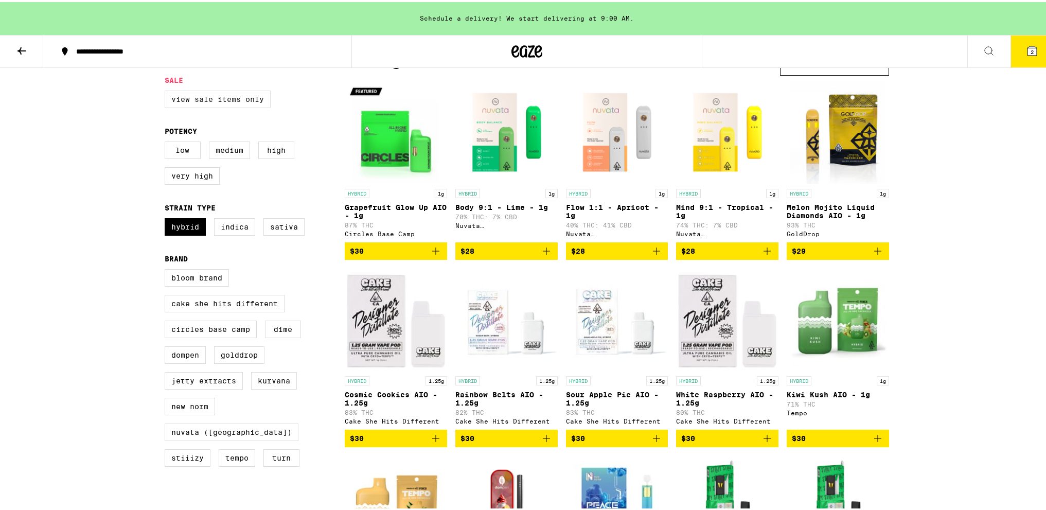
click at [218, 100] on label "View Sale Items Only" at bounding box center [218, 96] width 106 height 17
click at [167, 91] on input "View Sale Items Only" at bounding box center [167, 90] width 1 height 1
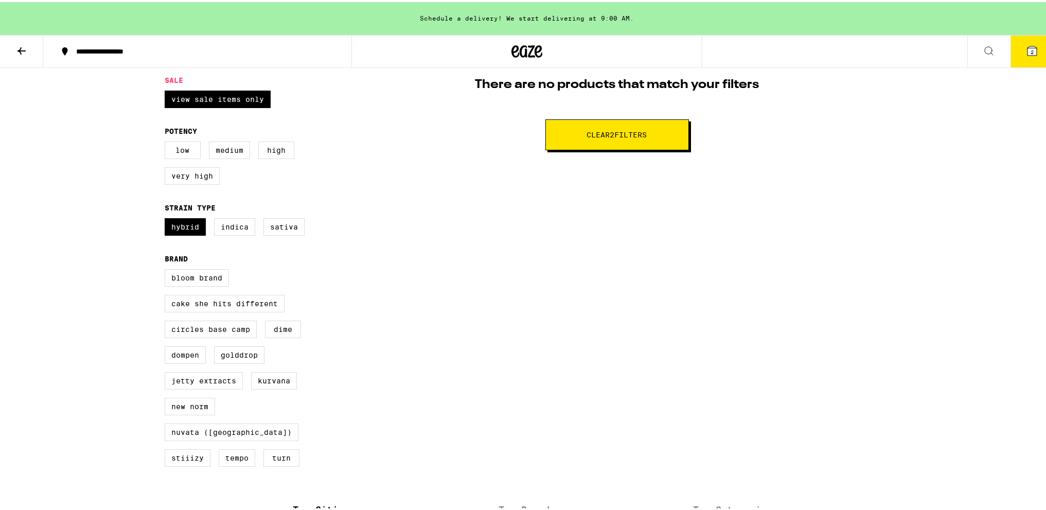
click at [639, 129] on span "Clear 2 filter s" at bounding box center [617, 132] width 60 height 7
checkbox input "false"
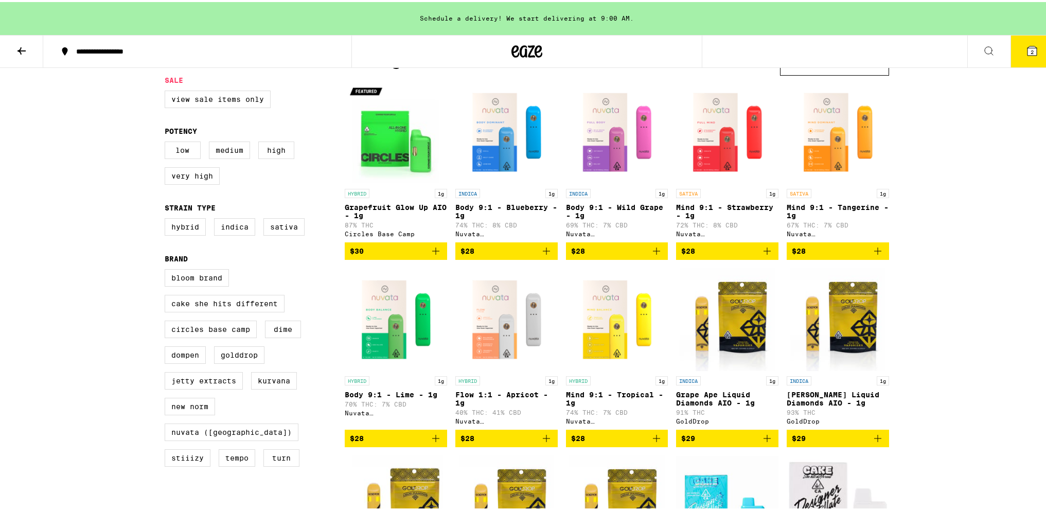
click at [35, 43] on button at bounding box center [21, 49] width 43 height 32
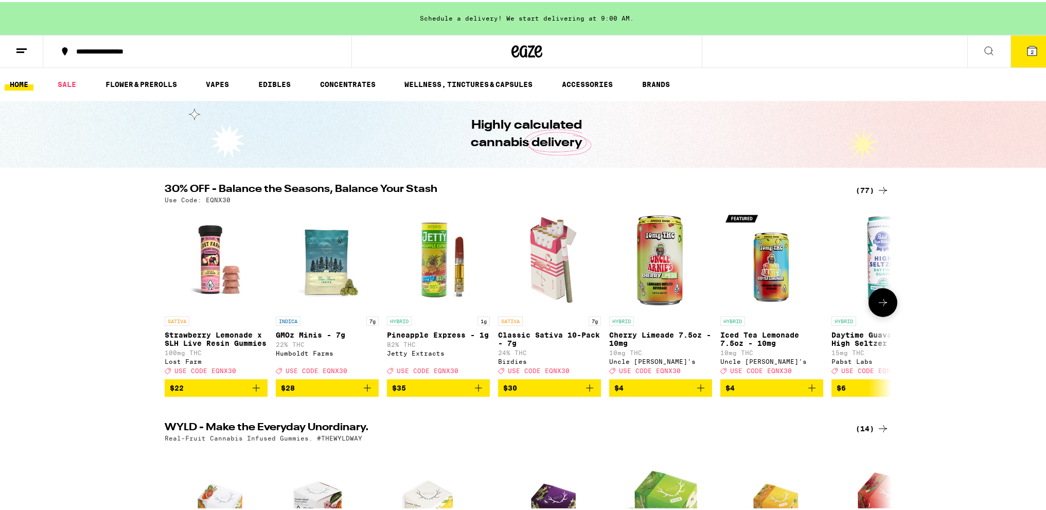
click at [883, 307] on icon at bounding box center [883, 300] width 12 height 12
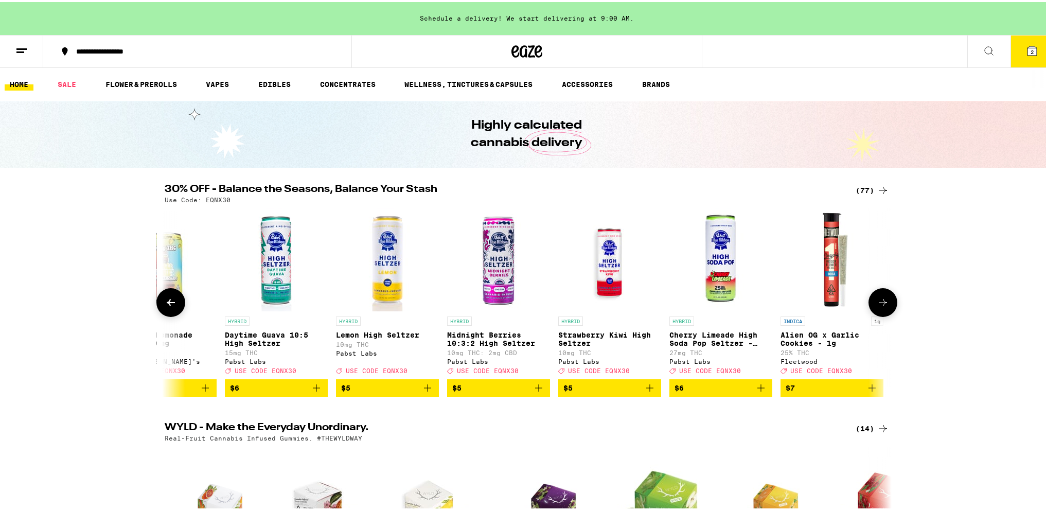
scroll to position [0, 612]
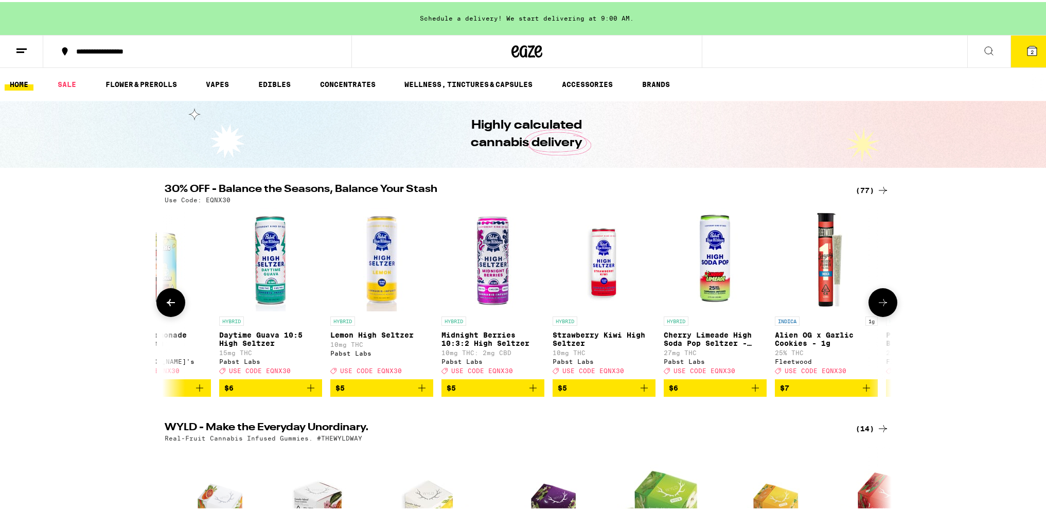
click at [263, 241] on img "Open page for Daytime Guava 10:5 High Seltzer from Pabst Labs" at bounding box center [270, 257] width 103 height 103
click at [884, 305] on icon at bounding box center [883, 300] width 12 height 12
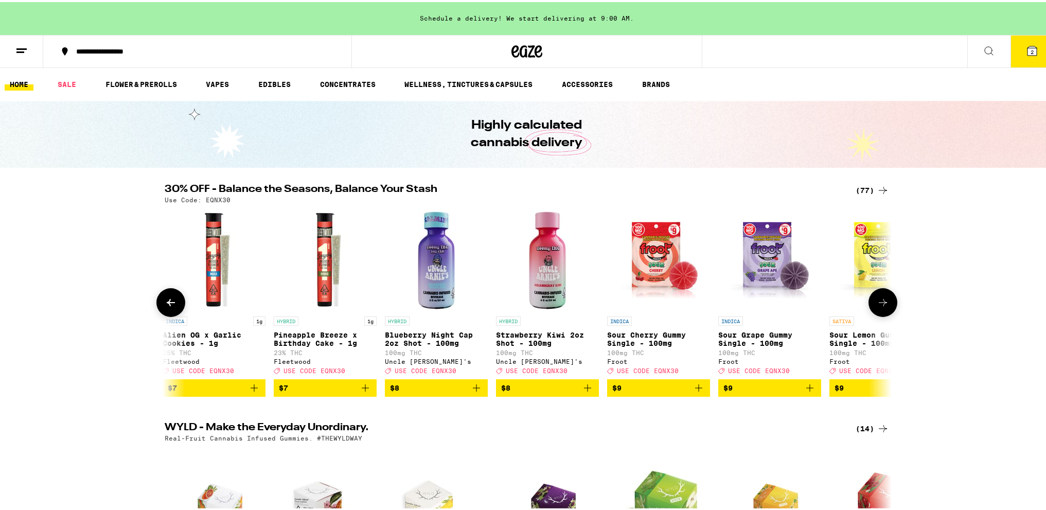
click at [884, 305] on icon at bounding box center [883, 300] width 12 height 12
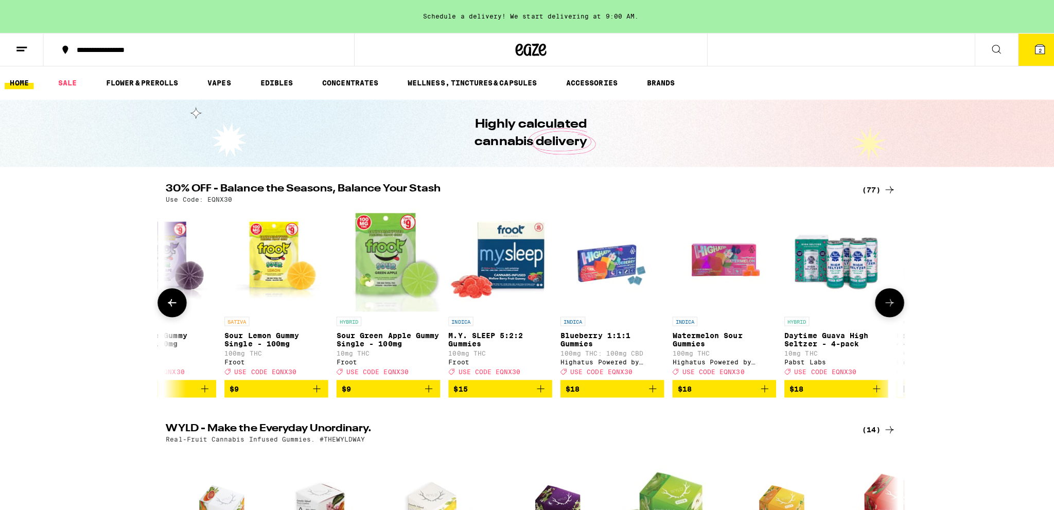
scroll to position [0, 1837]
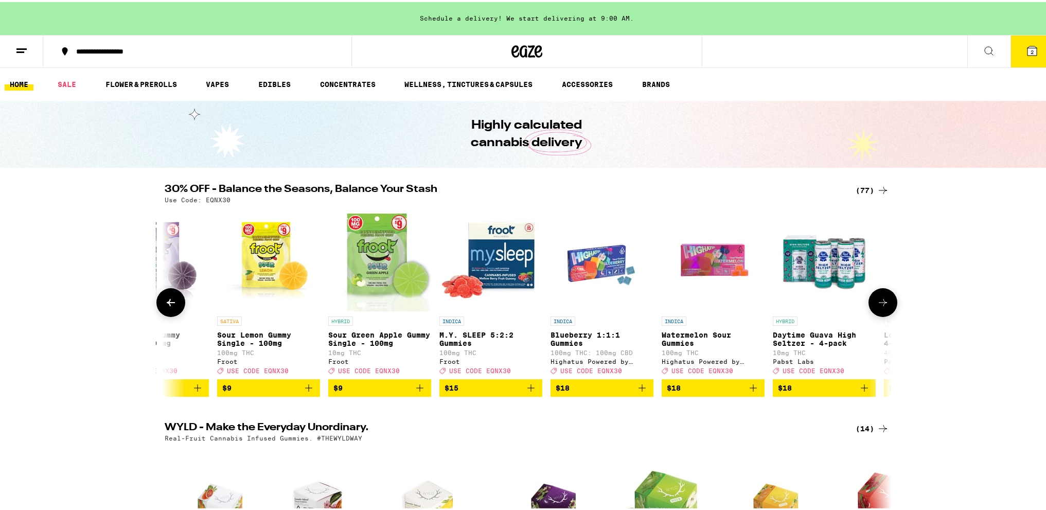
click at [827, 266] on img "Open page for Daytime Guava High Seltzer - 4-pack from Pabst Labs" at bounding box center [824, 257] width 103 height 103
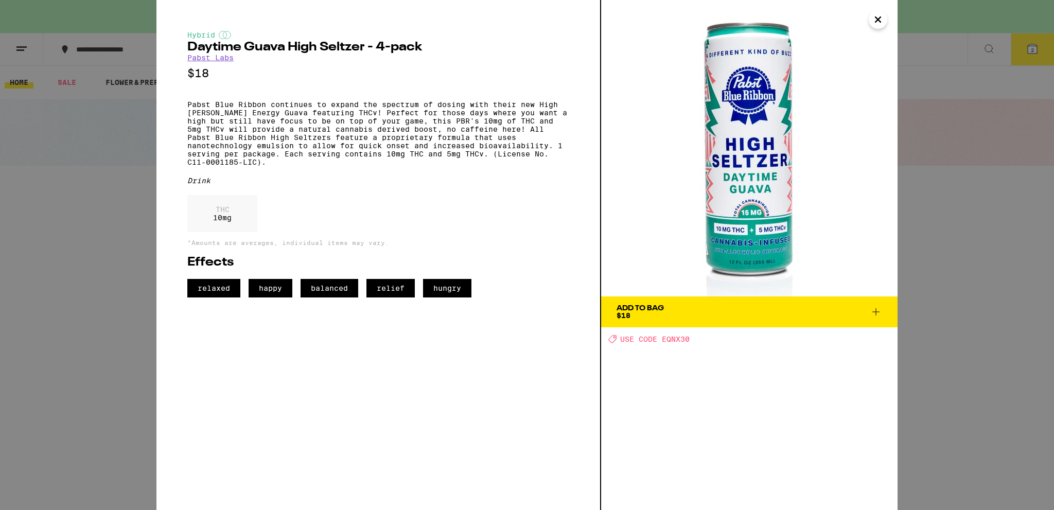
click at [772, 312] on span "Add To Bag $18" at bounding box center [748, 312] width 265 height 14
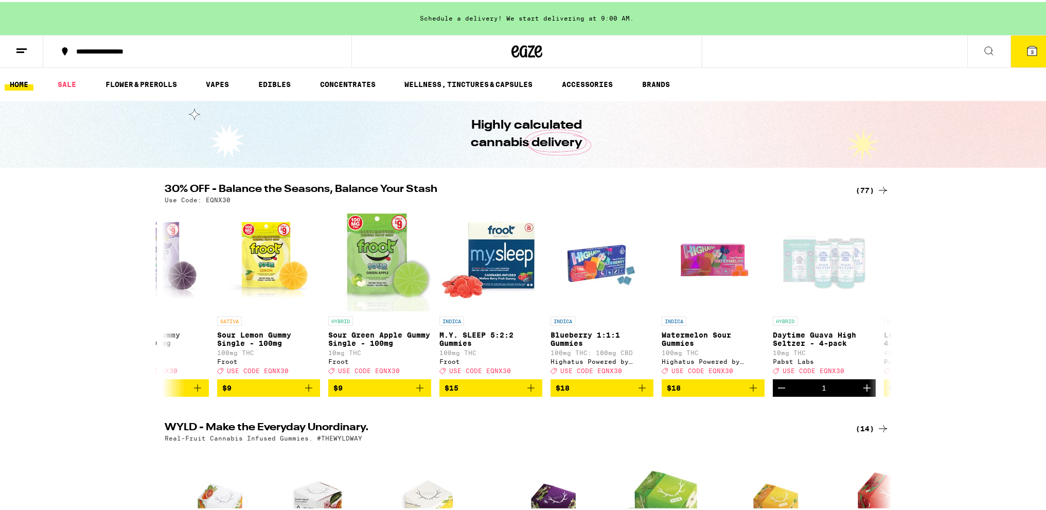
click at [1027, 49] on icon at bounding box center [1031, 48] width 9 height 9
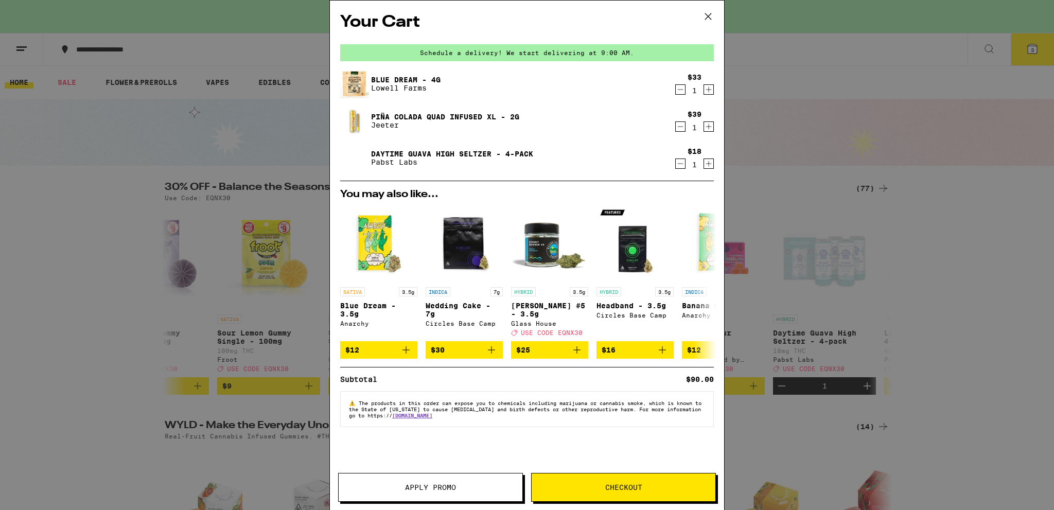
click at [475, 494] on button "Apply Promo" at bounding box center [430, 487] width 185 height 29
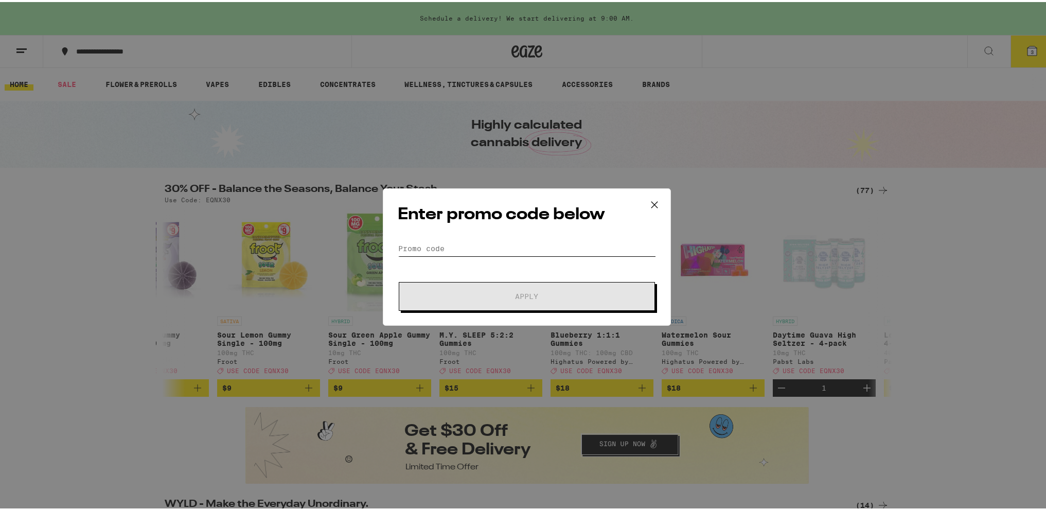
click at [474, 247] on input "Promo Code" at bounding box center [527, 246] width 258 height 15
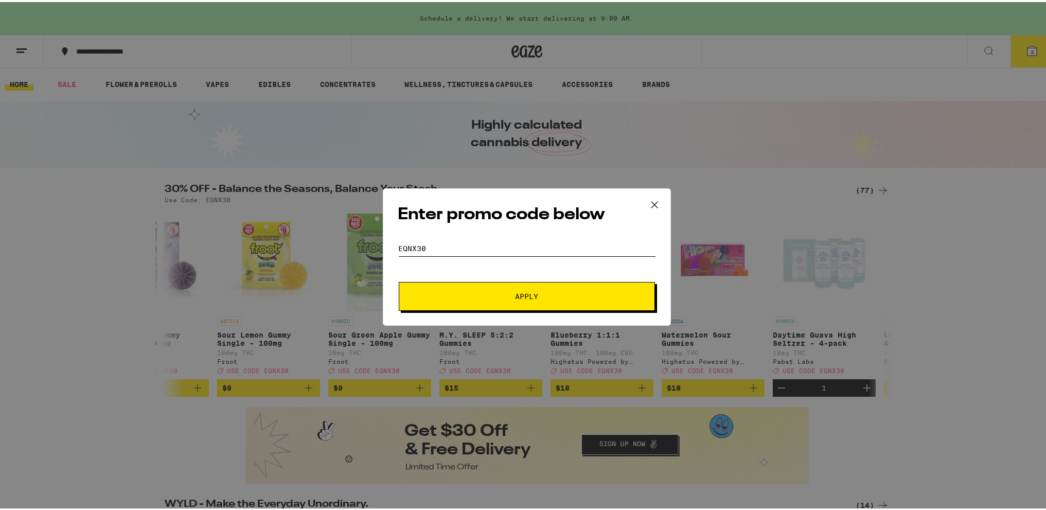
type input "eqnx30"
click at [520, 282] on button "Apply" at bounding box center [527, 294] width 256 height 29
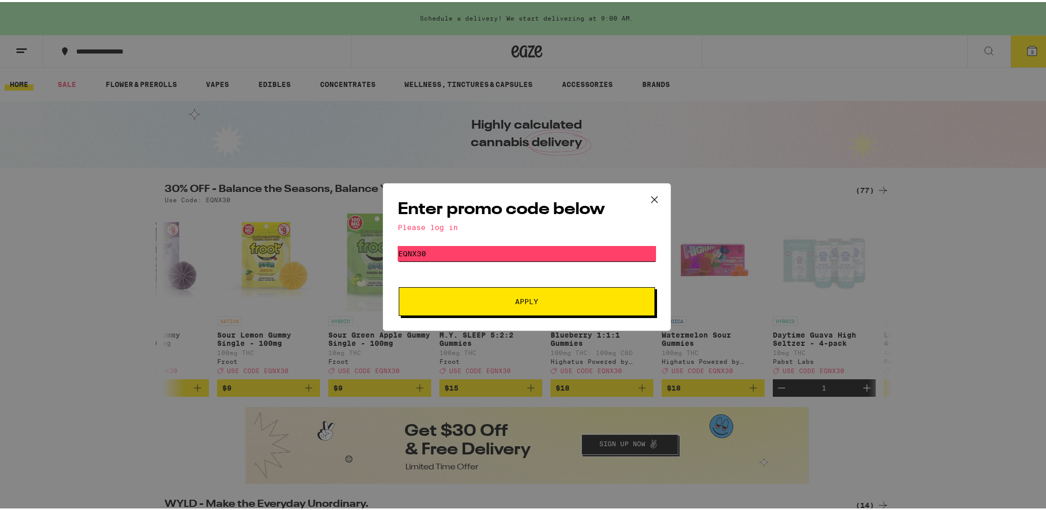
click at [569, 247] on input "eqnx30" at bounding box center [527, 251] width 258 height 15
click at [653, 195] on icon at bounding box center [654, 197] width 15 height 15
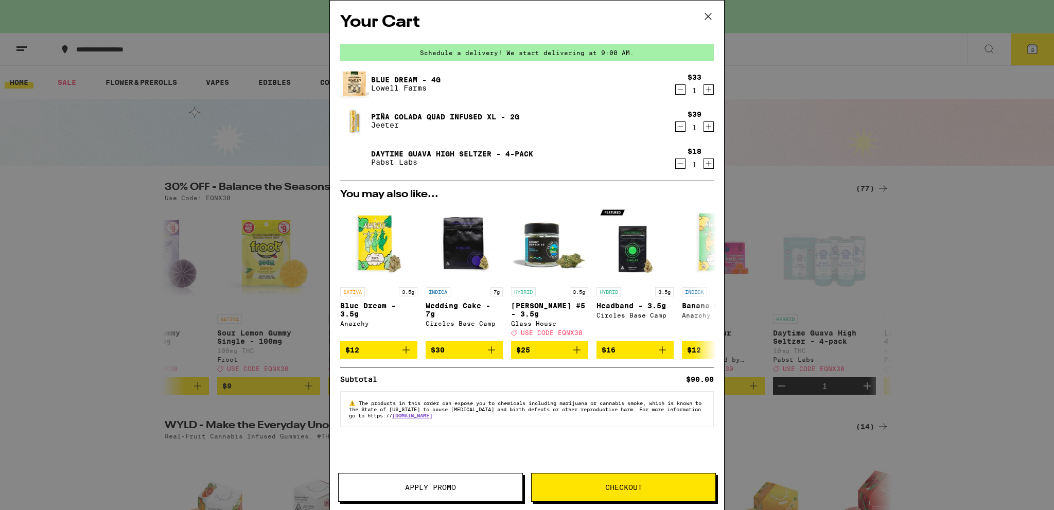
click at [706, 15] on icon at bounding box center [707, 16] width 15 height 15
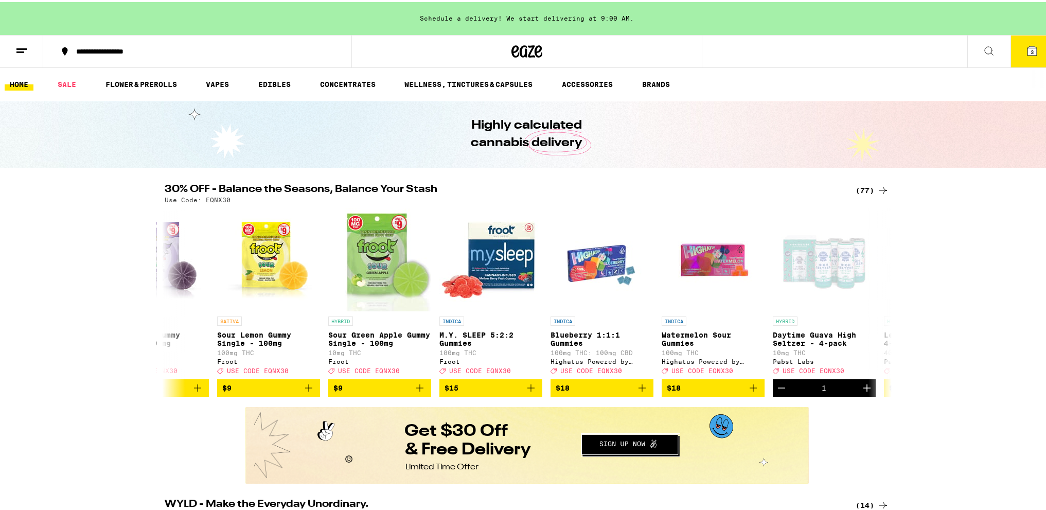
click at [110, 51] on div "**********" at bounding box center [202, 49] width 263 height 7
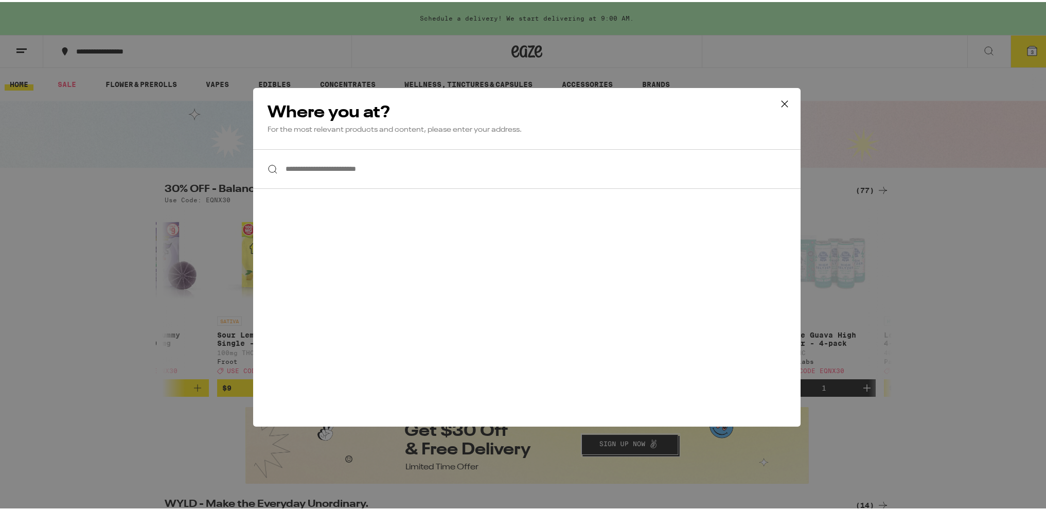
click at [386, 170] on input "**********" at bounding box center [526, 167] width 547 height 40
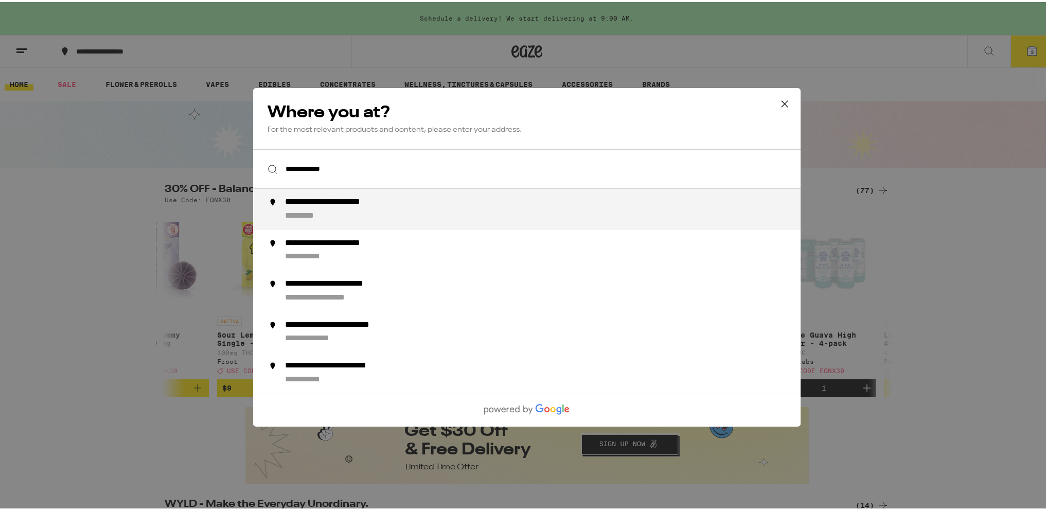
click at [386, 208] on div "**********" at bounding box center [547, 207] width 525 height 25
type input "**********"
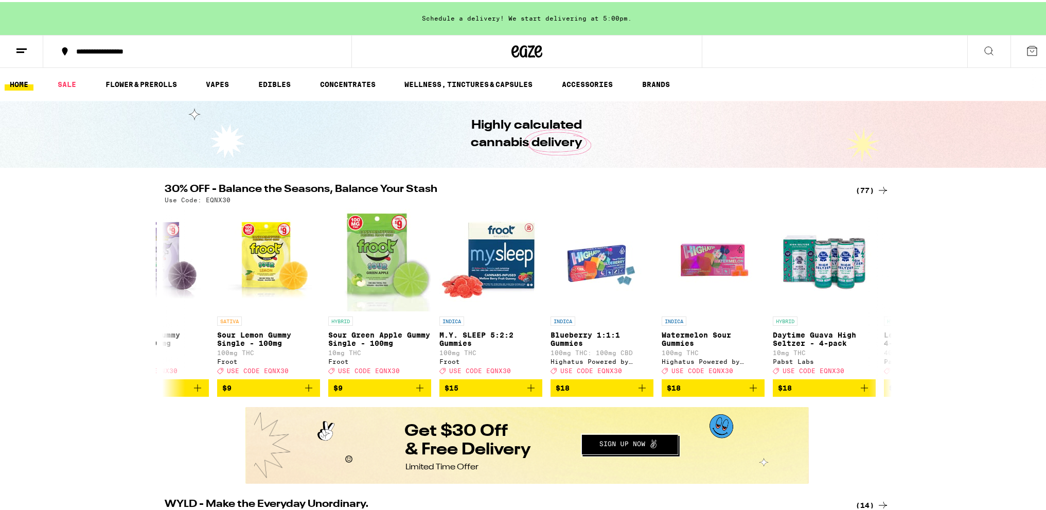
click at [1028, 43] on icon at bounding box center [1032, 49] width 12 height 12
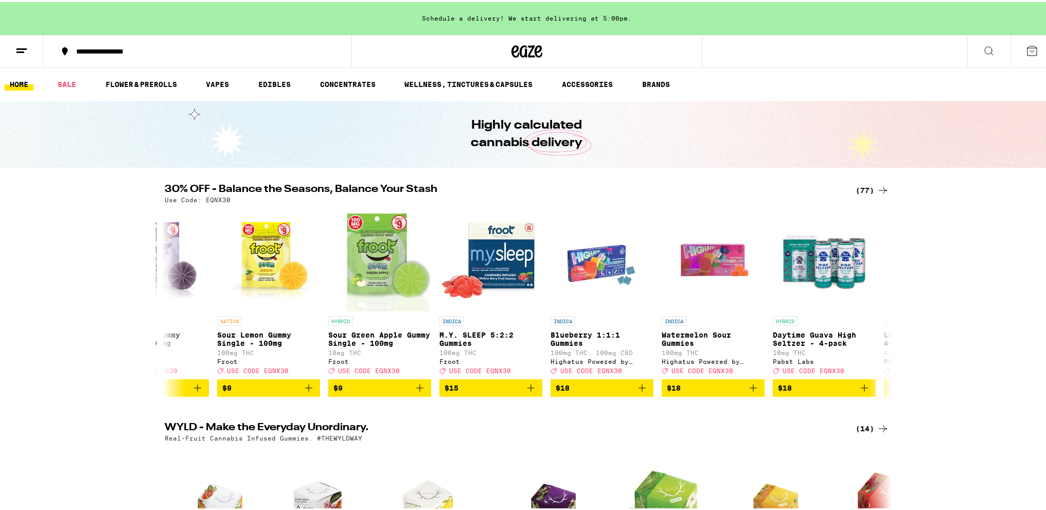
click at [30, 49] on button at bounding box center [21, 49] width 43 height 32
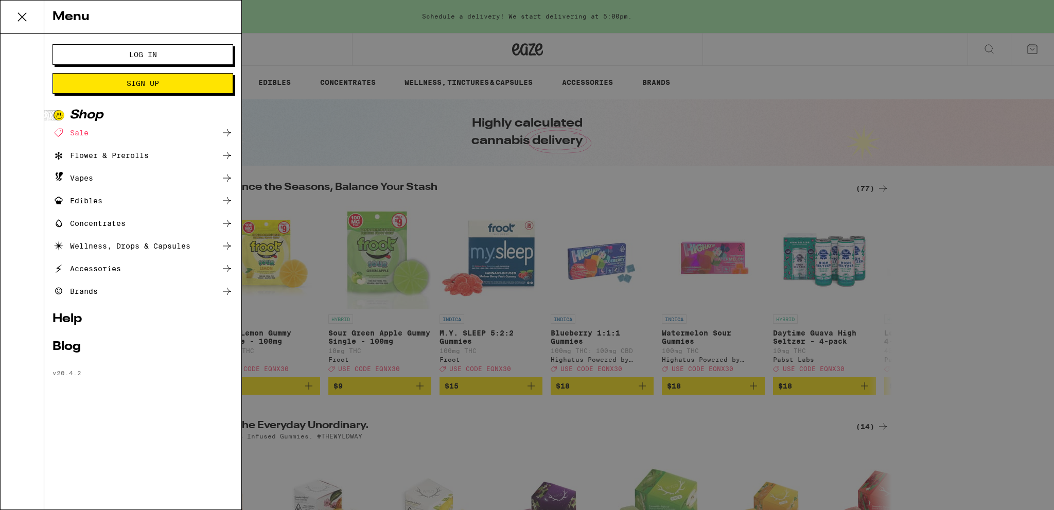
click at [93, 52] on button "Log In" at bounding box center [142, 54] width 181 height 21
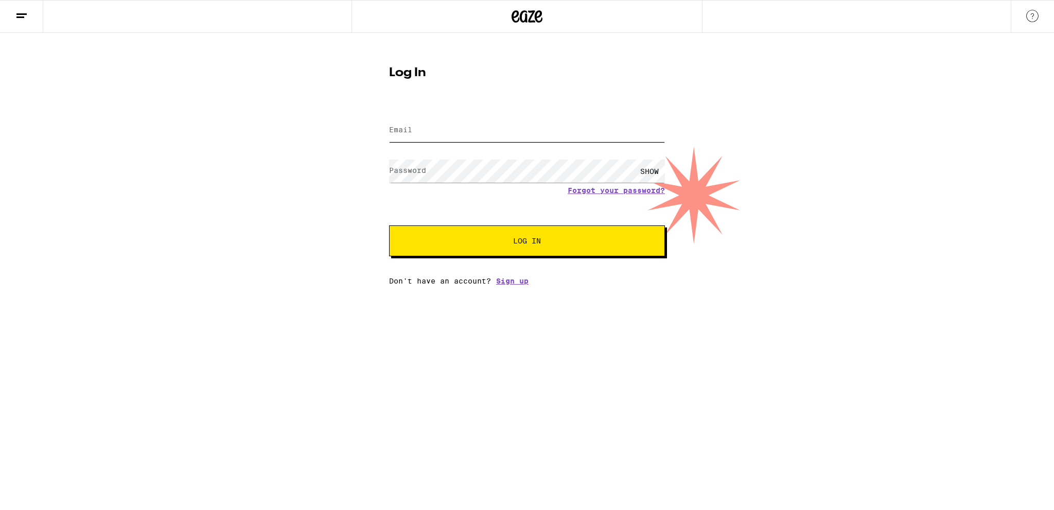
click at [479, 129] on input "Email" at bounding box center [527, 130] width 276 height 23
type input "[DOMAIN_NAME][EMAIL_ADDRESS][DOMAIN_NAME]"
click at [519, 232] on button "Log In" at bounding box center [527, 240] width 276 height 31
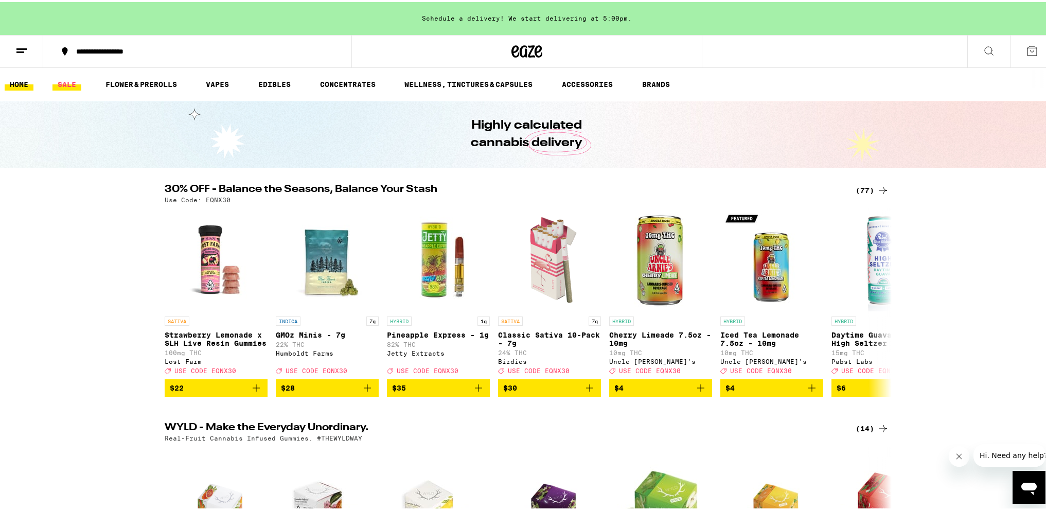
click at [66, 83] on link "SALE" at bounding box center [66, 82] width 29 height 12
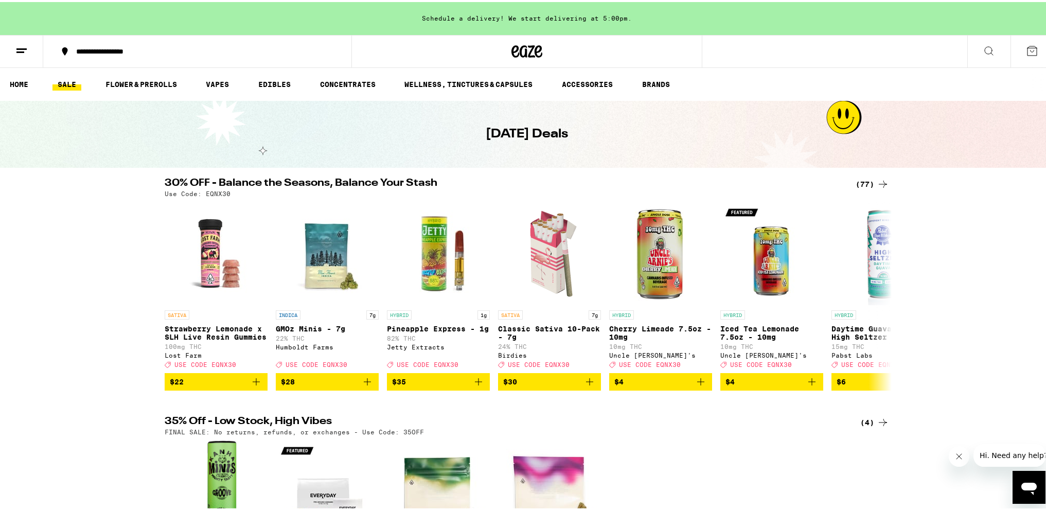
click at [862, 186] on div "(77)" at bounding box center [872, 182] width 33 height 12
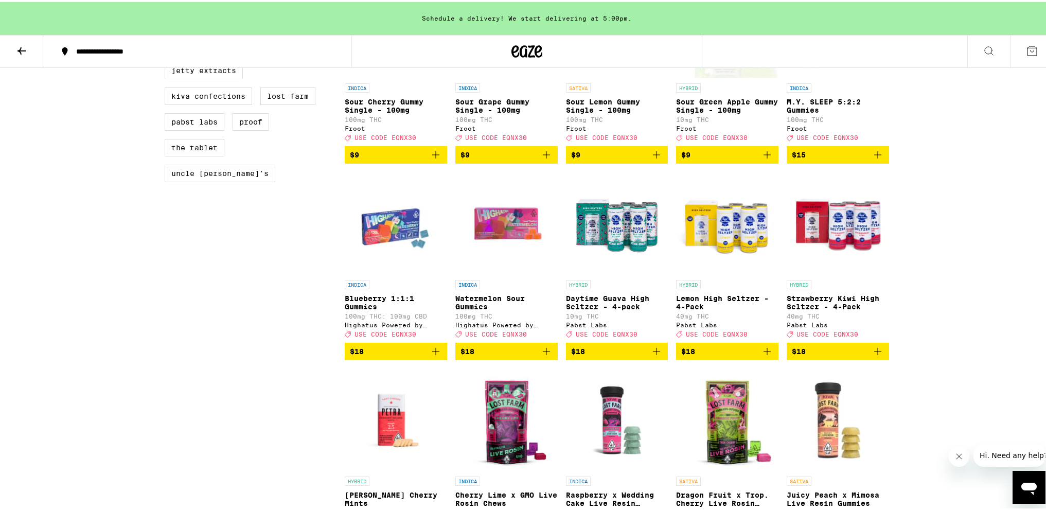
scroll to position [823, 0]
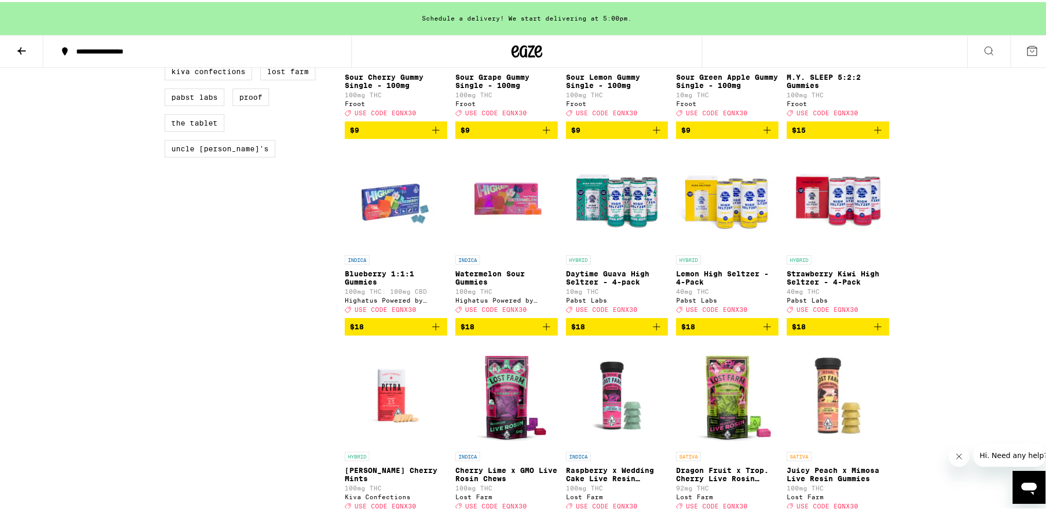
click at [609, 331] on span "$18" at bounding box center [617, 324] width 92 height 12
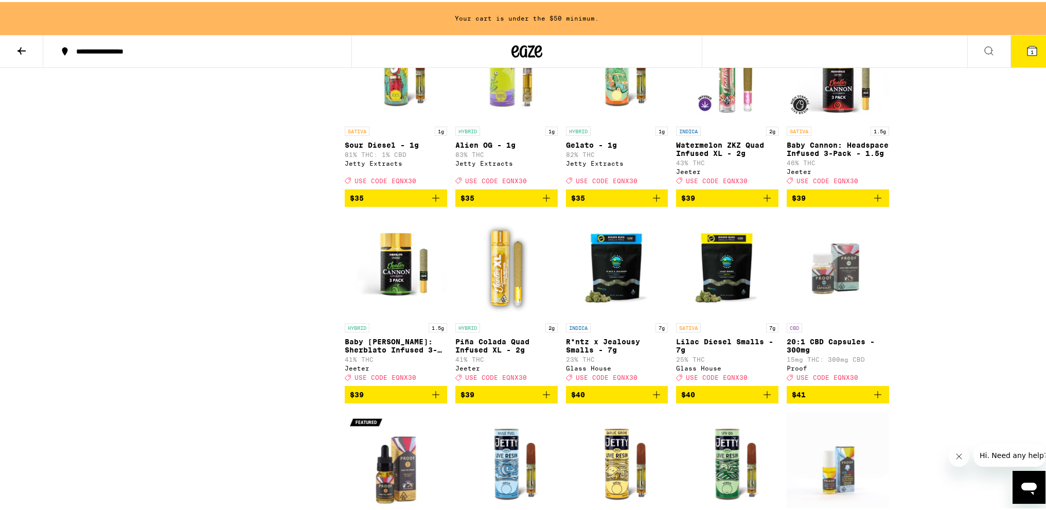
scroll to position [2161, 0]
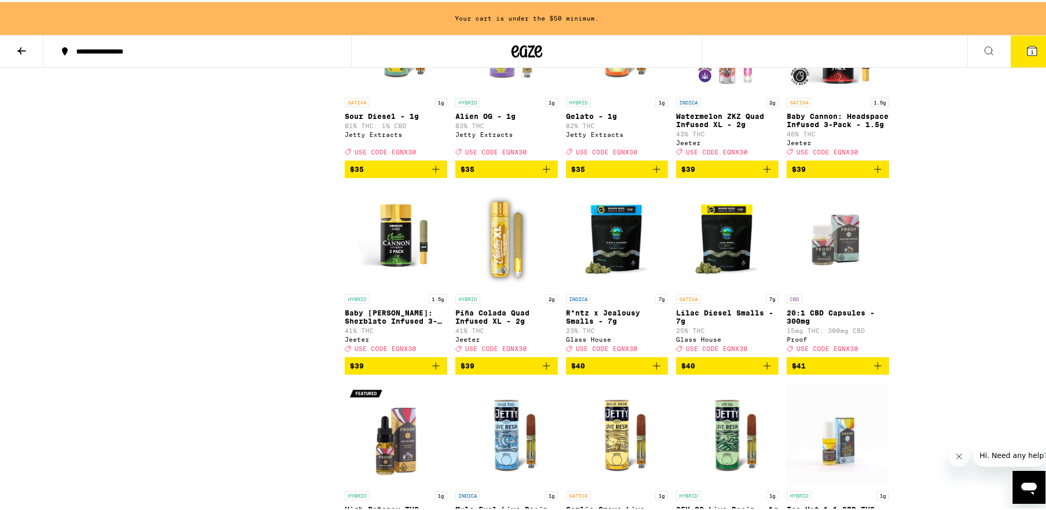
click at [524, 370] on span "$39" at bounding box center [506, 364] width 92 height 12
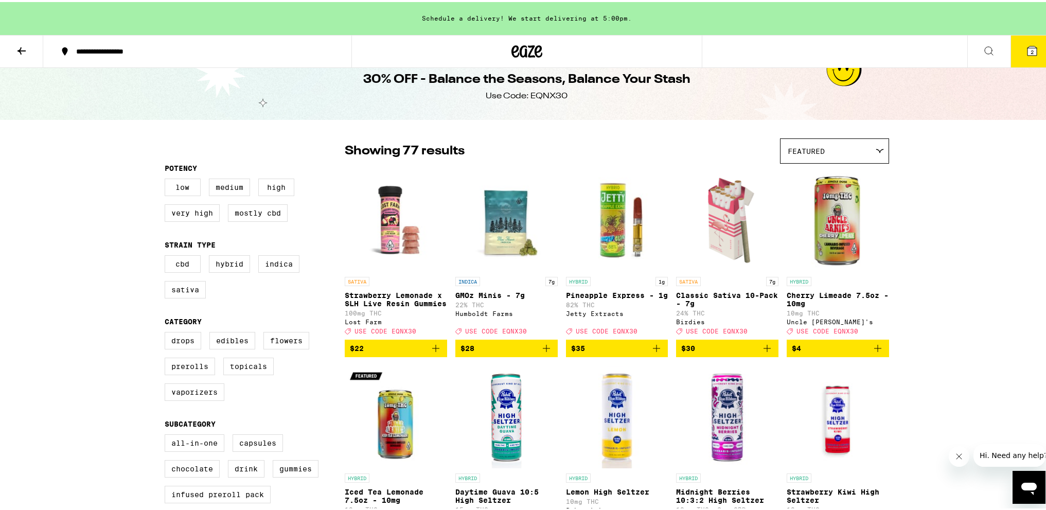
scroll to position [0, 0]
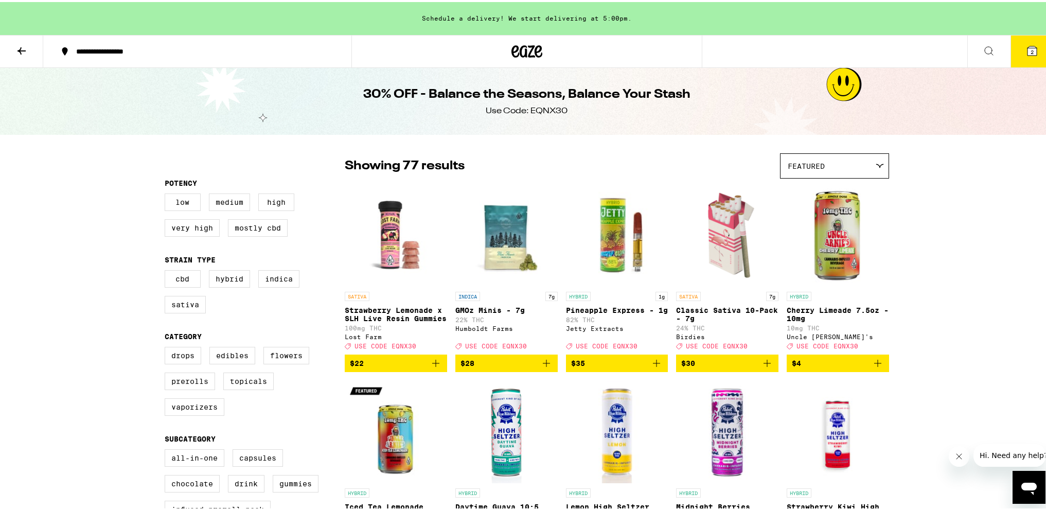
click at [27, 49] on icon at bounding box center [21, 49] width 12 height 12
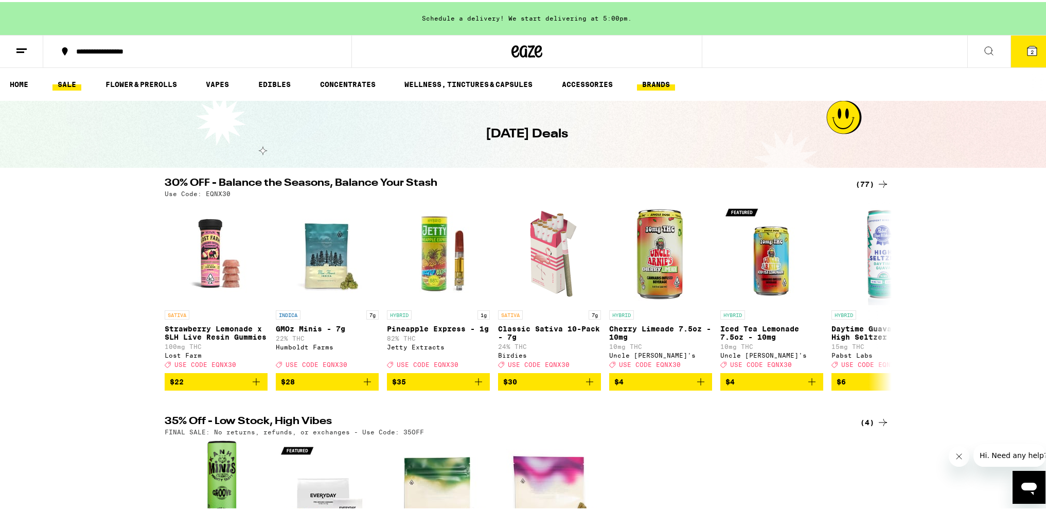
click at [652, 85] on link "BRANDS" at bounding box center [656, 82] width 38 height 12
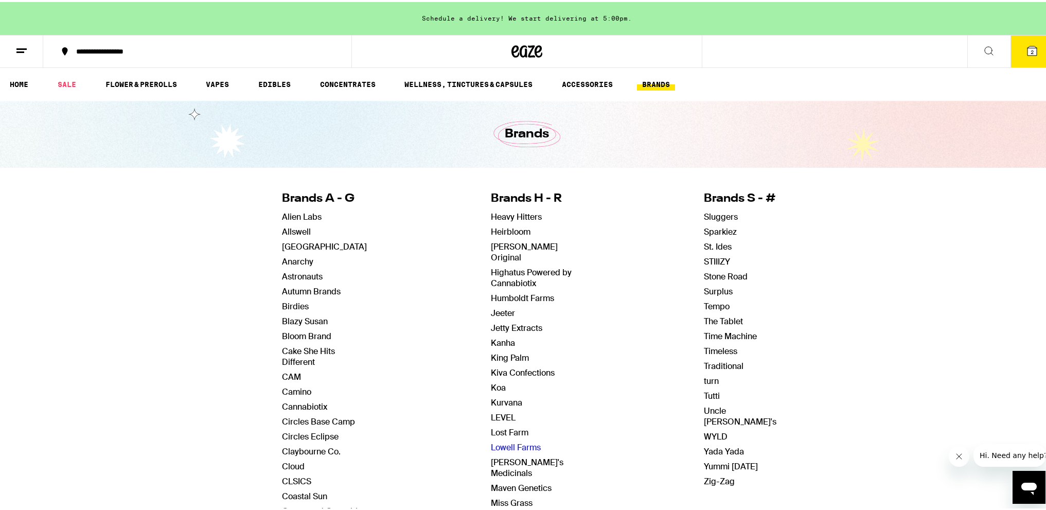
click at [501, 440] on link "Lowell Farms" at bounding box center [516, 445] width 50 height 11
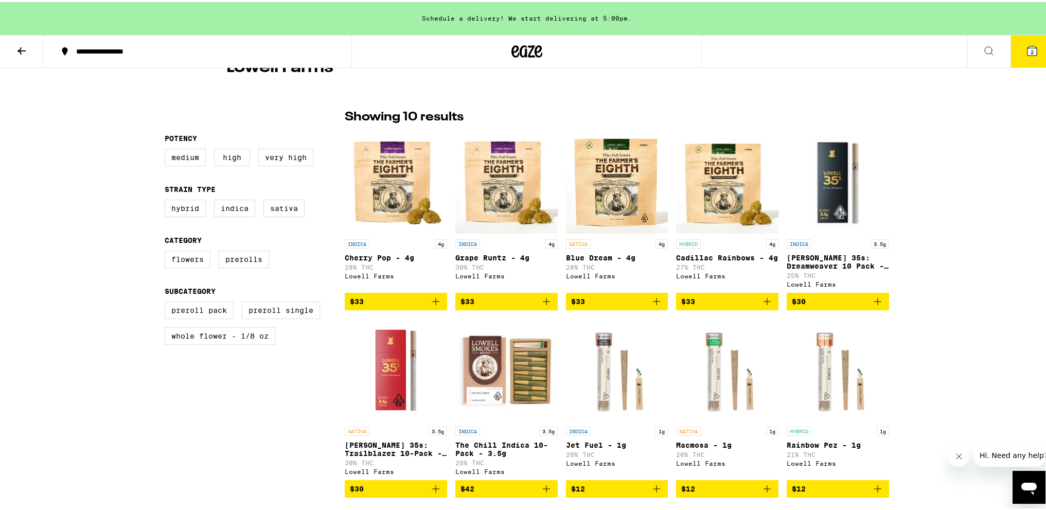
scroll to position [309, 0]
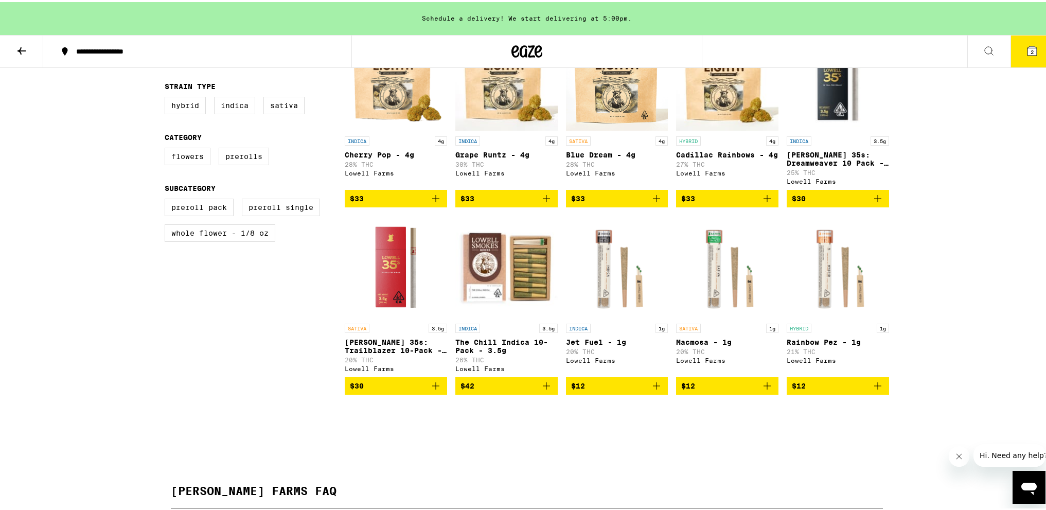
click at [411, 285] on img "Open page for Lowell 35s: Trailblazer 10-Pack - 3.5g from Lowell Farms" at bounding box center [396, 265] width 102 height 103
click at [523, 274] on img "Open page for The Chill Indica 10-Pack - 3.5g from Lowell Farms" at bounding box center [506, 265] width 102 height 103
click at [730, 277] on img "Open page for Macmosa - 1g from Lowell Farms" at bounding box center [727, 265] width 102 height 103
click at [722, 264] on img "Open page for Macmosa - 1g from Lowell Farms" at bounding box center [727, 265] width 102 height 103
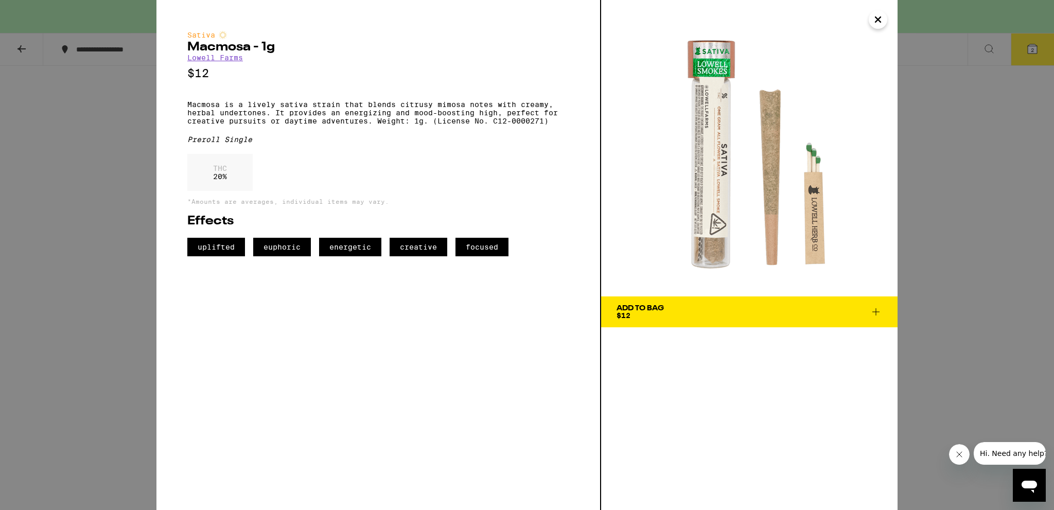
click at [716, 307] on span "Add To Bag $12" at bounding box center [748, 312] width 265 height 14
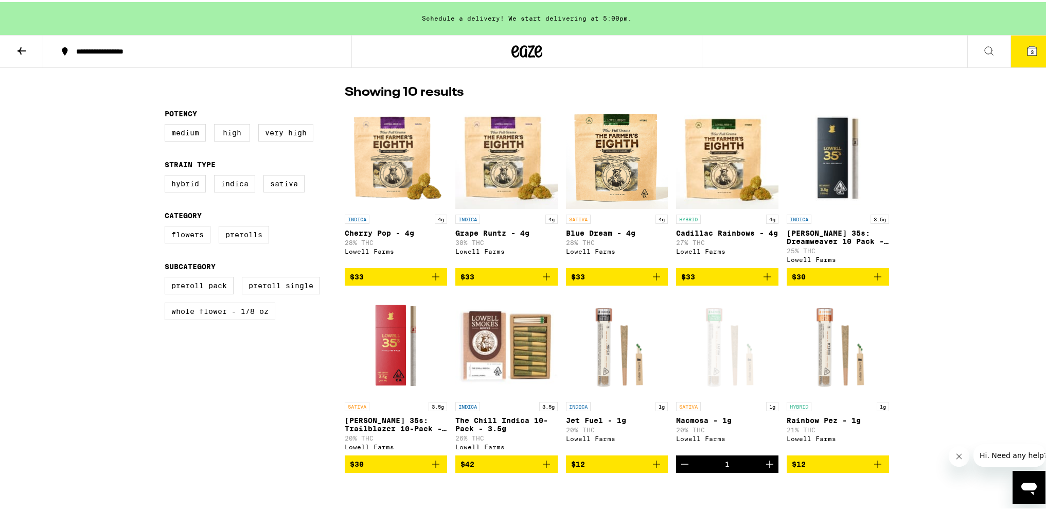
scroll to position [206, 0]
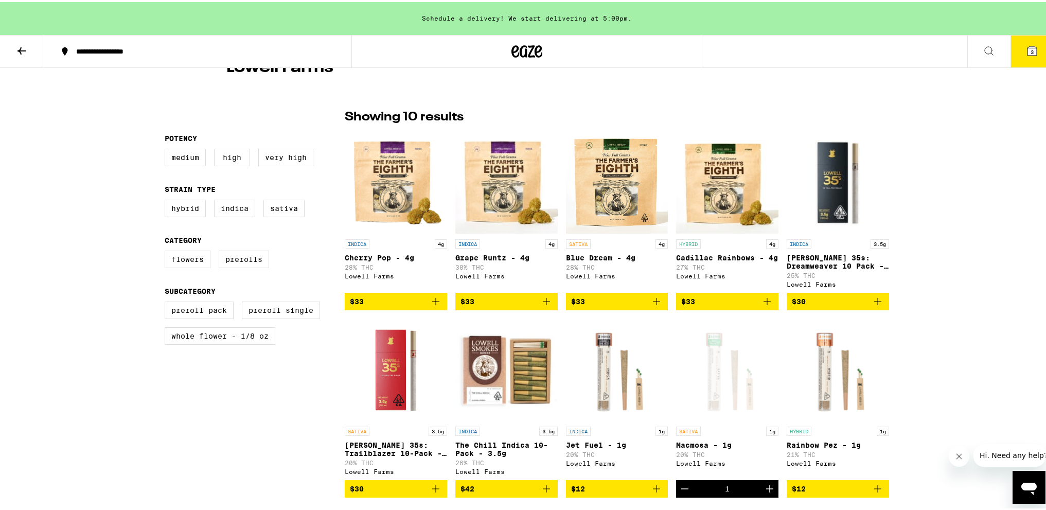
click at [578, 193] on img "Open page for Blue Dream - 4g from Lowell Farms" at bounding box center [617, 180] width 102 height 103
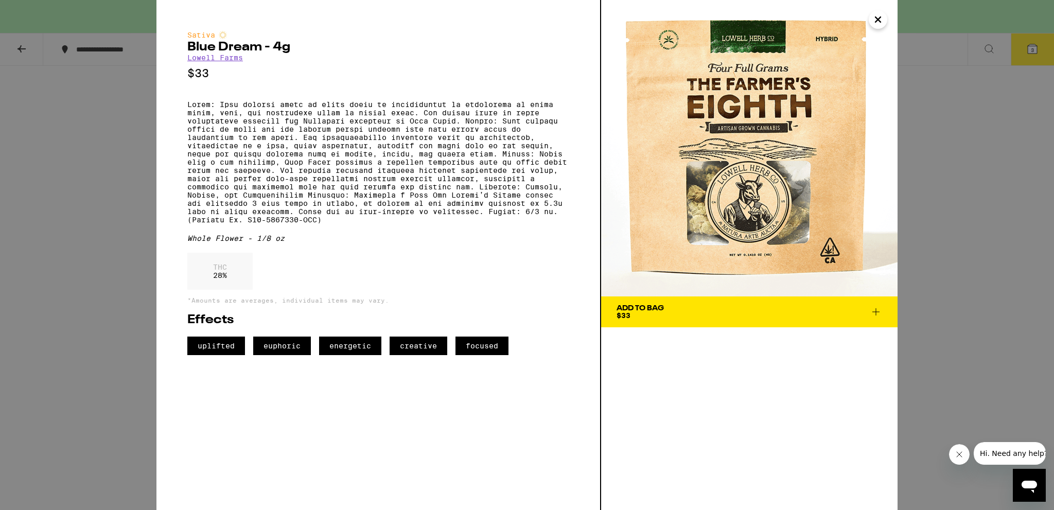
click at [664, 311] on span "Add To Bag $33" at bounding box center [748, 312] width 265 height 14
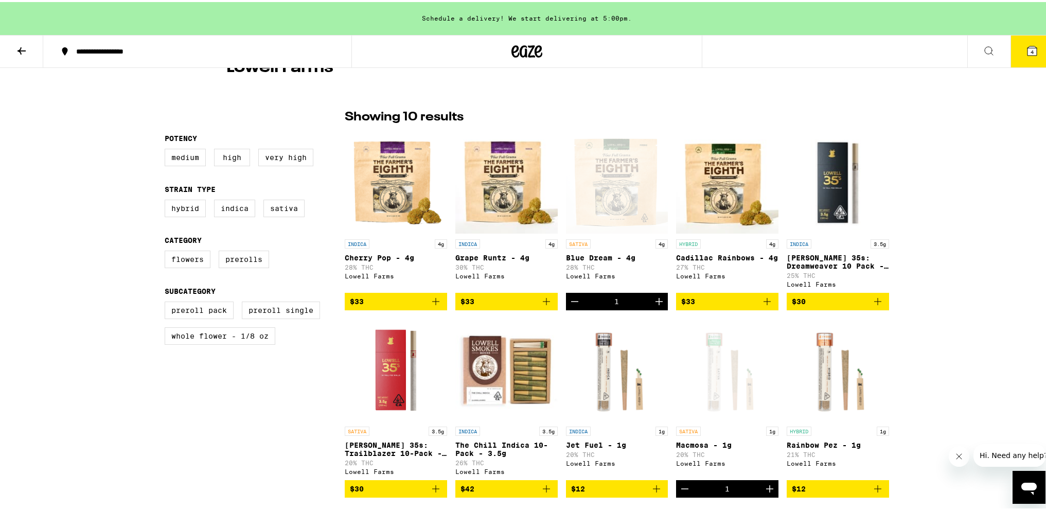
scroll to position [309, 0]
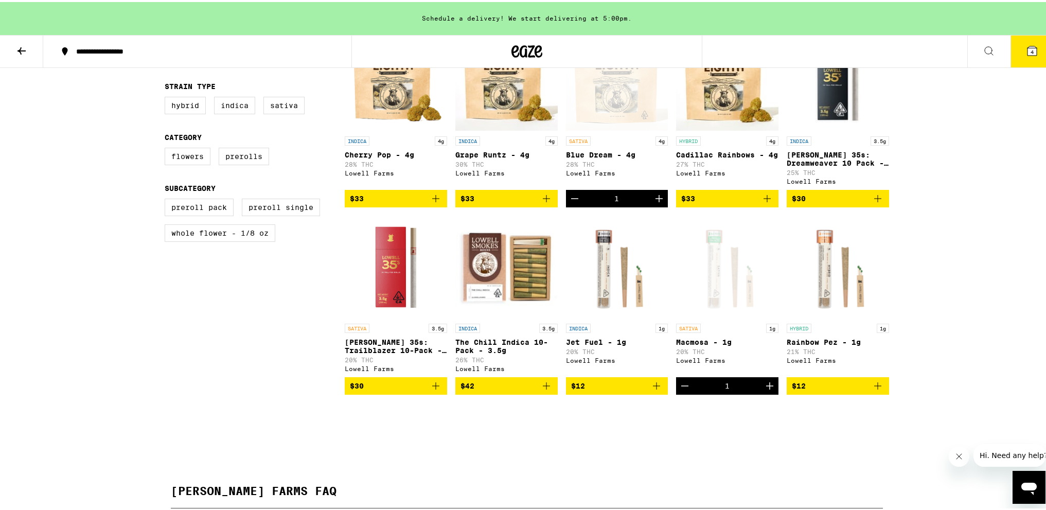
click at [507, 390] on span "$42" at bounding box center [506, 384] width 92 height 12
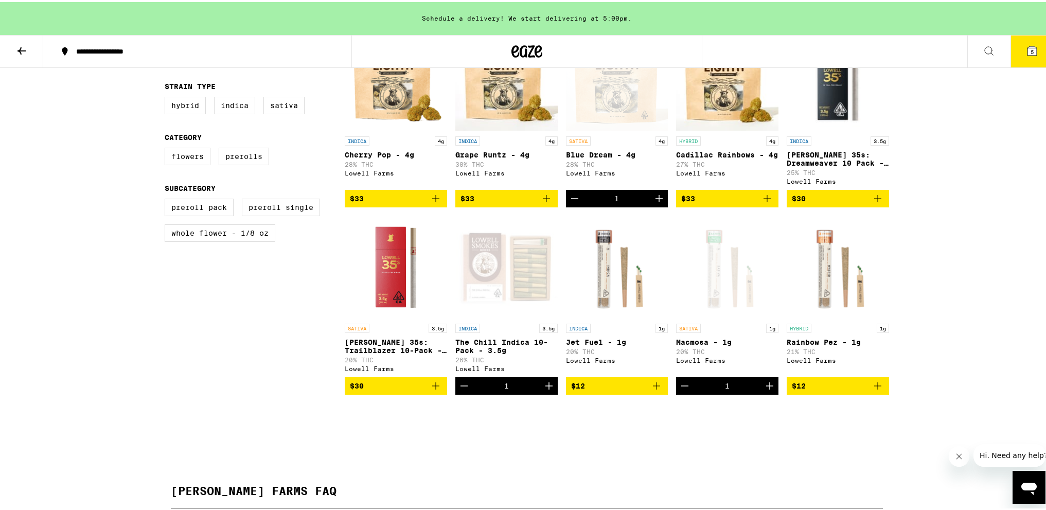
click at [1016, 51] on button "5" at bounding box center [1031, 49] width 43 height 32
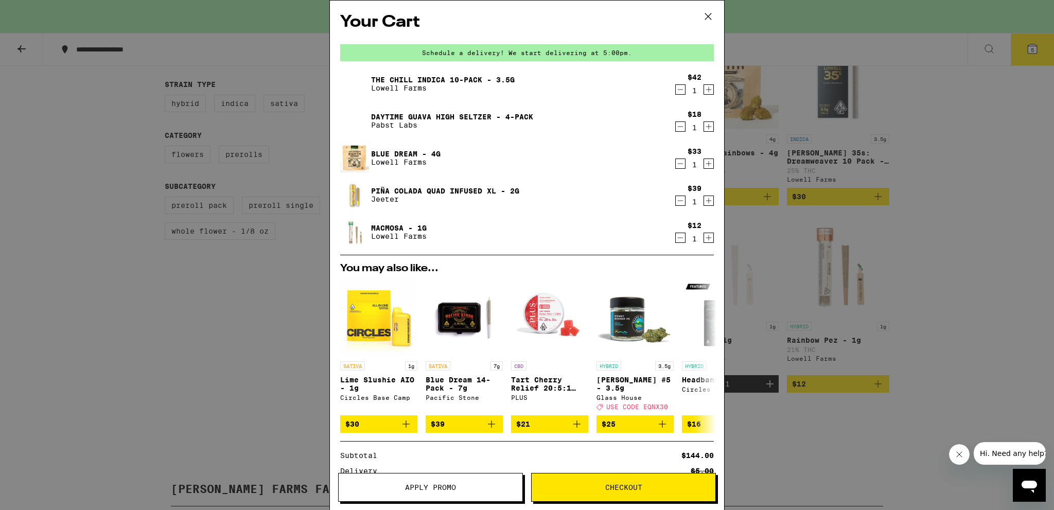
click at [398, 487] on span "Apply Promo" at bounding box center [431, 487] width 184 height 7
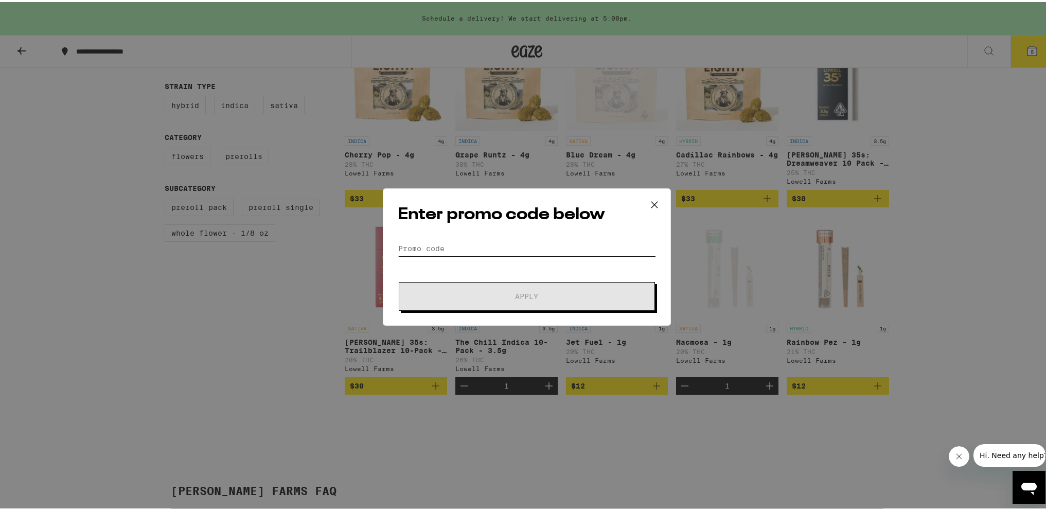
click at [450, 243] on input "Promo Code" at bounding box center [527, 246] width 258 height 15
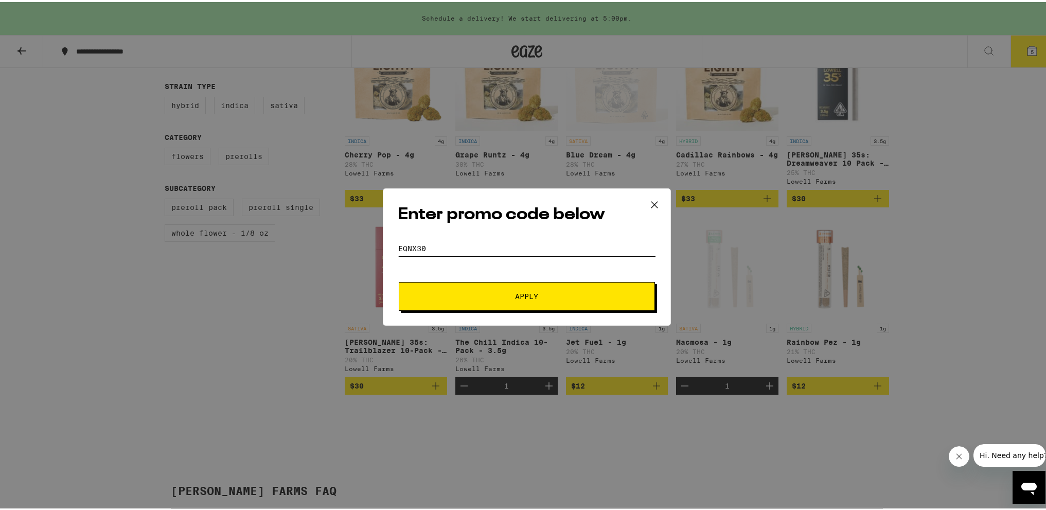
type input "eqnx30"
click at [619, 295] on button "Apply" at bounding box center [527, 294] width 256 height 29
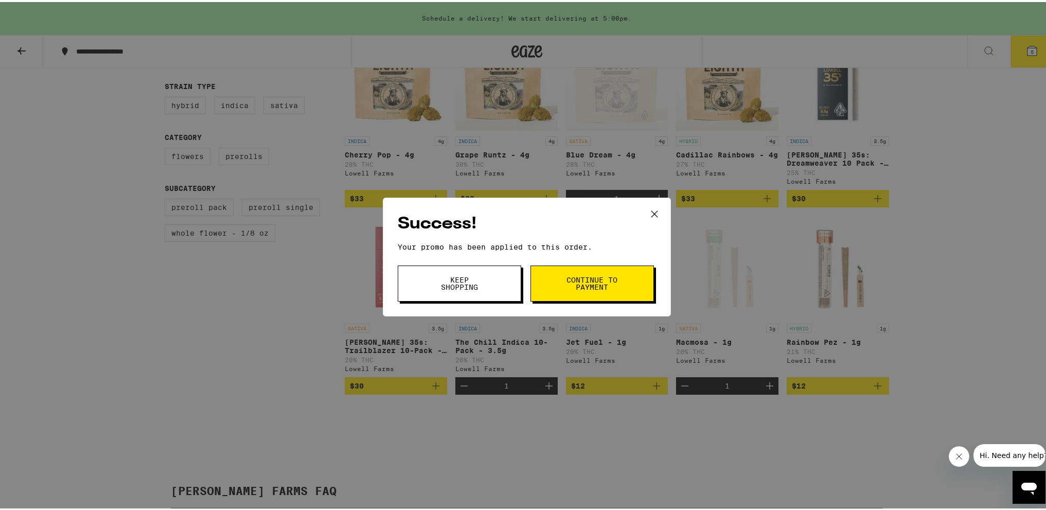
click at [645, 273] on button "Continue to payment" at bounding box center [591, 281] width 123 height 36
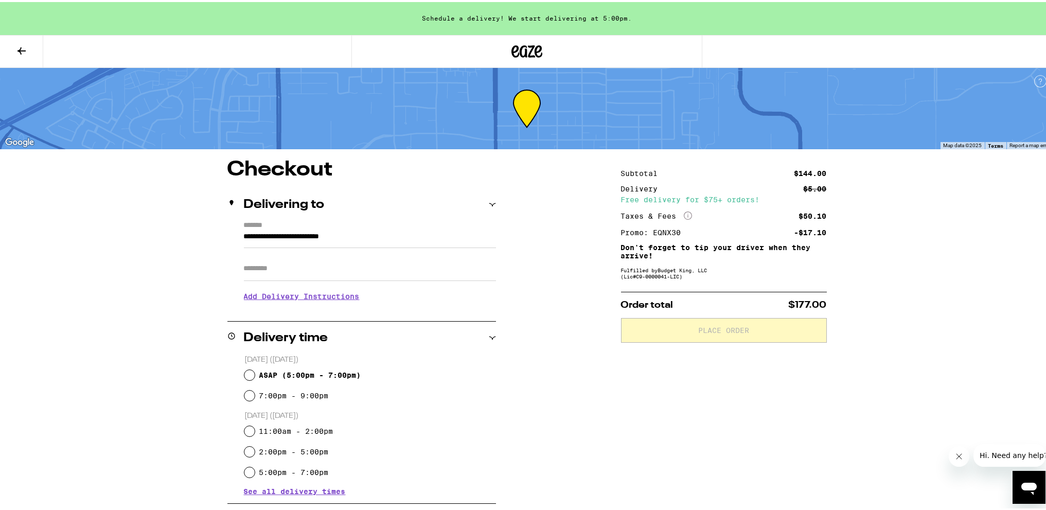
click at [25, 50] on icon at bounding box center [21, 49] width 12 height 12
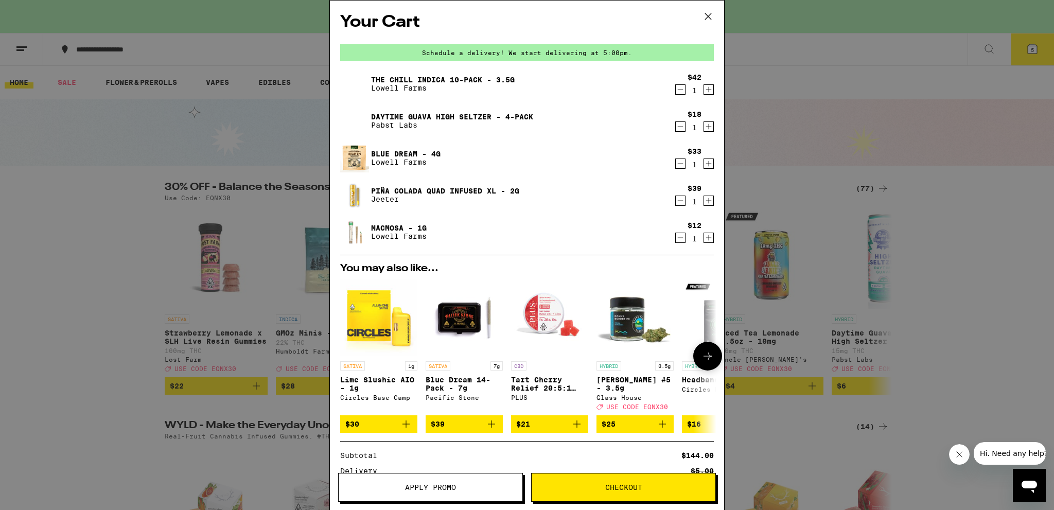
click at [387, 310] on img "Open page for Lime Slushie AIO - 1g from Circles Base Camp" at bounding box center [378, 317] width 77 height 77
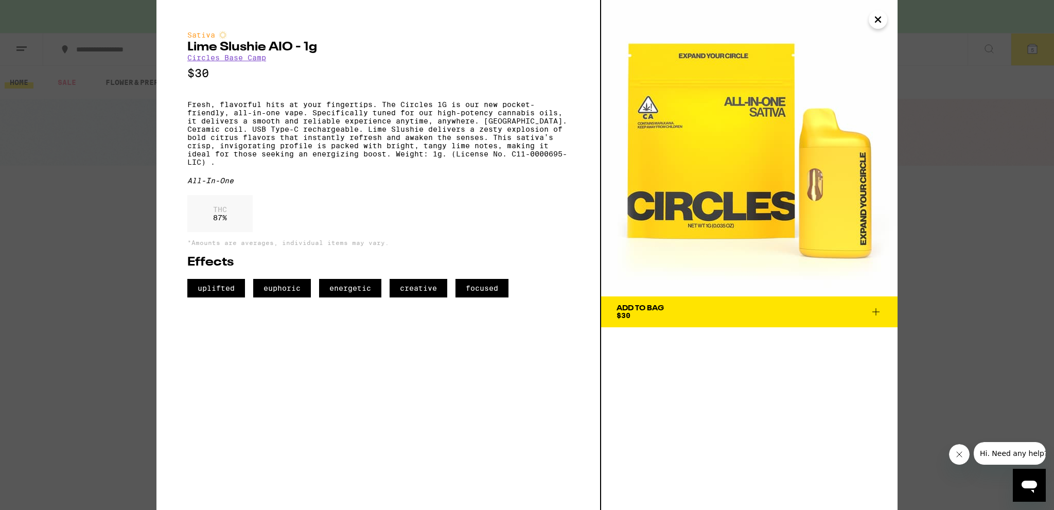
click at [246, 60] on link "Circles Base Camp" at bounding box center [226, 58] width 79 height 8
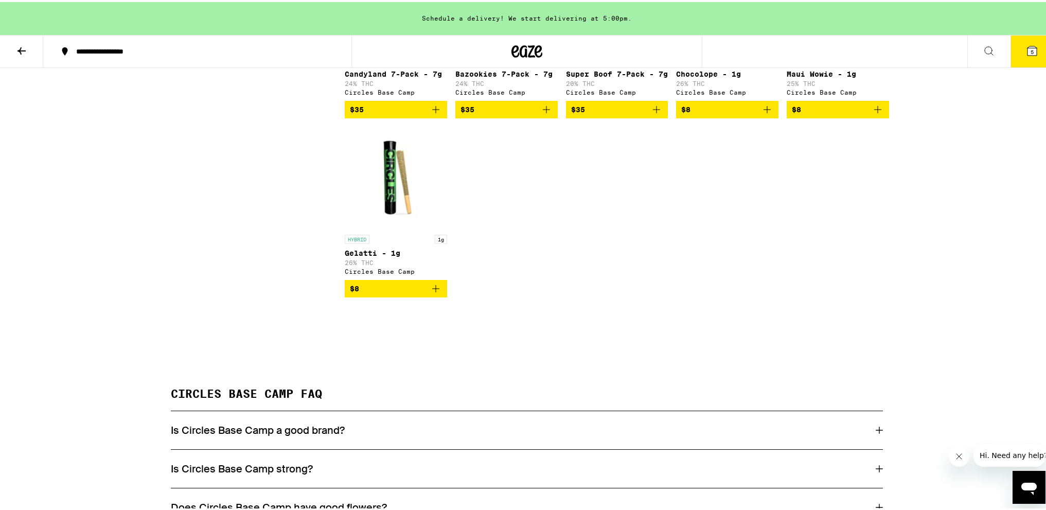
scroll to position [1338, 0]
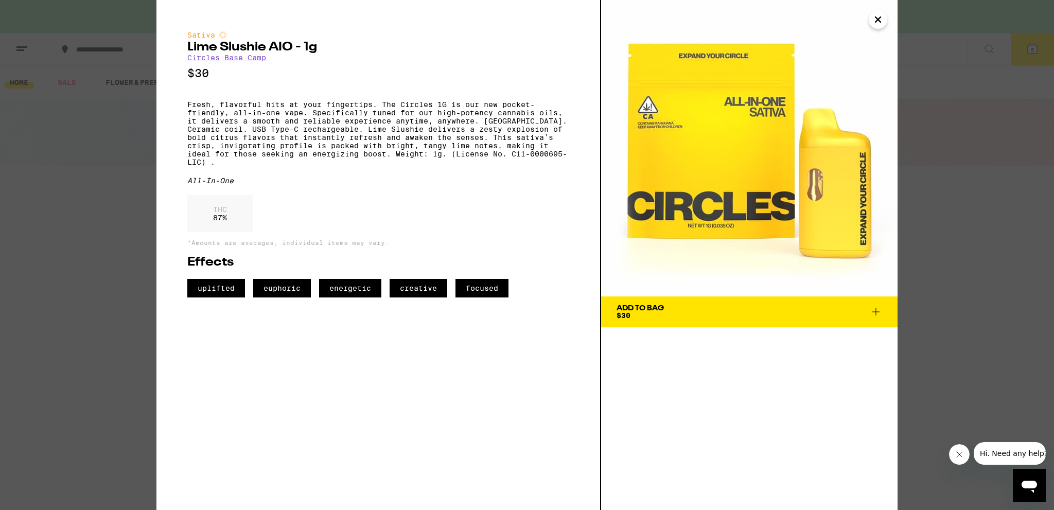
click at [710, 310] on span "Add To Bag $30" at bounding box center [748, 312] width 265 height 14
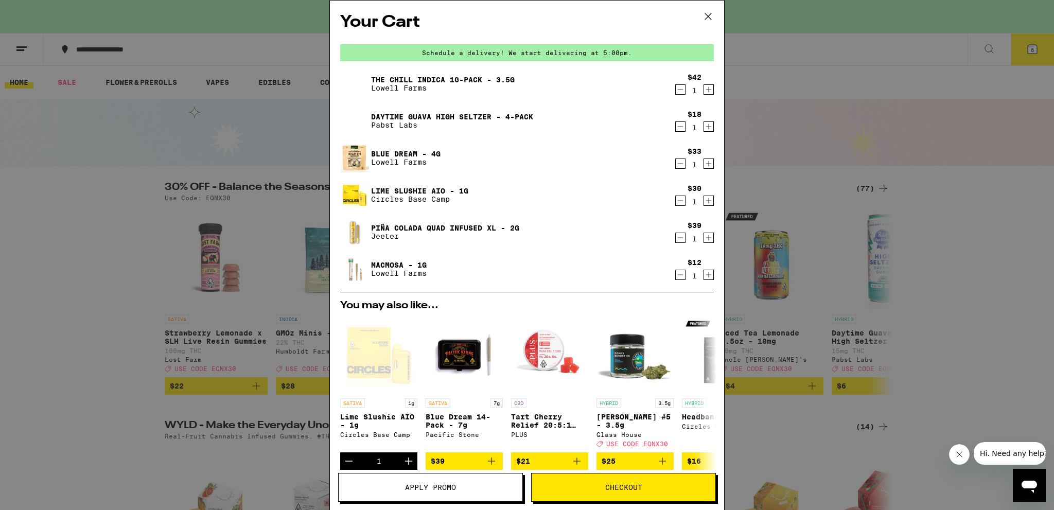
click at [675, 92] on icon "Decrement" at bounding box center [679, 89] width 9 height 12
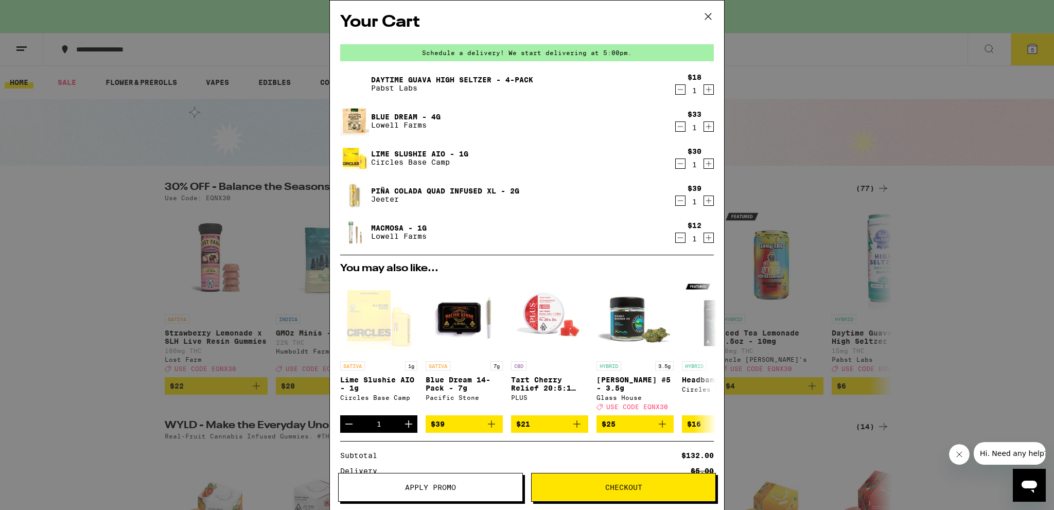
click at [383, 228] on link "Macmosa - 1g" at bounding box center [399, 228] width 56 height 8
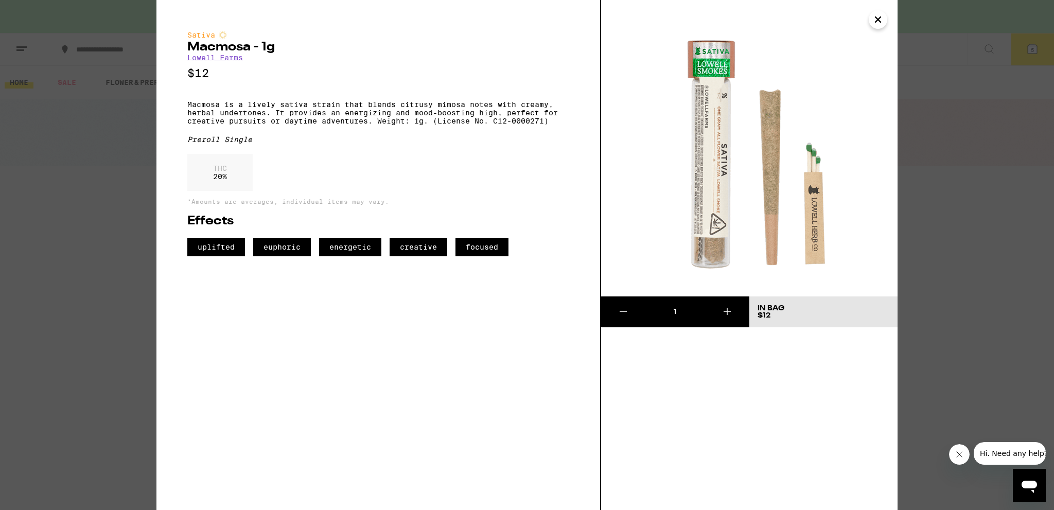
click at [880, 18] on icon "Close" at bounding box center [877, 19] width 5 height 5
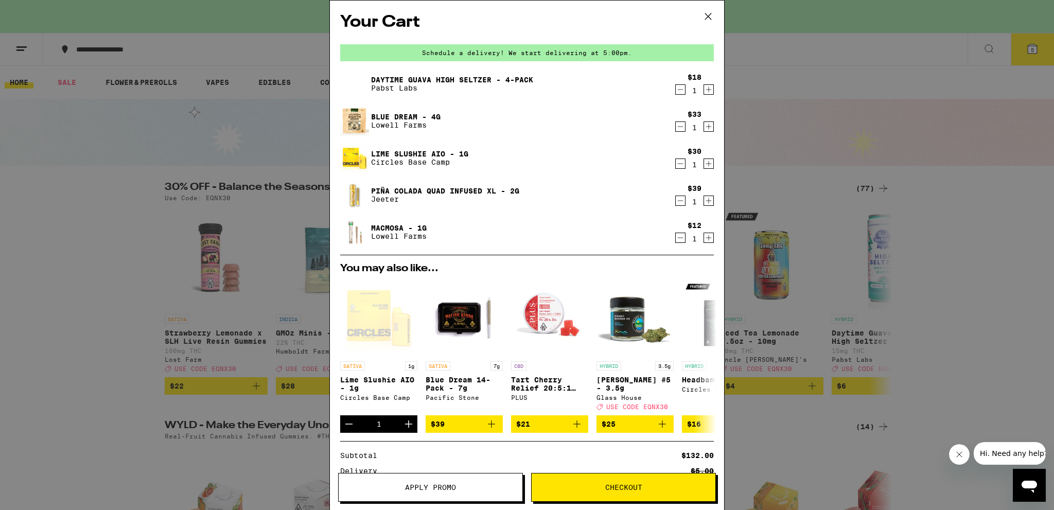
click at [476, 484] on span "Apply Promo" at bounding box center [431, 487] width 184 height 7
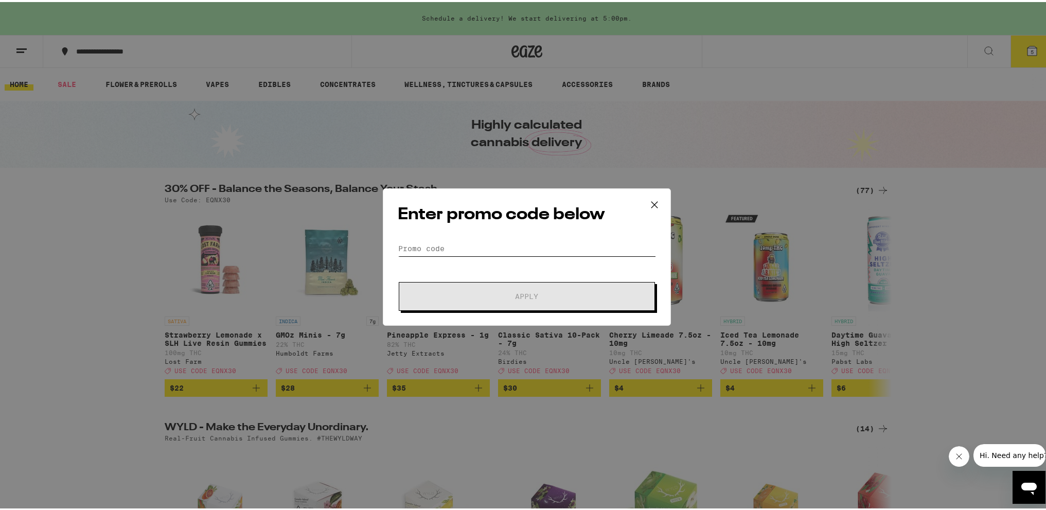
click at [478, 241] on input "Promo Code" at bounding box center [527, 246] width 258 height 15
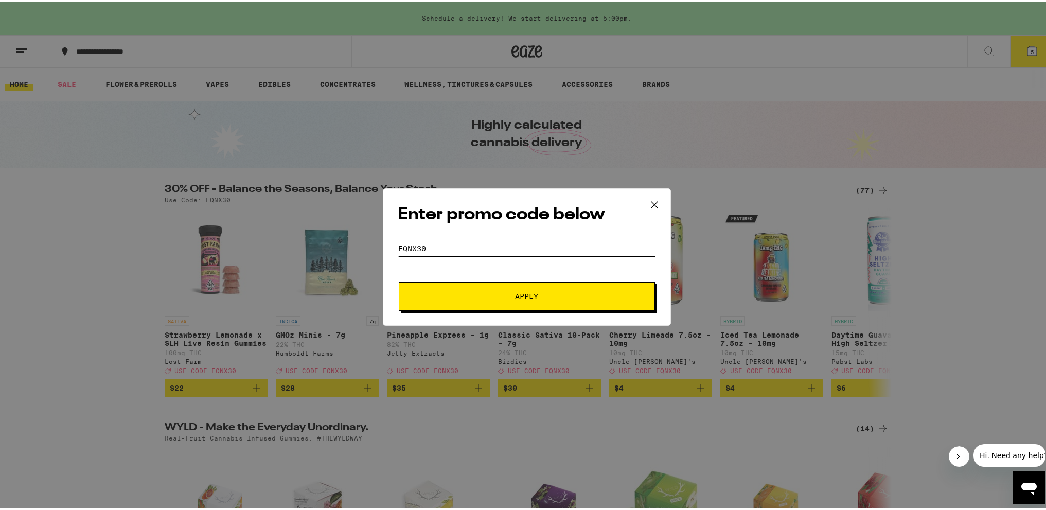
type input "eqnx30"
click at [399, 280] on button "Apply" at bounding box center [527, 294] width 256 height 29
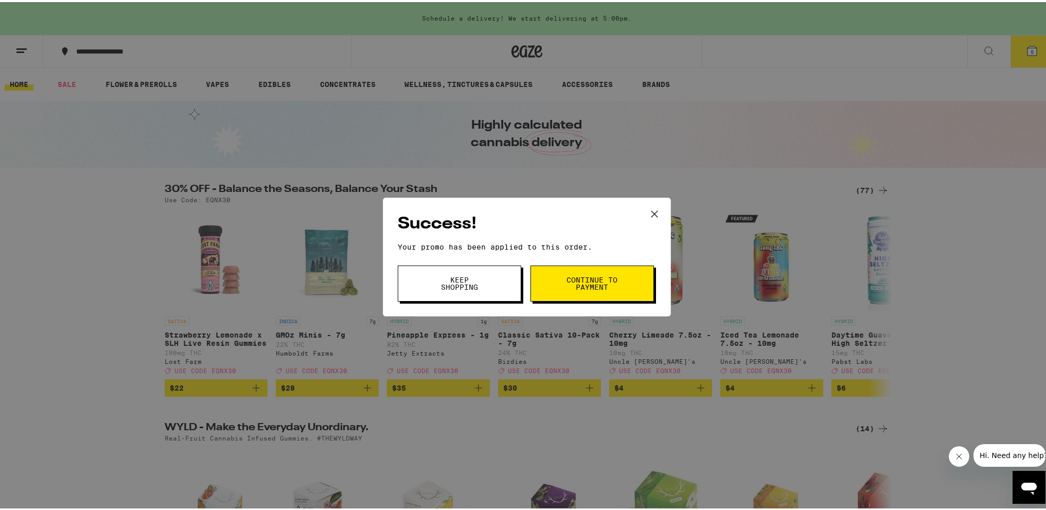
click at [553, 287] on button "Continue to payment" at bounding box center [591, 281] width 123 height 36
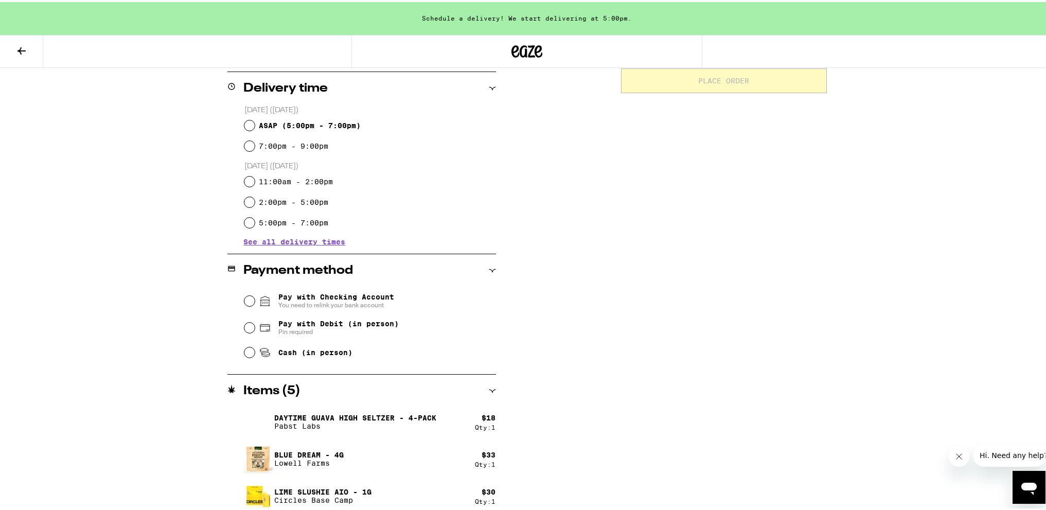
scroll to position [228, 0]
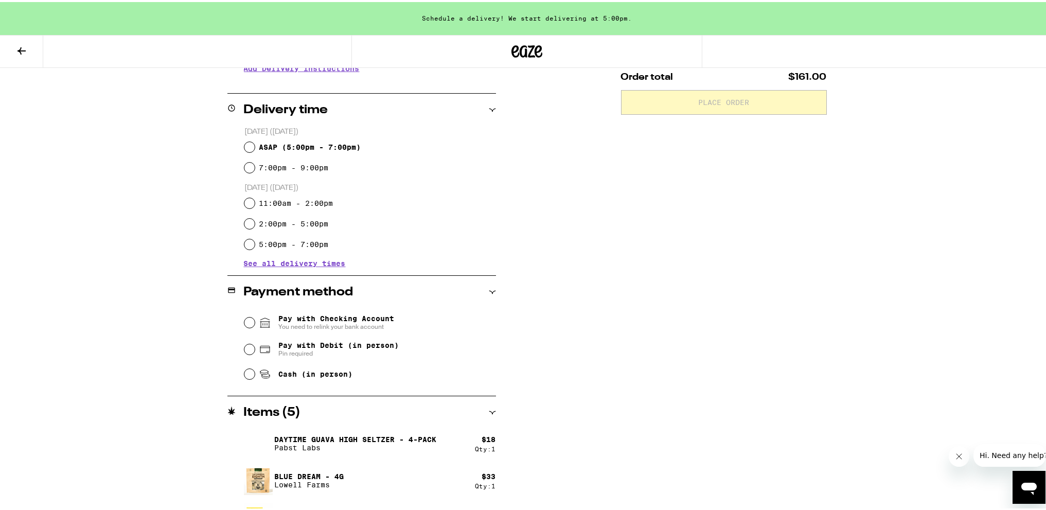
click at [314, 344] on span "Pay with Debit (in person)" at bounding box center [338, 343] width 120 height 8
click at [255, 344] on input "Pay with Debit (in person) Pin required" at bounding box center [249, 347] width 10 height 10
radio input "true"
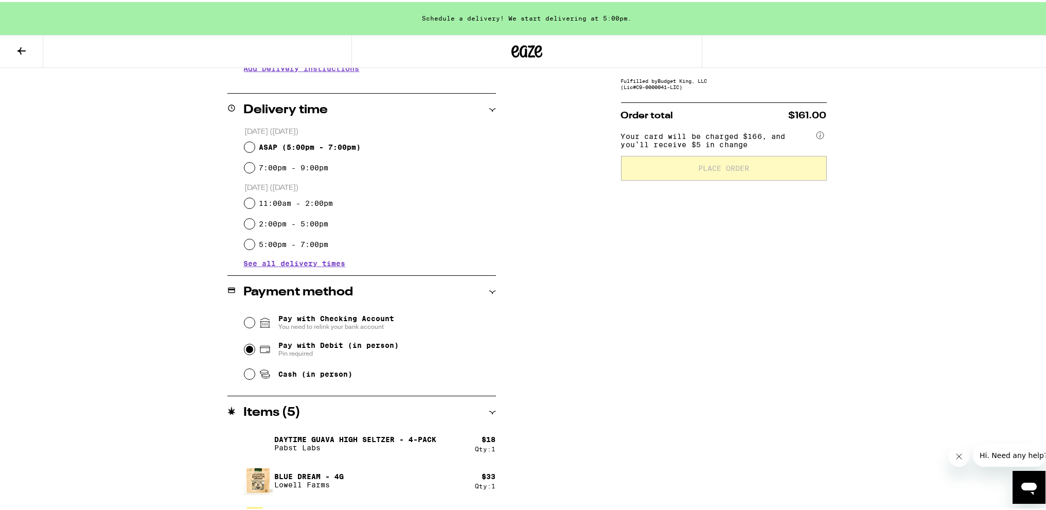
scroll to position [125, 0]
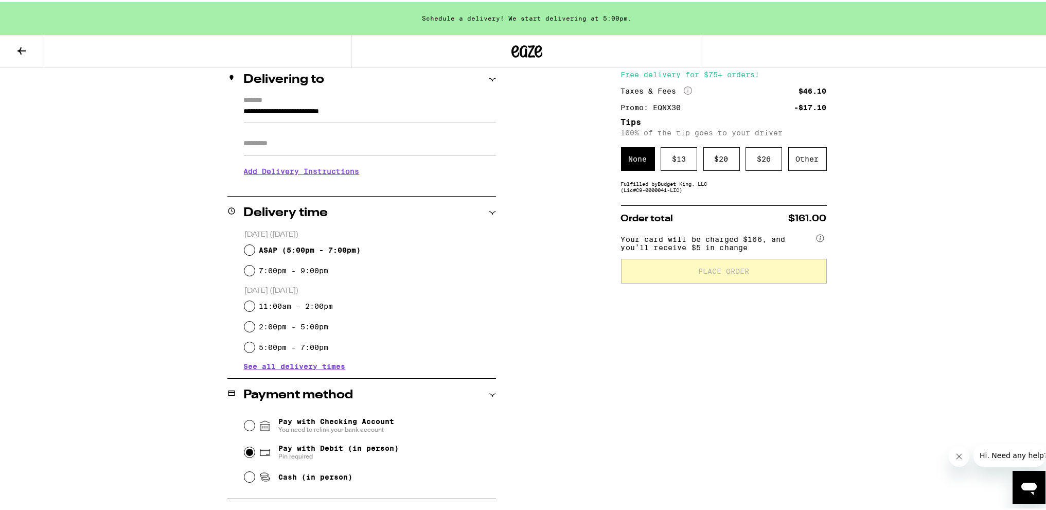
click at [816, 240] on circle at bounding box center [819, 236] width 7 height 7
click at [818, 238] on circle at bounding box center [819, 236] width 7 height 7
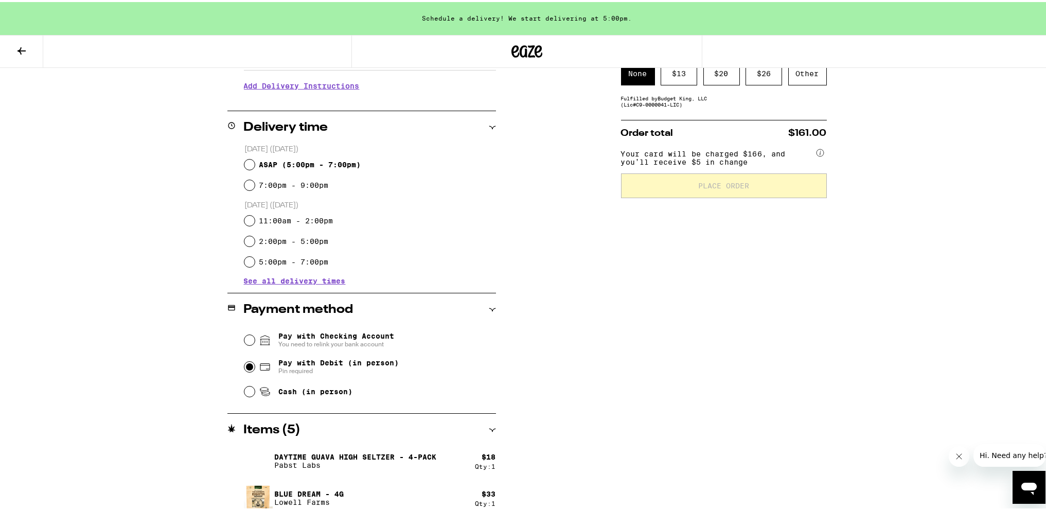
scroll to position [228, 0]
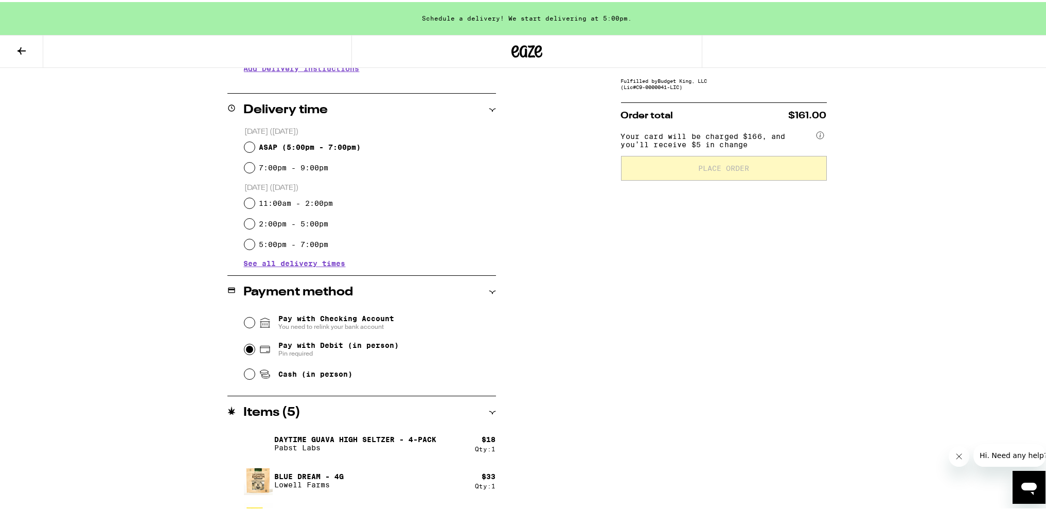
click at [337, 376] on span "Cash (in person)" at bounding box center [315, 372] width 74 height 8
click at [255, 377] on input "Cash (in person)" at bounding box center [249, 372] width 10 height 10
radio input "true"
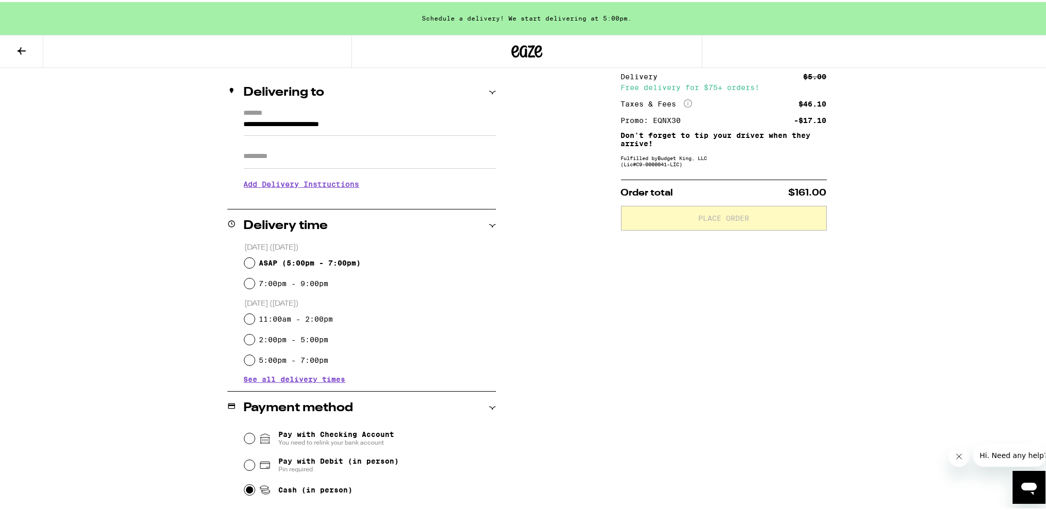
scroll to position [125, 0]
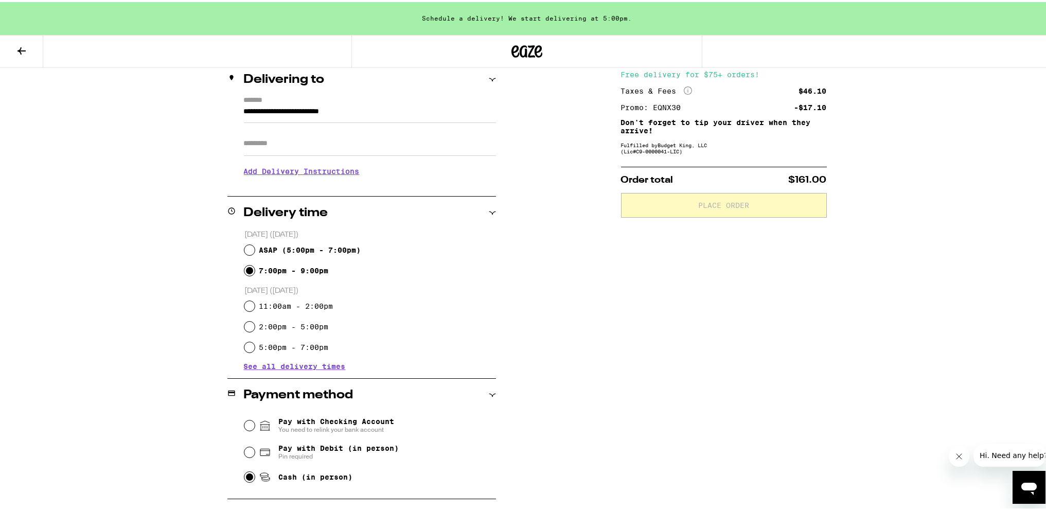
click at [244, 271] on input "7:00pm - 9:00pm" at bounding box center [249, 268] width 10 height 10
radio input "true"
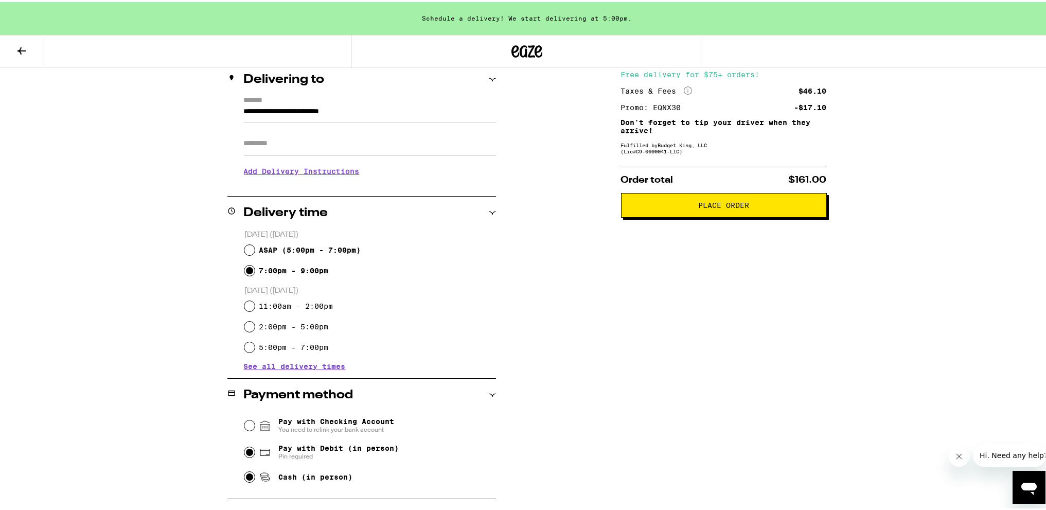
click at [244, 455] on input "Pay with Debit (in person) Pin required" at bounding box center [249, 450] width 10 height 10
radio input "true"
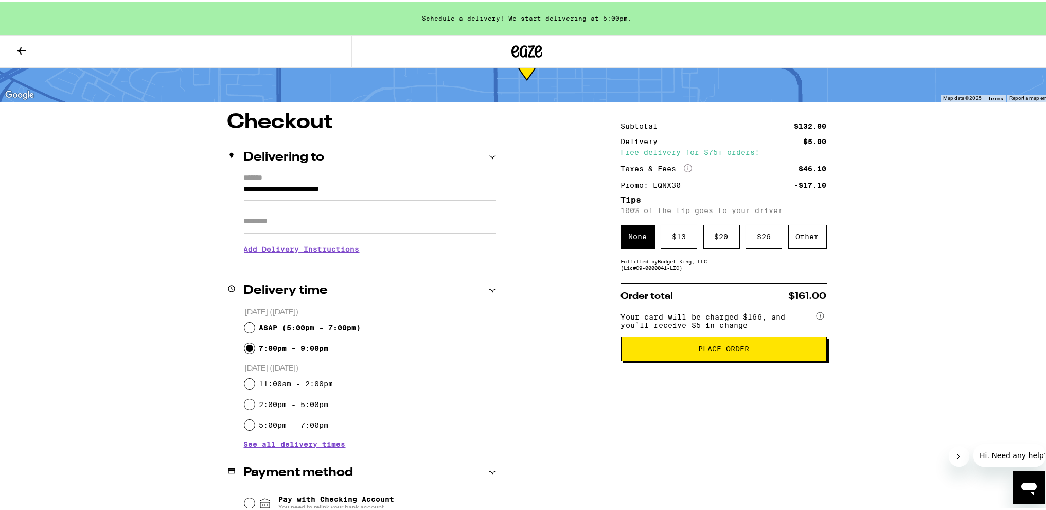
scroll to position [22, 0]
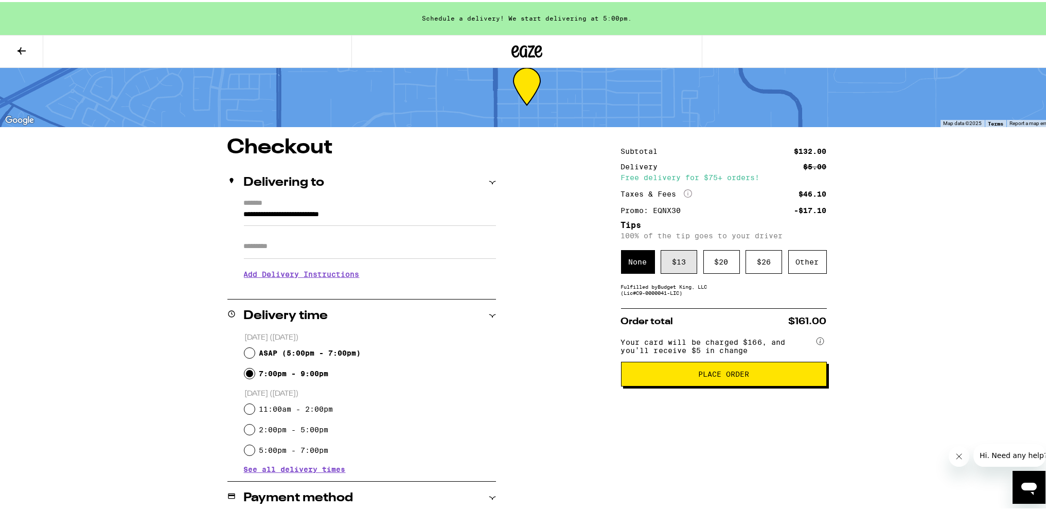
click at [682, 254] on div "$ 13" at bounding box center [679, 260] width 37 height 24
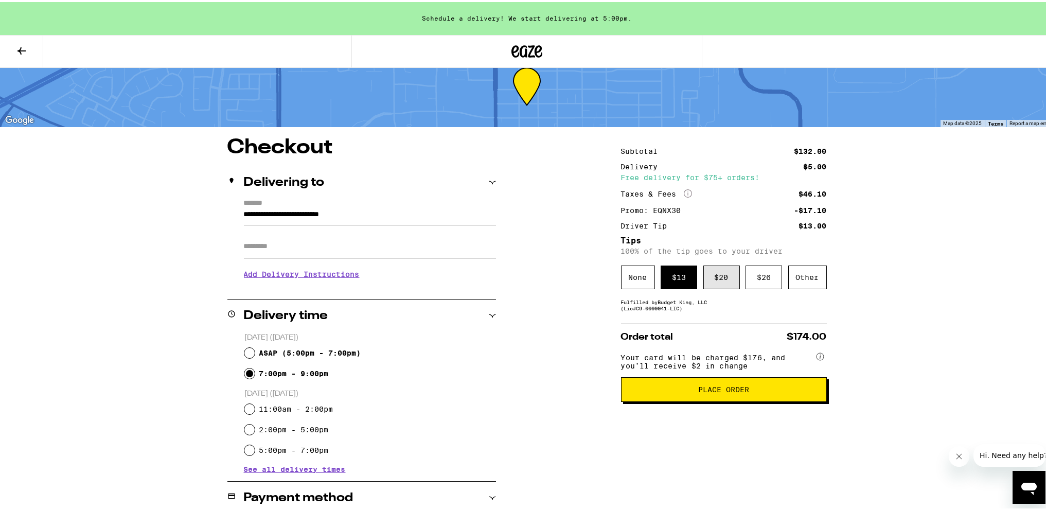
click at [709, 271] on div "$ 20" at bounding box center [721, 275] width 37 height 24
click at [635, 279] on div "None" at bounding box center [638, 275] width 34 height 24
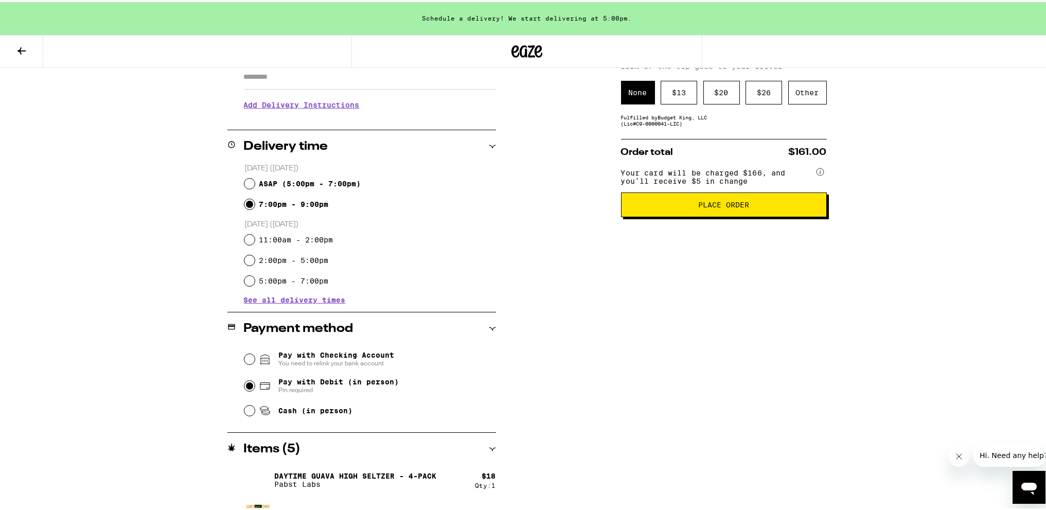
scroll to position [331, 0]
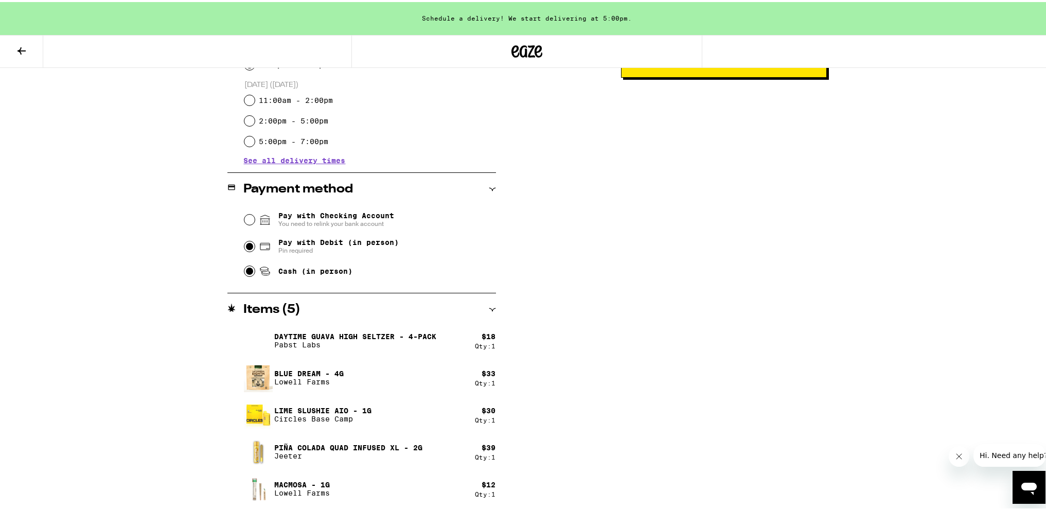
drag, startPoint x: 246, startPoint y: 271, endPoint x: 242, endPoint y: 269, distance: 5.3
click at [244, 271] on input "Cash (in person)" at bounding box center [249, 269] width 10 height 10
radio input "true"
click at [682, 319] on div "Subtotal $132.00 Delivery $5.00 Free delivery for $75+ orders! Taxes & Fees Mor…" at bounding box center [724, 168] width 206 height 683
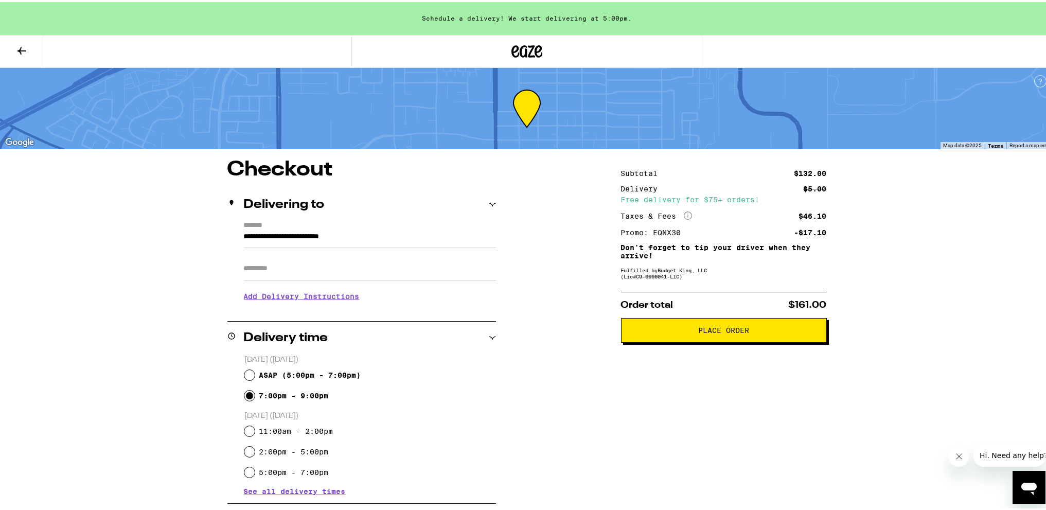
click at [648, 329] on span "Place Order" at bounding box center [724, 328] width 188 height 7
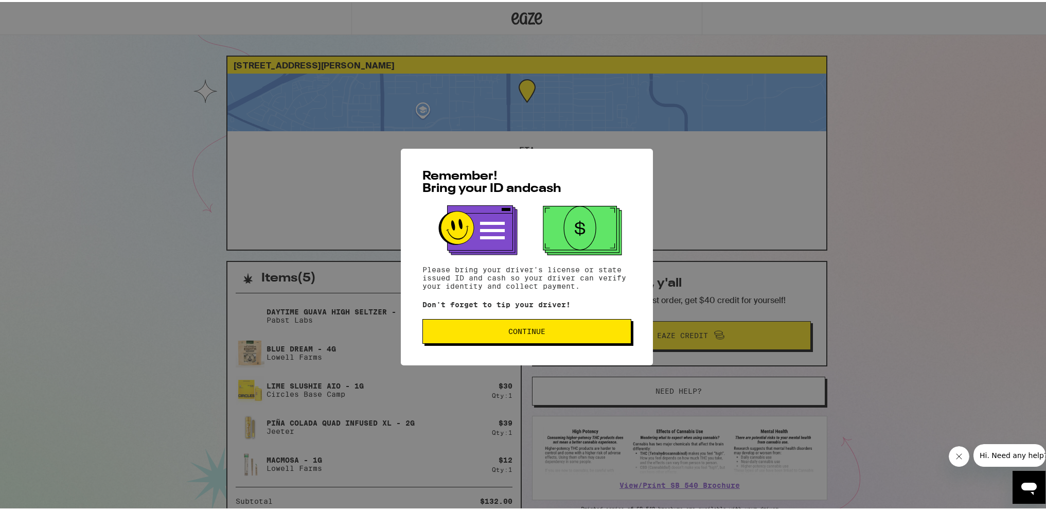
click at [535, 341] on button "Continue" at bounding box center [526, 329] width 209 height 25
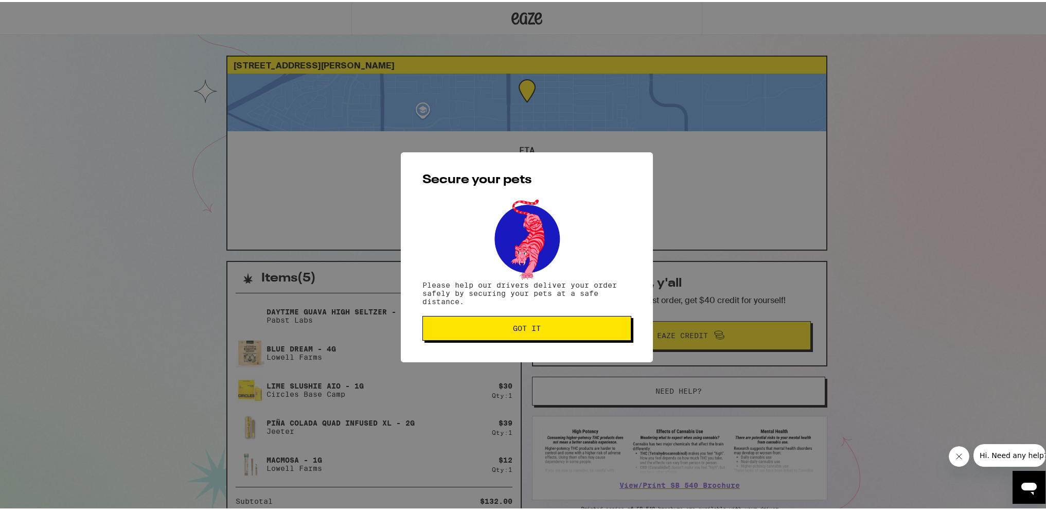
click at [604, 329] on span "Got it" at bounding box center [526, 326] width 191 height 7
